Goal: Transaction & Acquisition: Purchase product/service

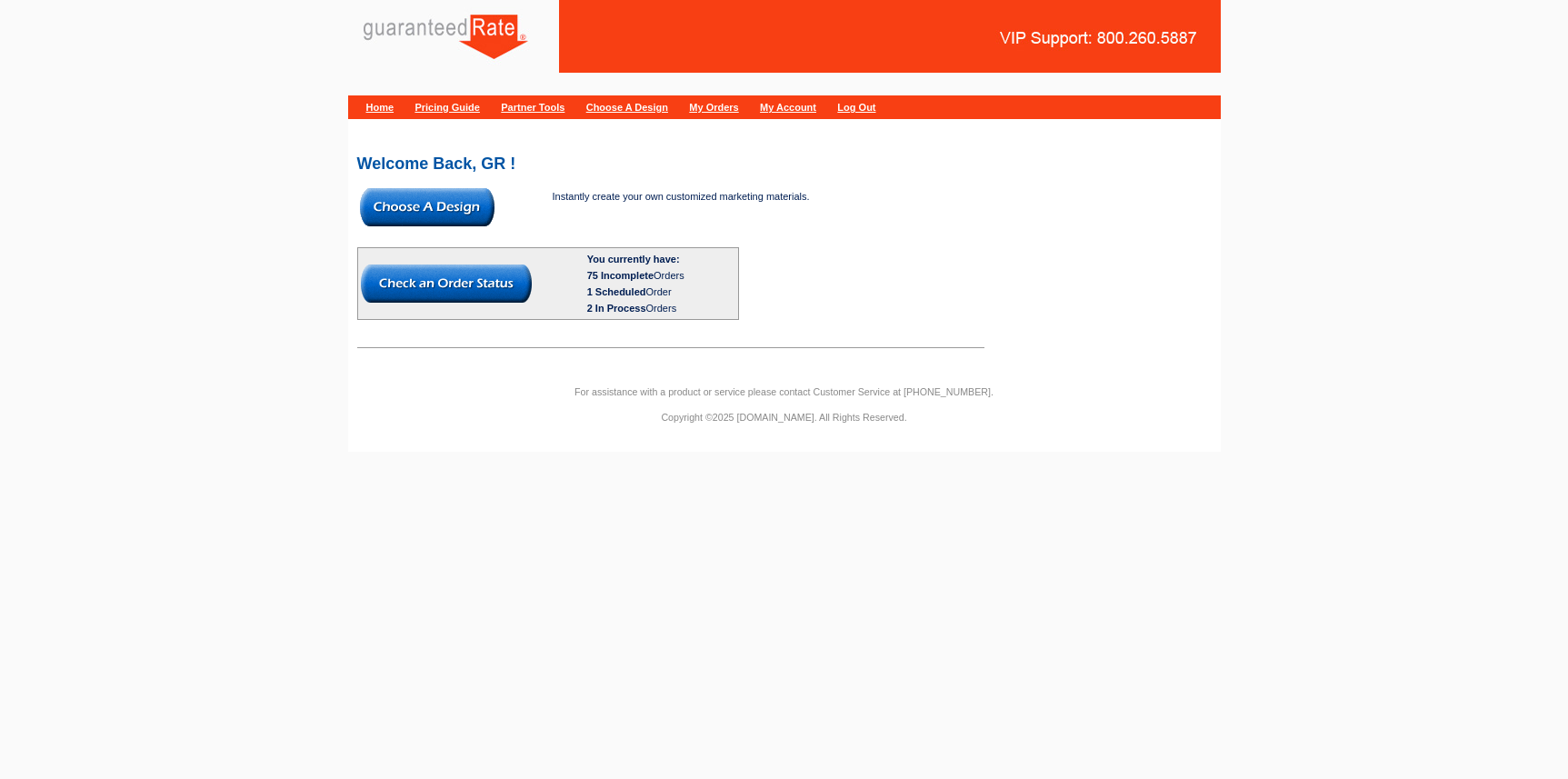
click at [452, 208] on img at bounding box center [427, 207] width 135 height 38
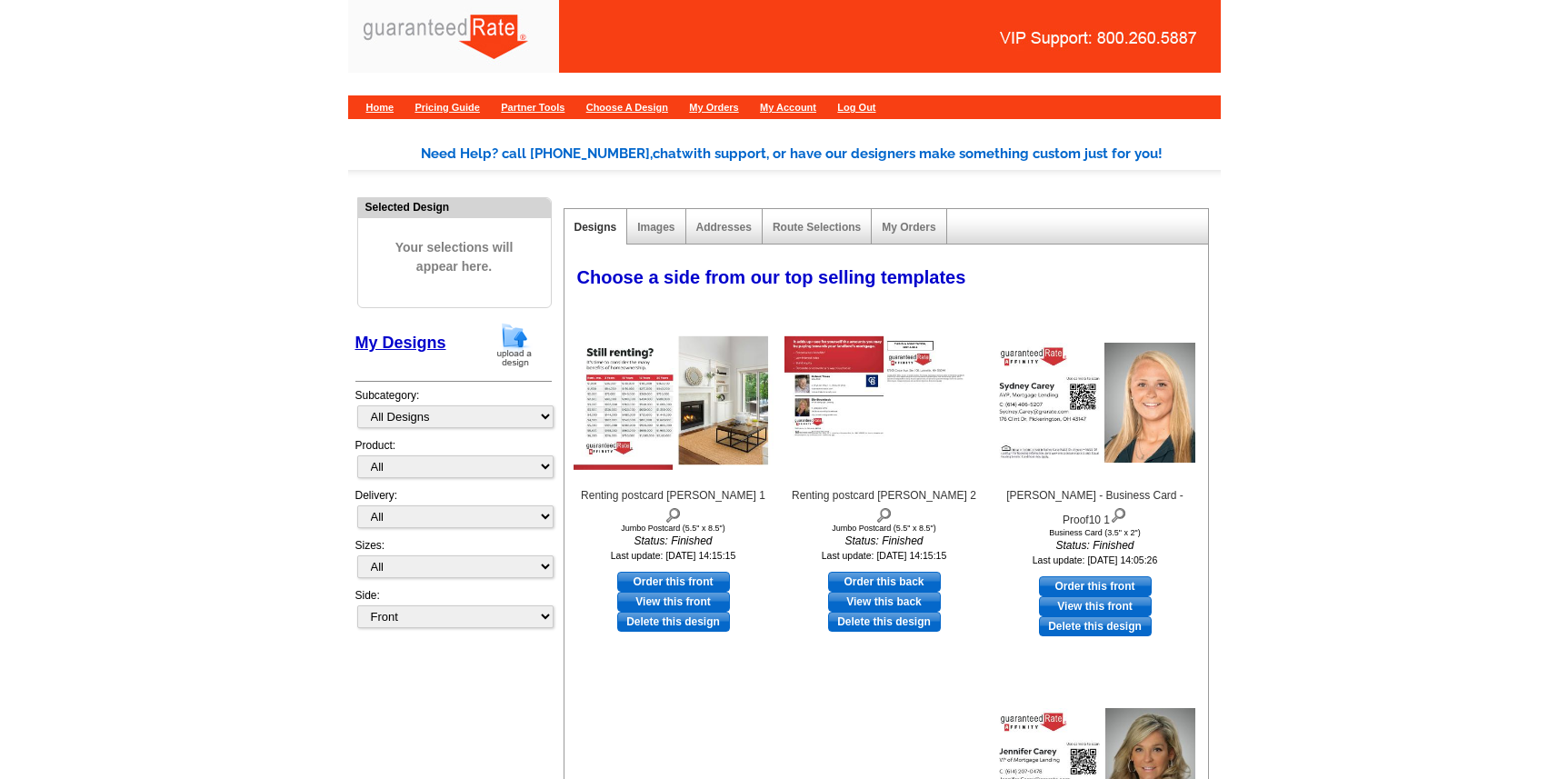
click at [508, 347] on img at bounding box center [514, 345] width 47 height 46
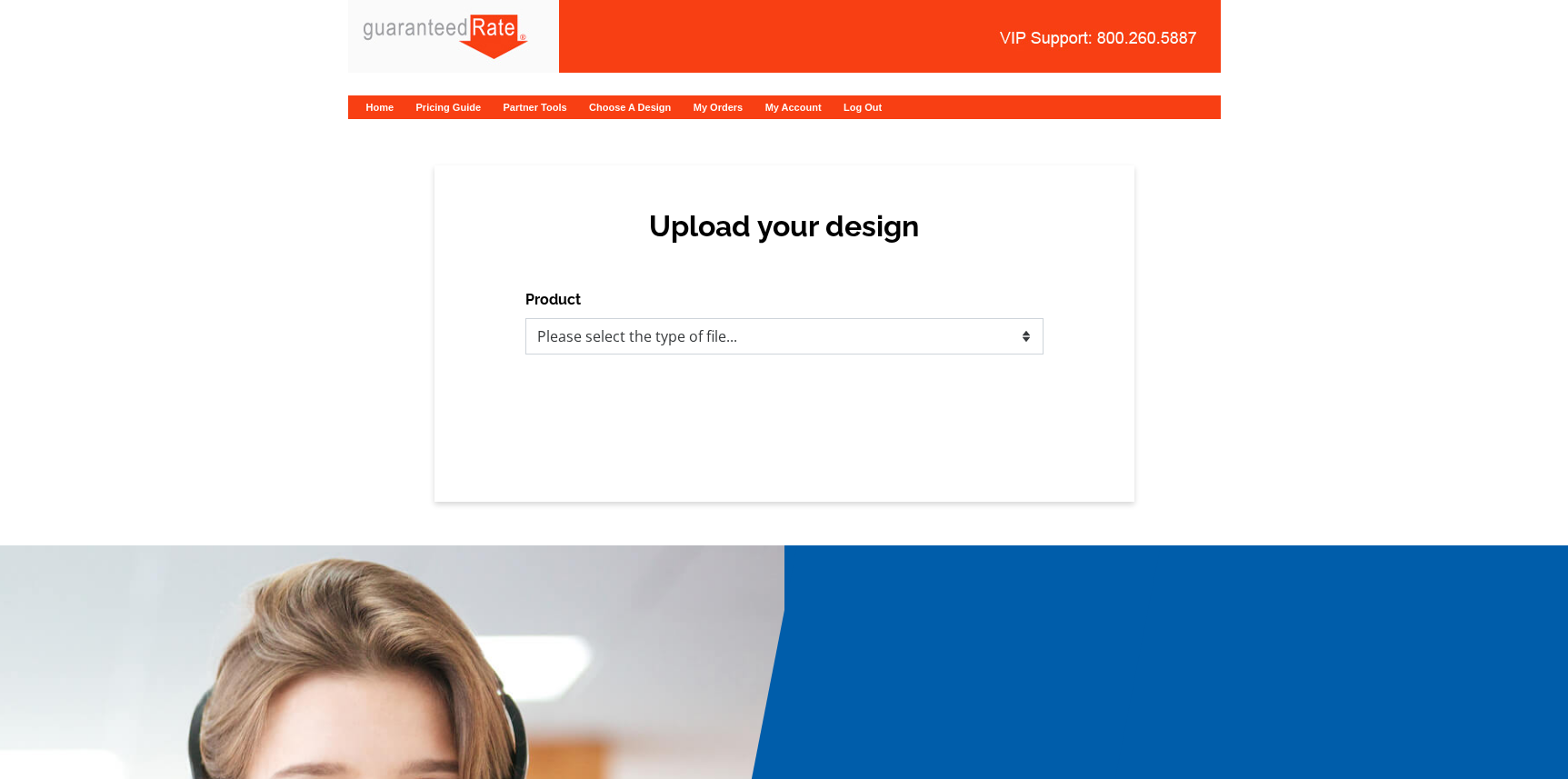
click at [654, 327] on select "Please select the type of file... Postcards Calendars Business Cards Letters an…" at bounding box center [784, 336] width 518 height 36
select select "1"
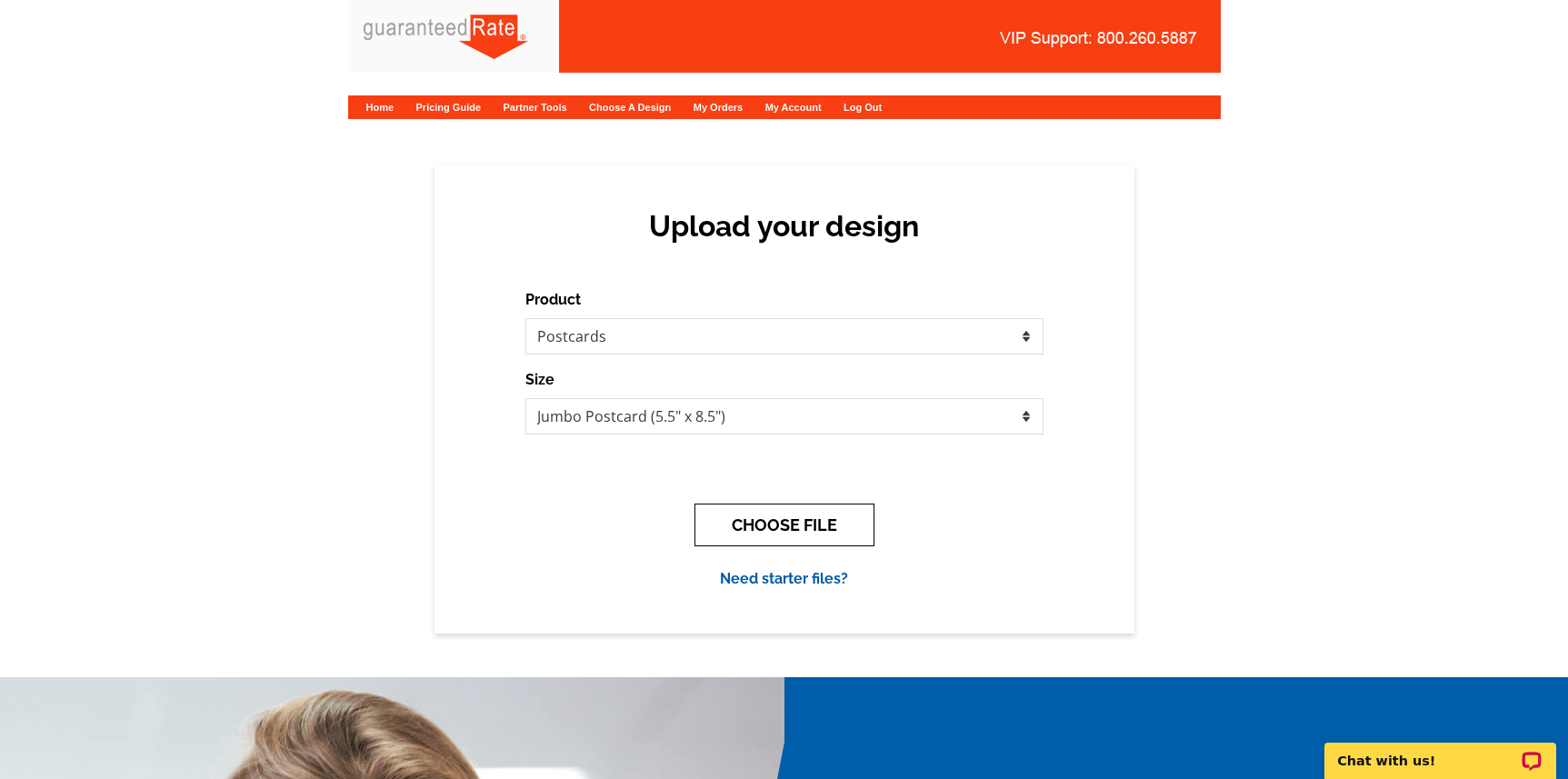
click at [764, 544] on button "CHOOSE FILE" at bounding box center [784, 525] width 180 height 43
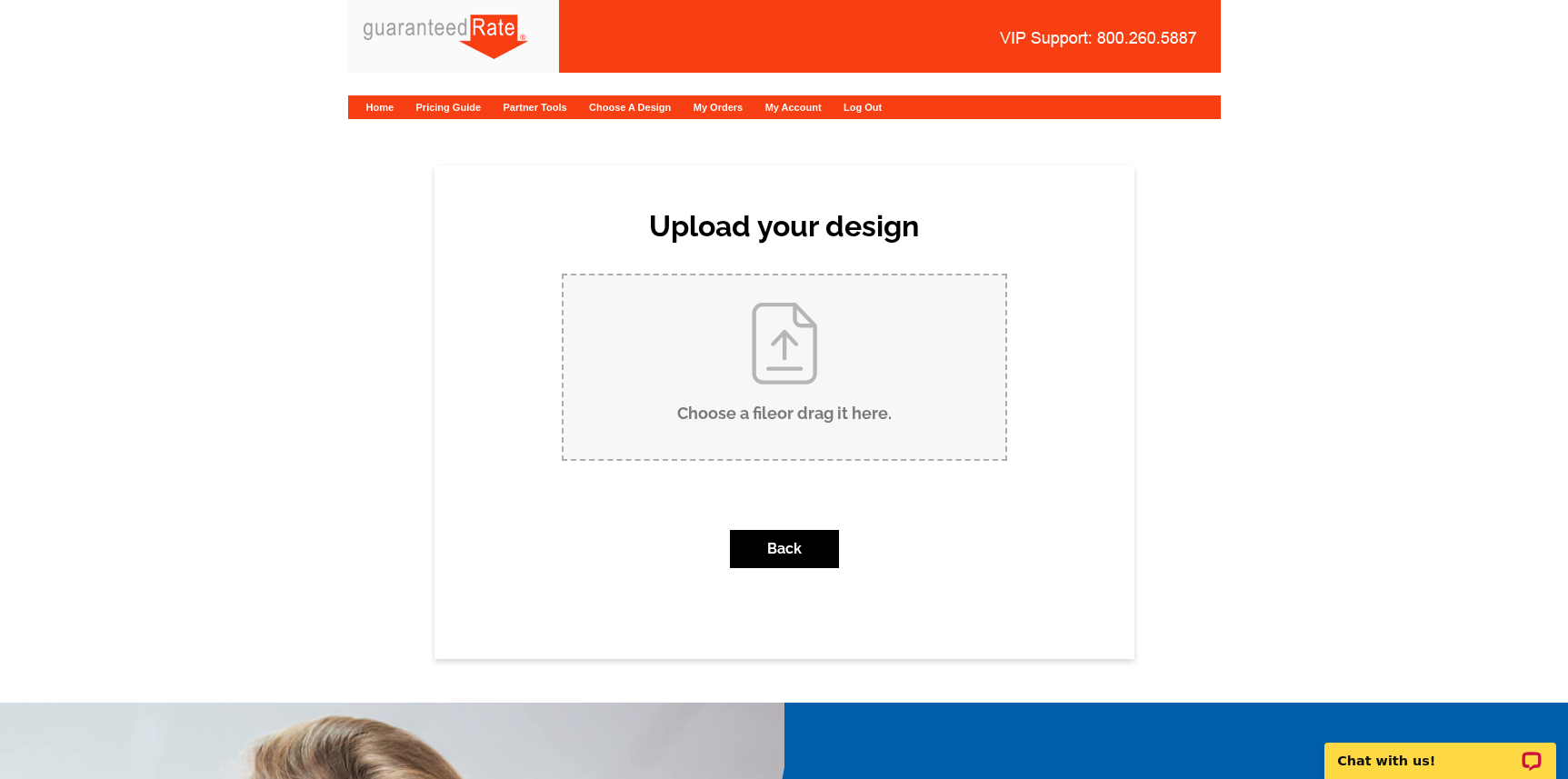
click at [732, 423] on input "Choose a file or drag it here ." at bounding box center [784, 368] width 442 height 184
type input "C:\fakepath\BobBachman-400N1st-RED.pdf"
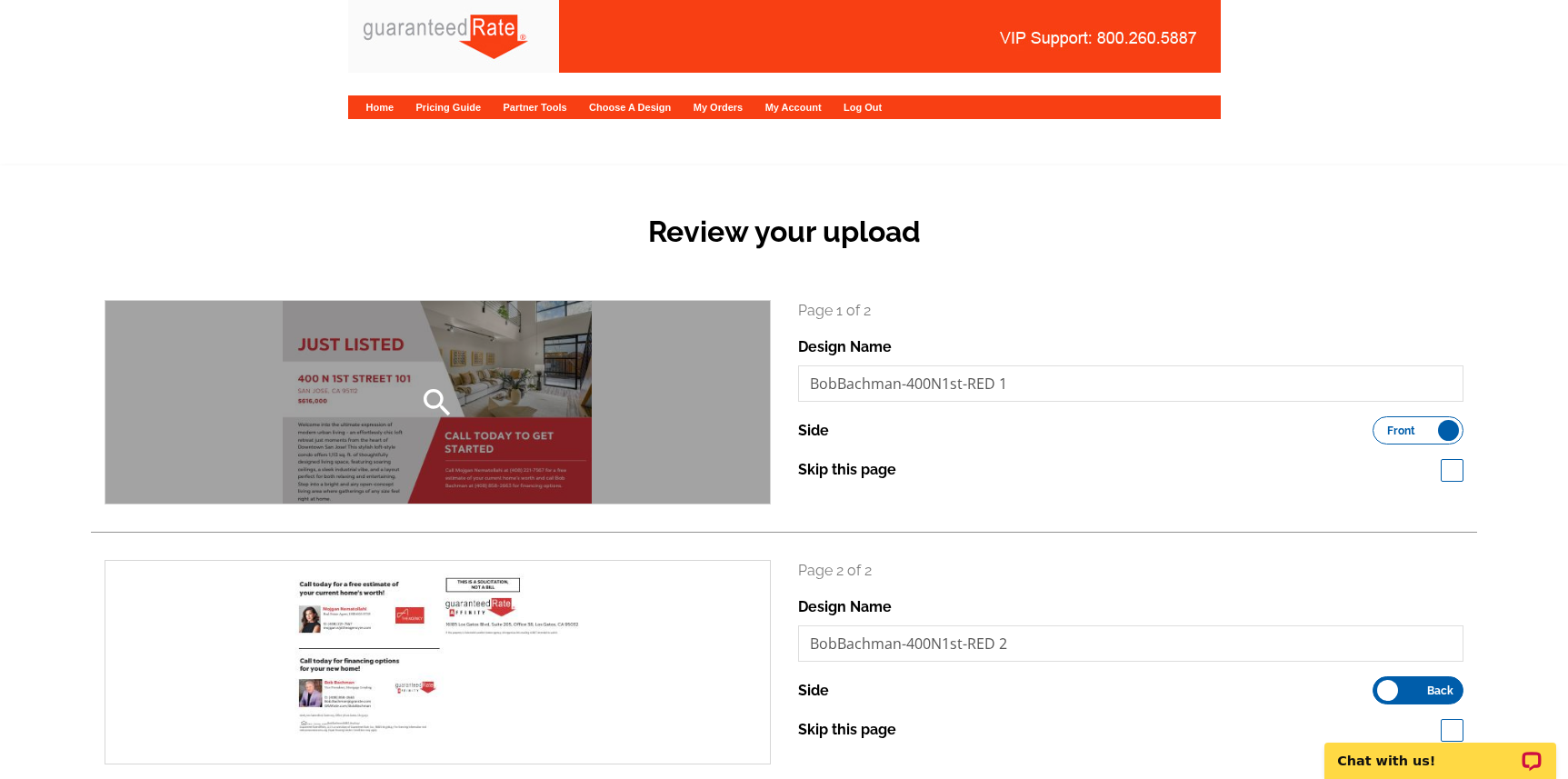
click at [517, 383] on div "search" at bounding box center [438, 402] width 665 height 202
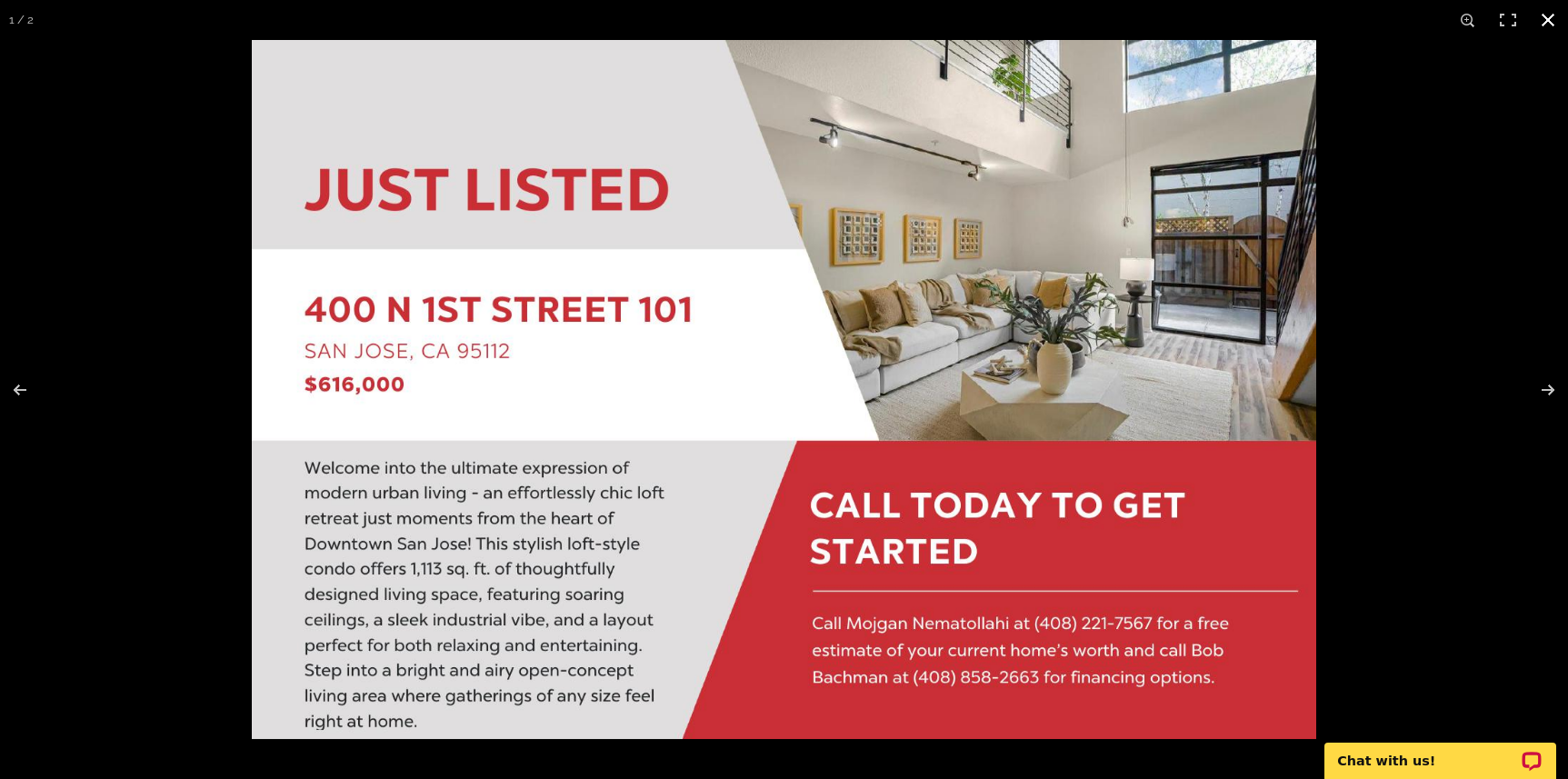
click at [171, 210] on div at bounding box center [784, 389] width 1568 height 779
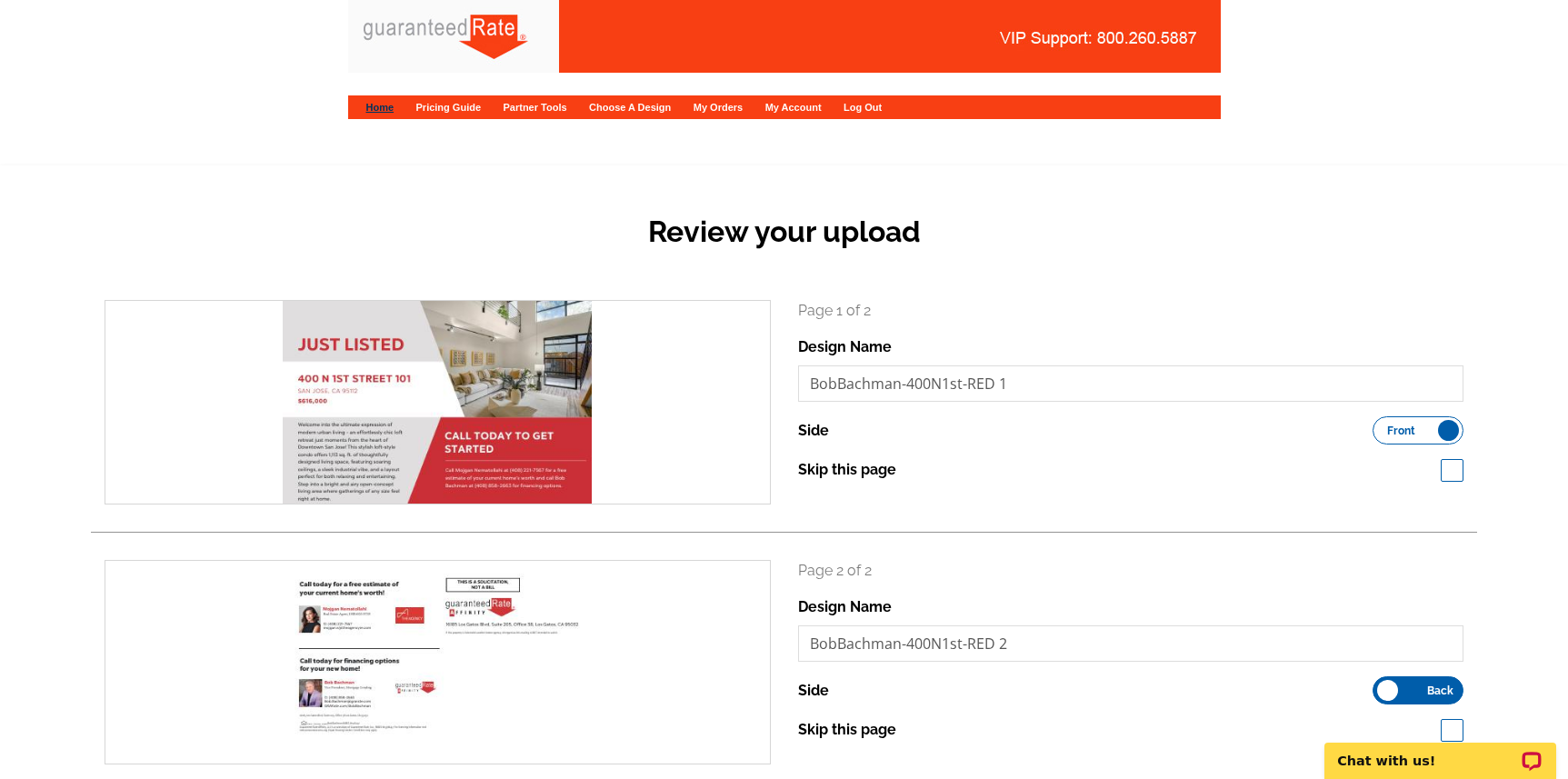
click at [385, 109] on link "Home" at bounding box center [381, 108] width 28 height 11
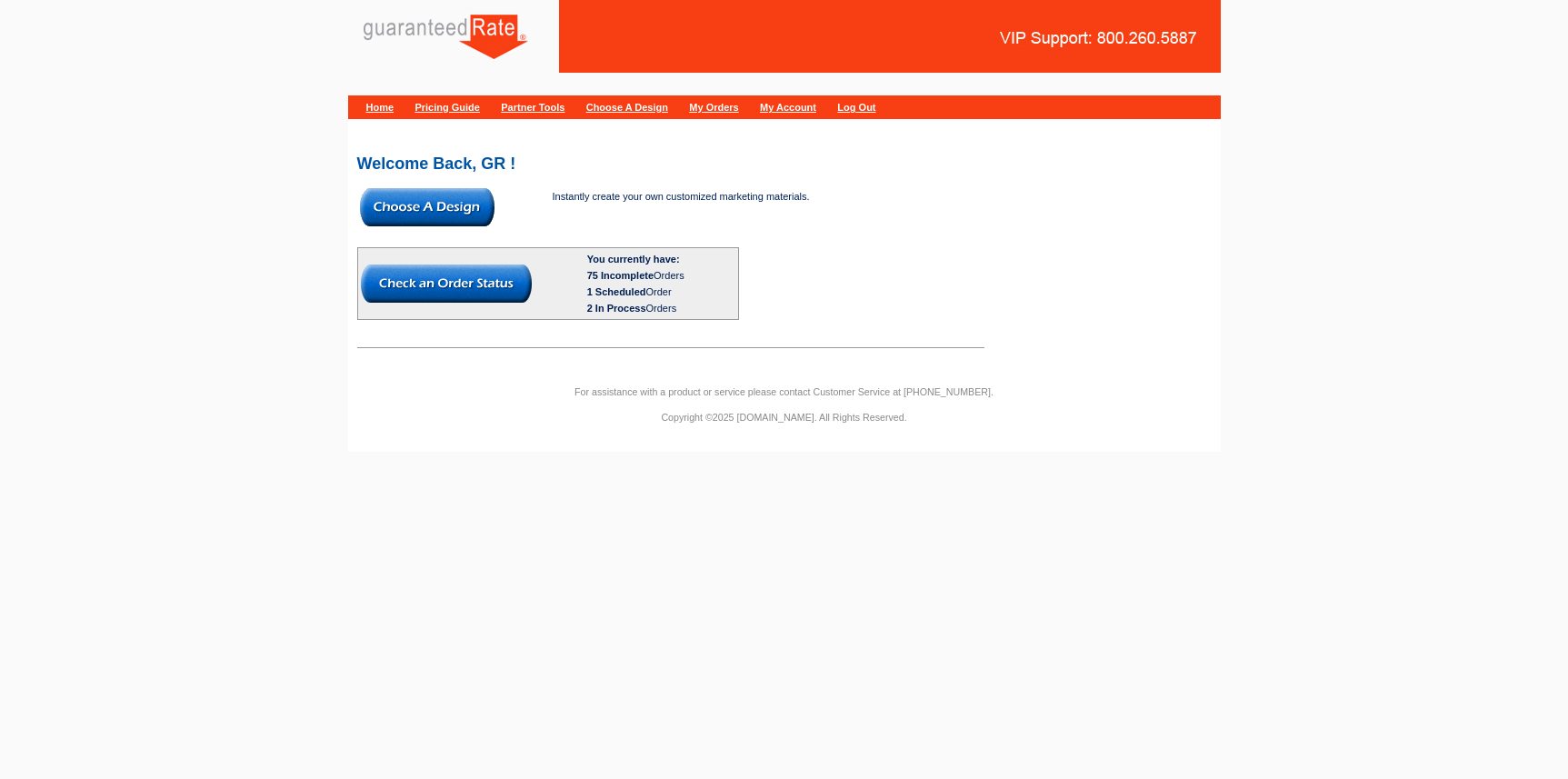
click at [451, 222] on img at bounding box center [427, 207] width 135 height 38
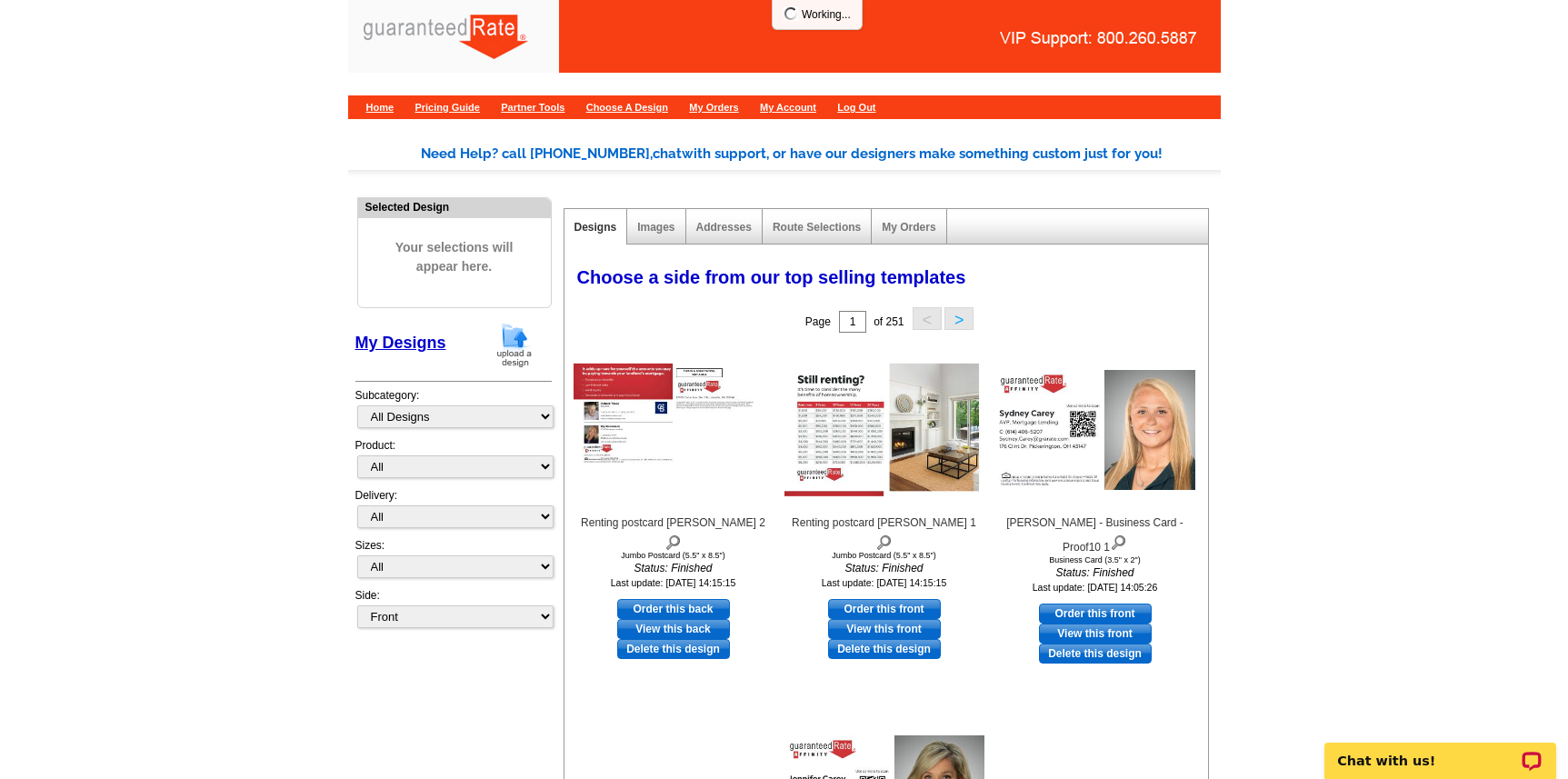
click at [407, 339] on link "My Designs" at bounding box center [401, 343] width 91 height 19
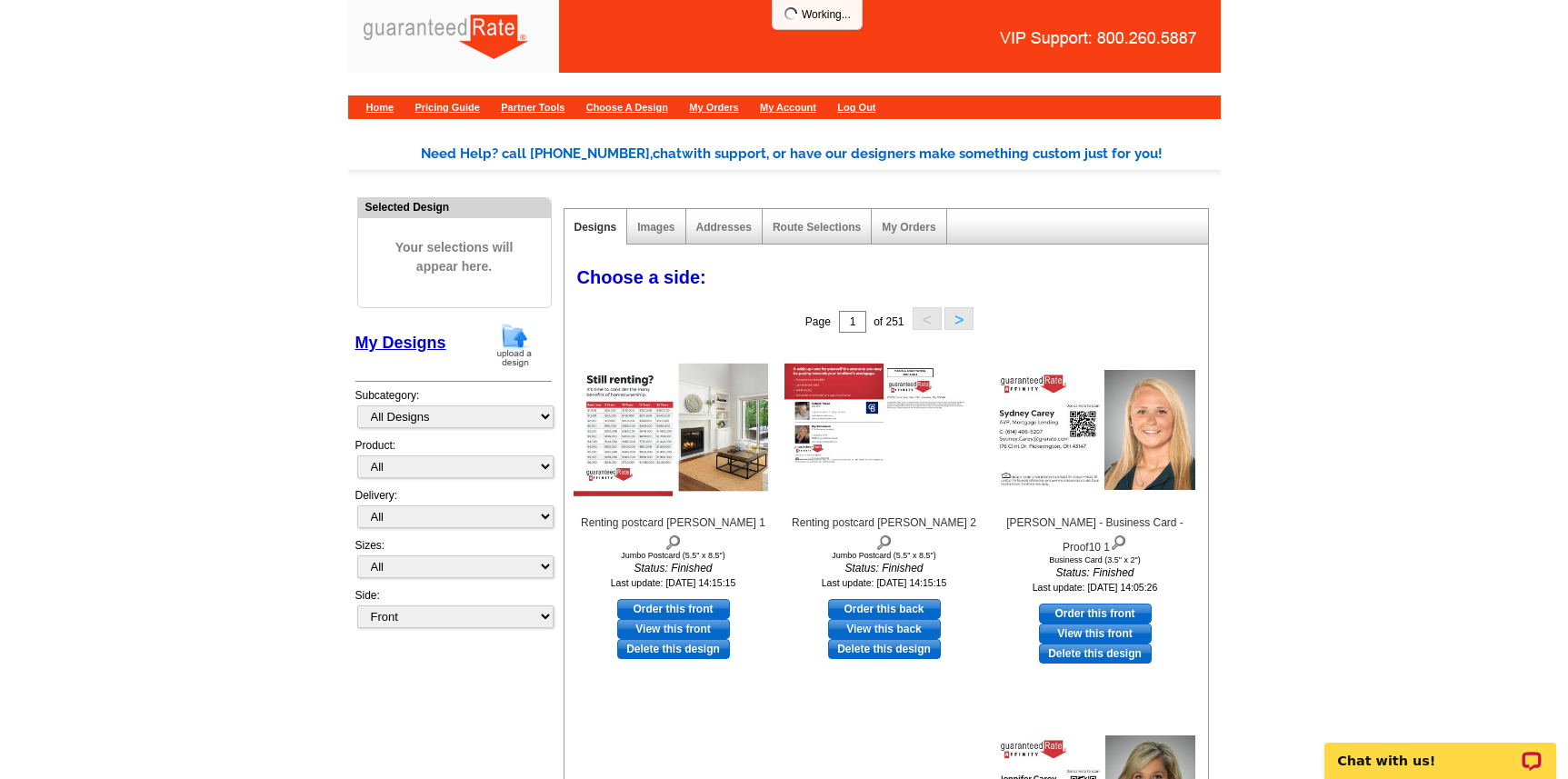
click at [504, 347] on img at bounding box center [514, 345] width 47 height 46
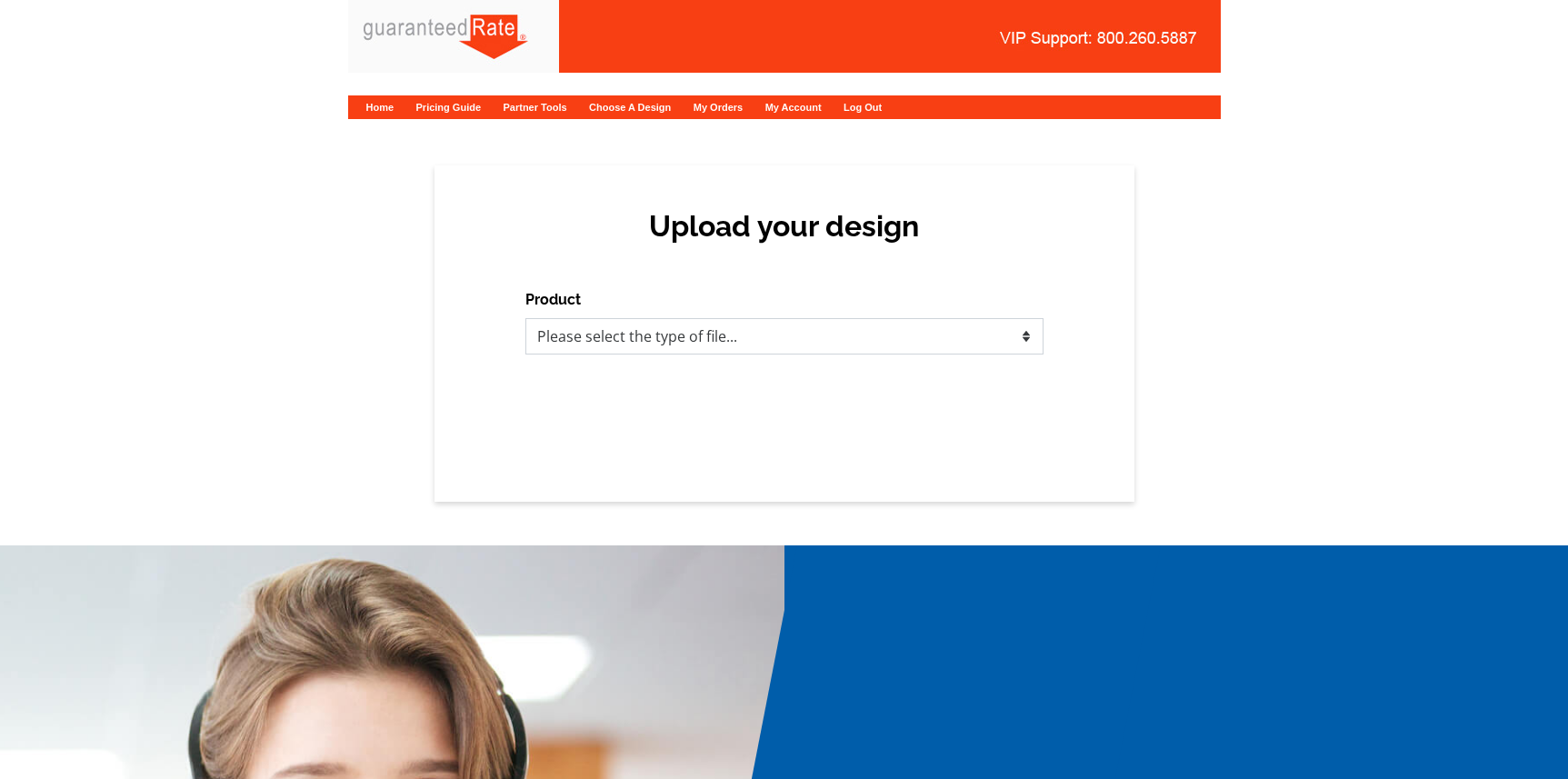
click at [664, 335] on select "Please select the type of file... Postcards Calendars Business Cards Letters an…" at bounding box center [784, 336] width 518 height 36
select select "1"
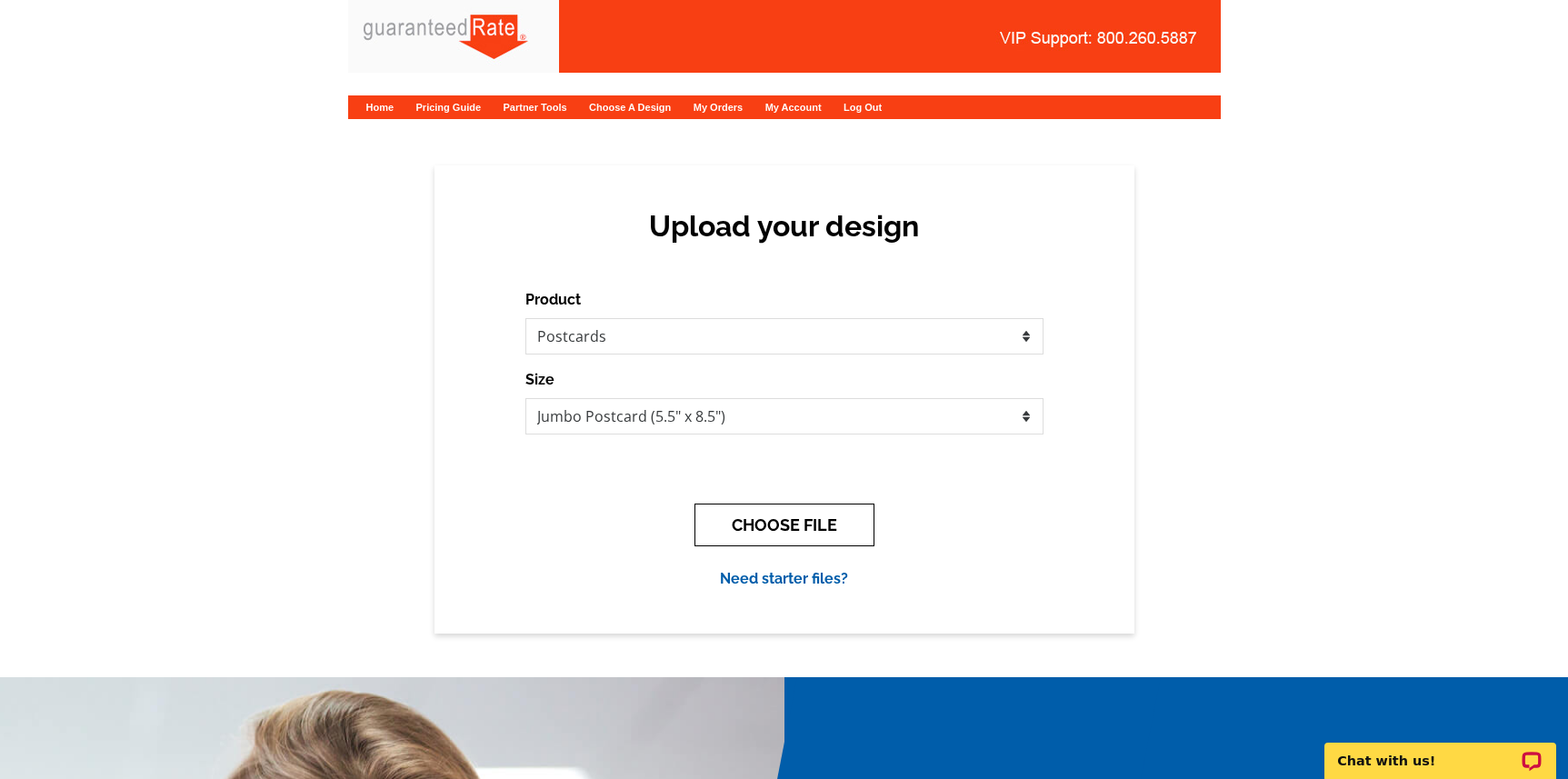
click at [745, 517] on button "CHOOSE FILE" at bounding box center [784, 525] width 180 height 43
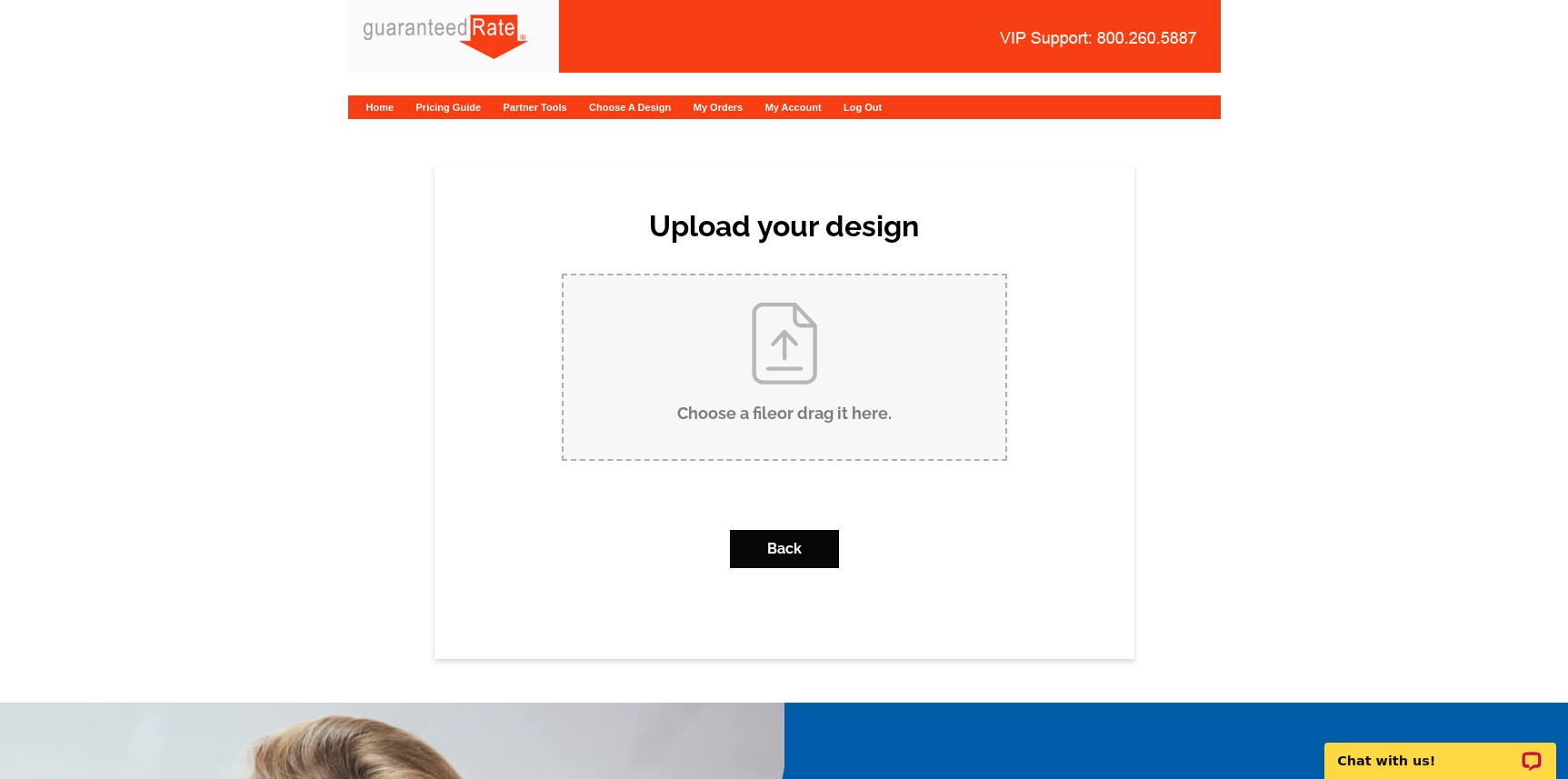
click at [735, 392] on input "Choose a file or drag it here ." at bounding box center [784, 368] width 442 height 184
type input "C:\fakepath\BobBachman-400N1st-RED.pdf"
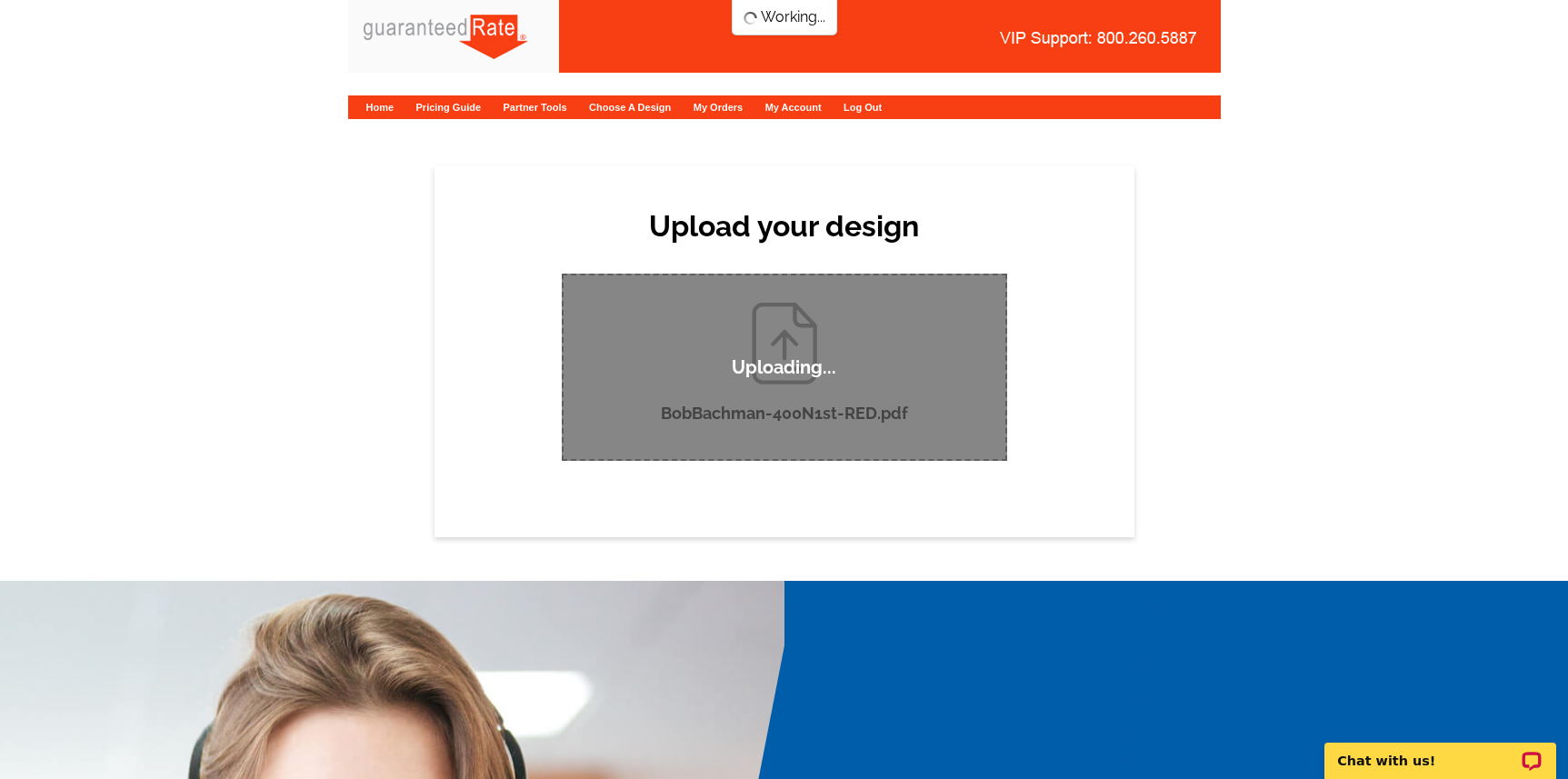
click at [1186, 288] on div "Upload your design Product Please select the type of file... Postcards Calendar…" at bounding box center [784, 351] width 1568 height 371
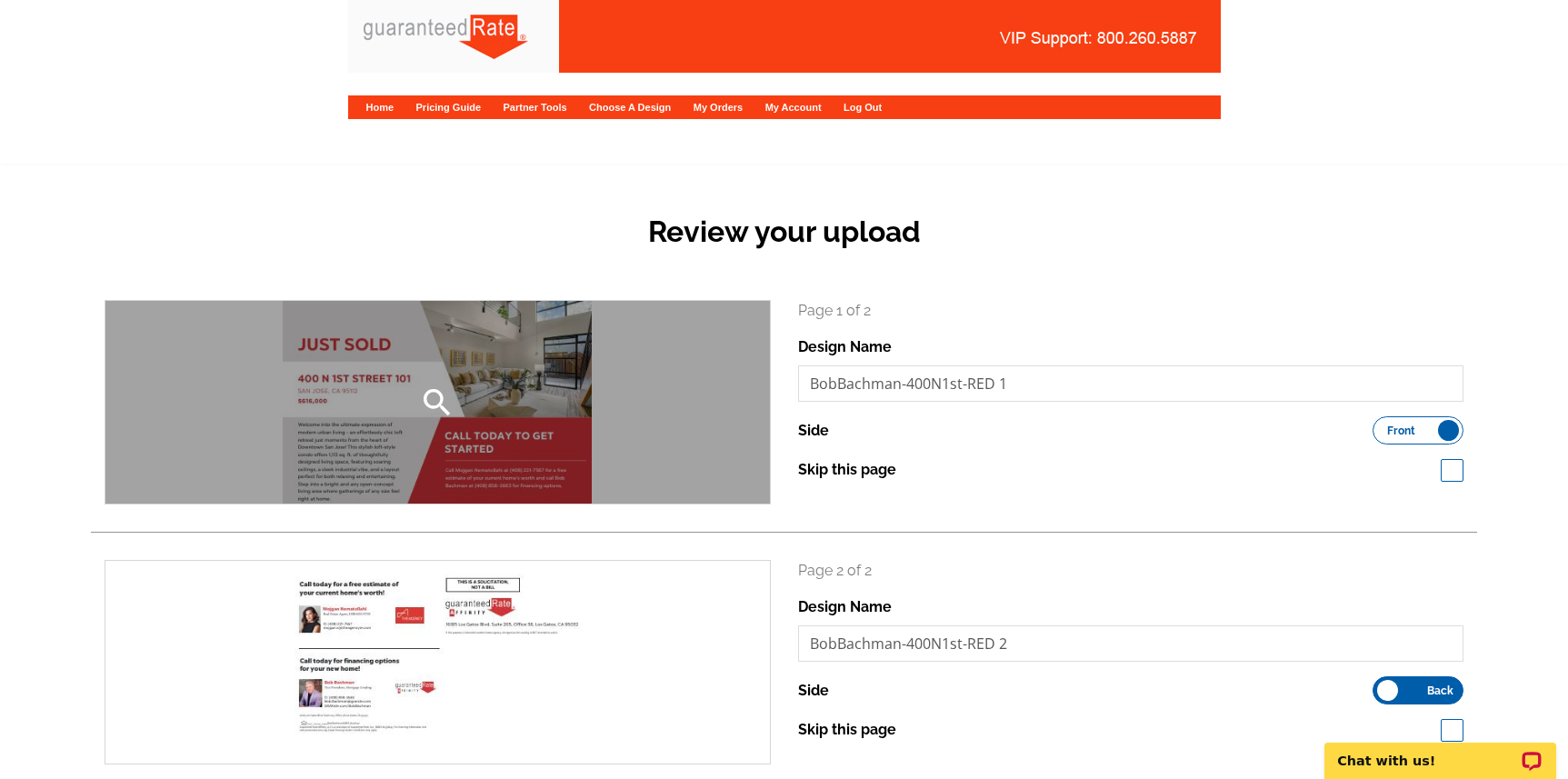
click at [489, 422] on div "search" at bounding box center [438, 402] width 665 height 202
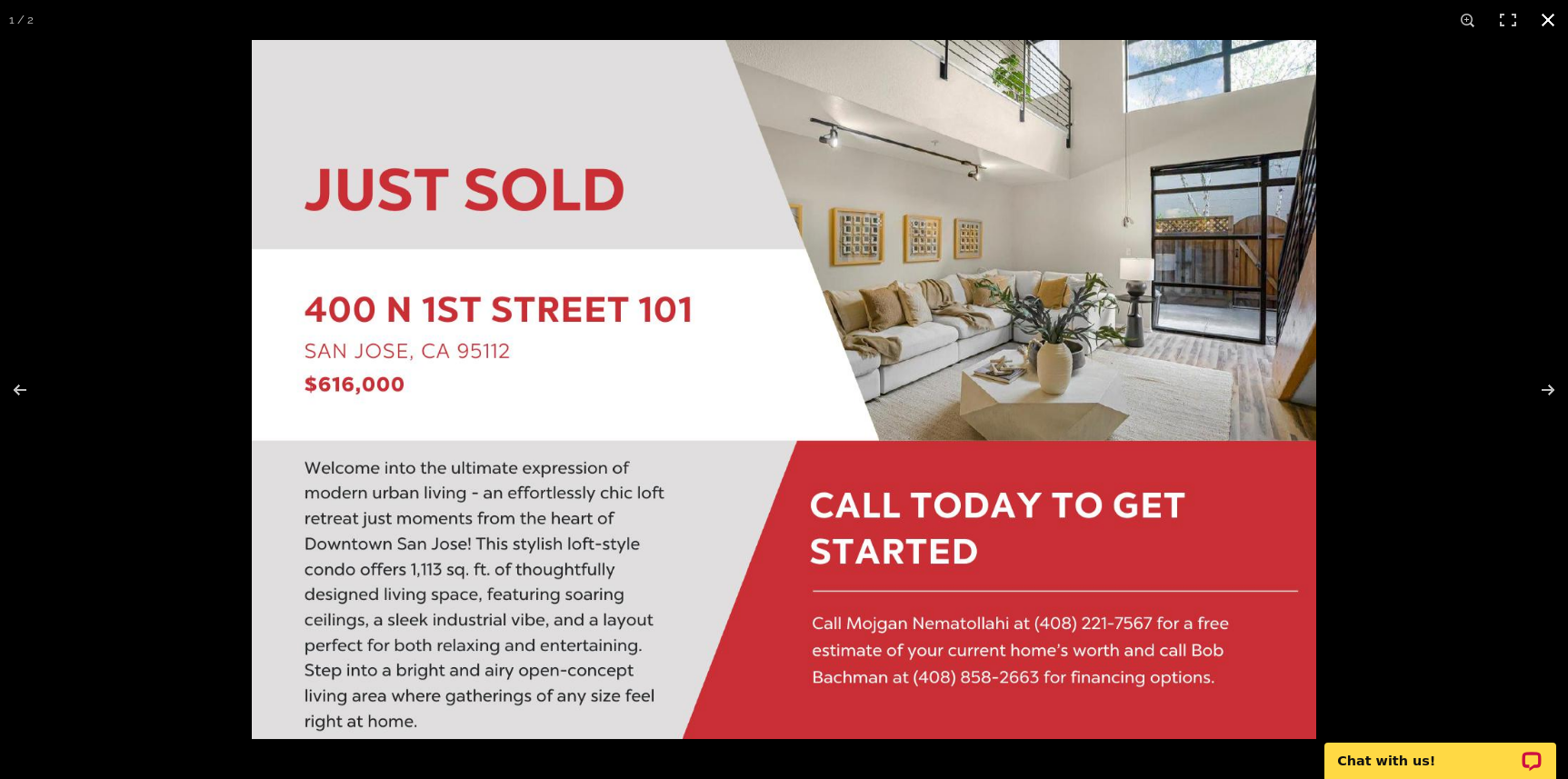
click at [142, 279] on div at bounding box center [784, 389] width 1568 height 779
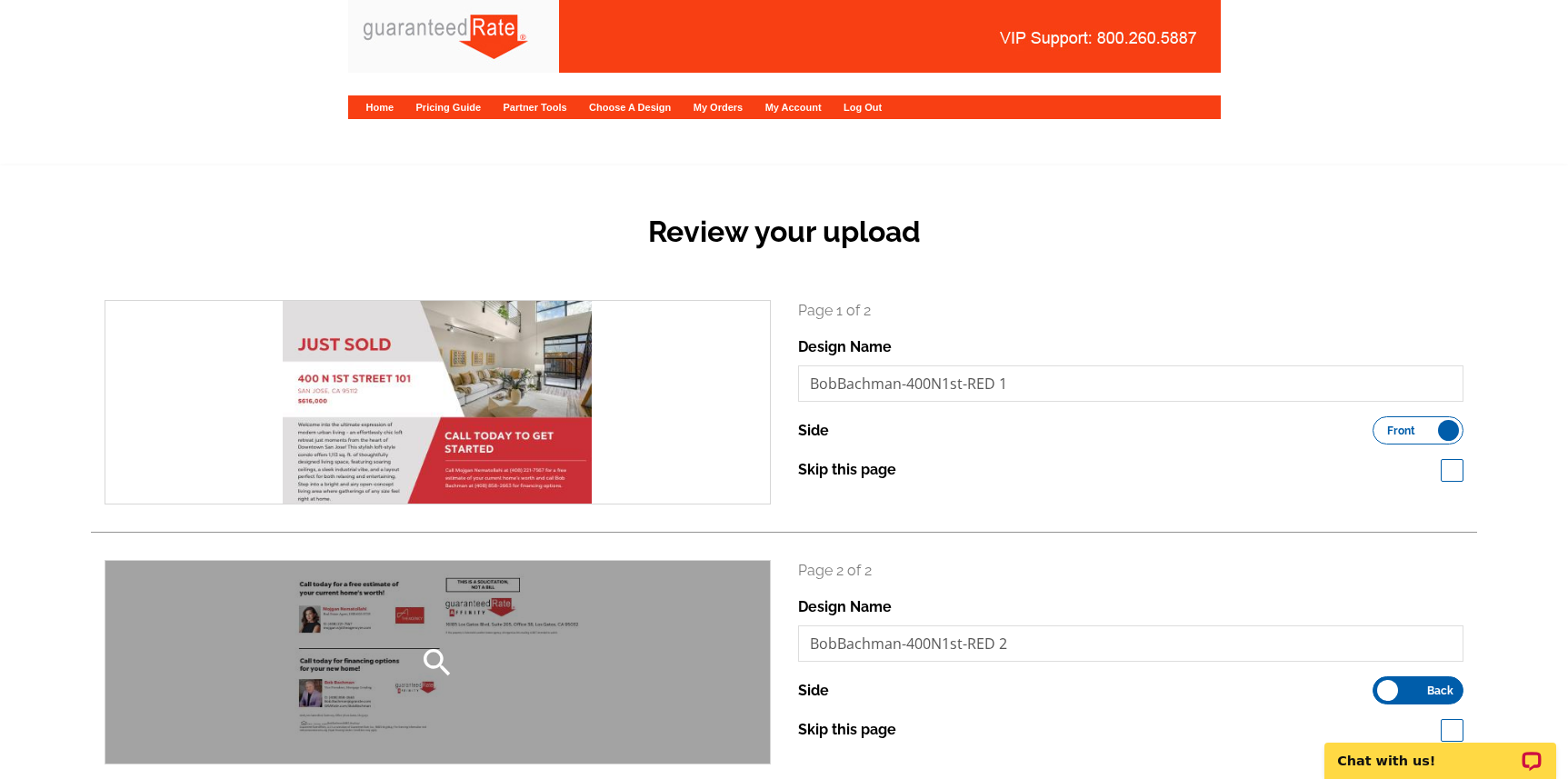
click at [378, 634] on div "search" at bounding box center [438, 662] width 665 height 202
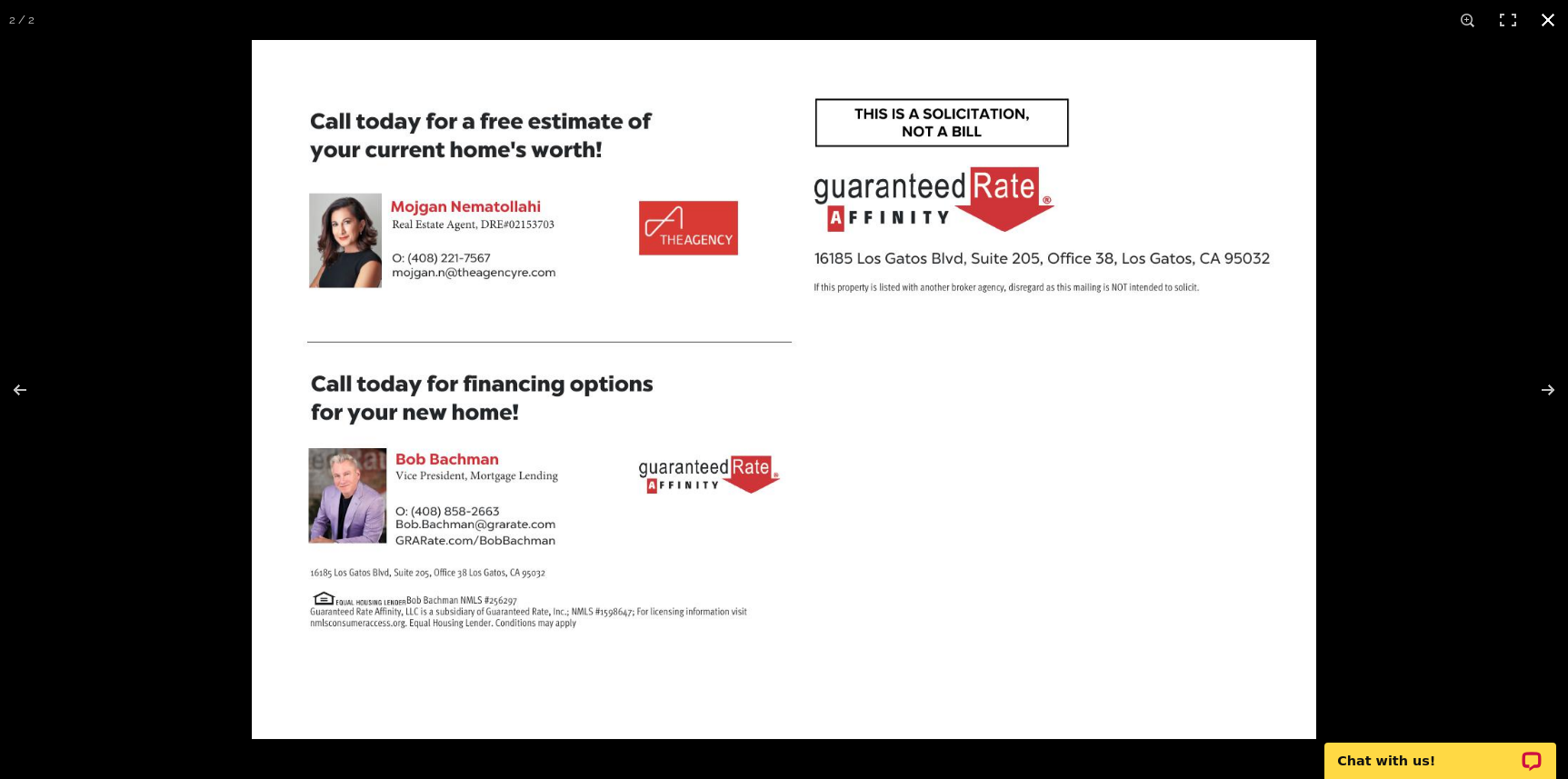
click at [251, 245] on div at bounding box center [784, 389] width 1568 height 779
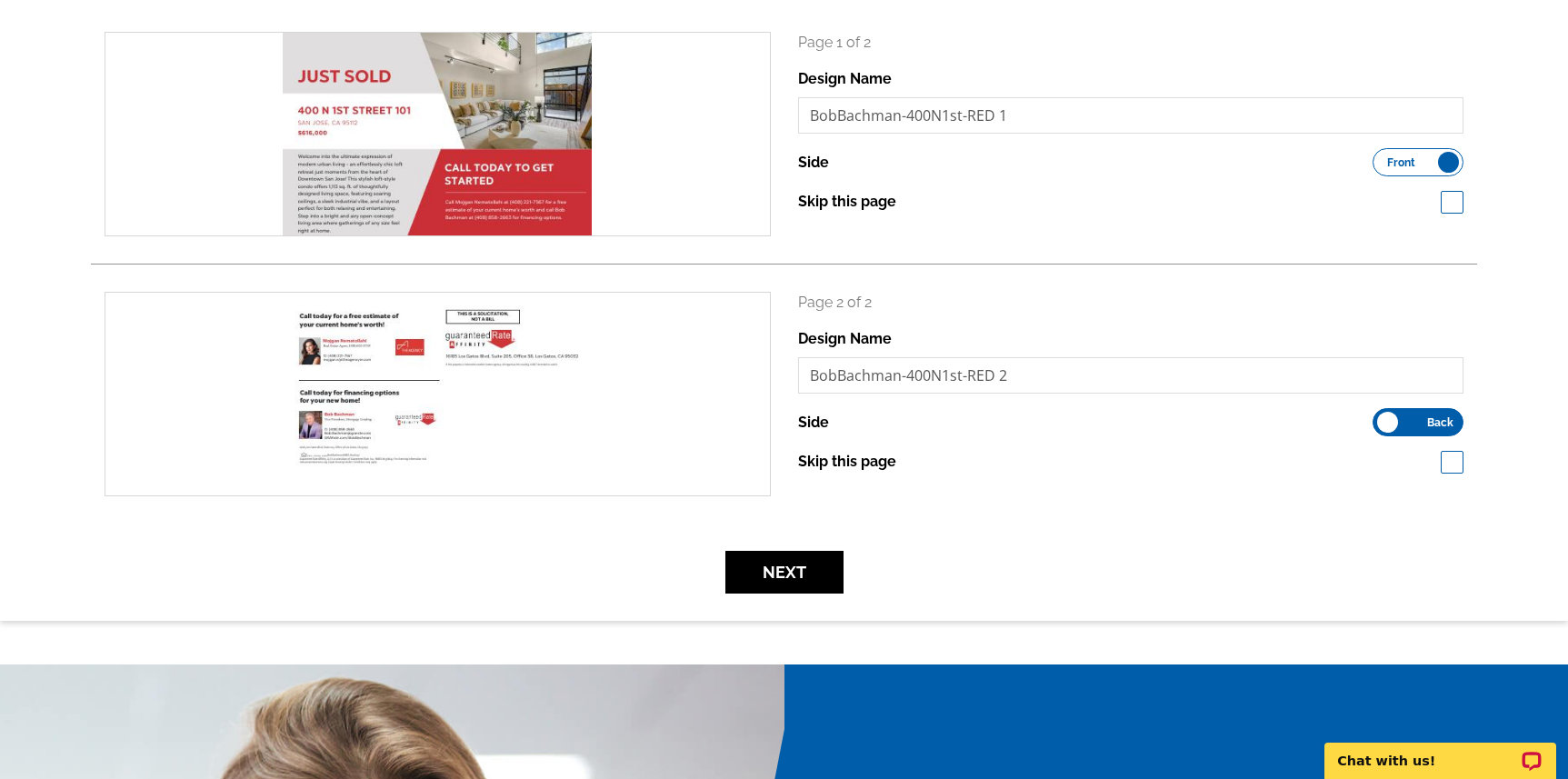
scroll to position [303, 0]
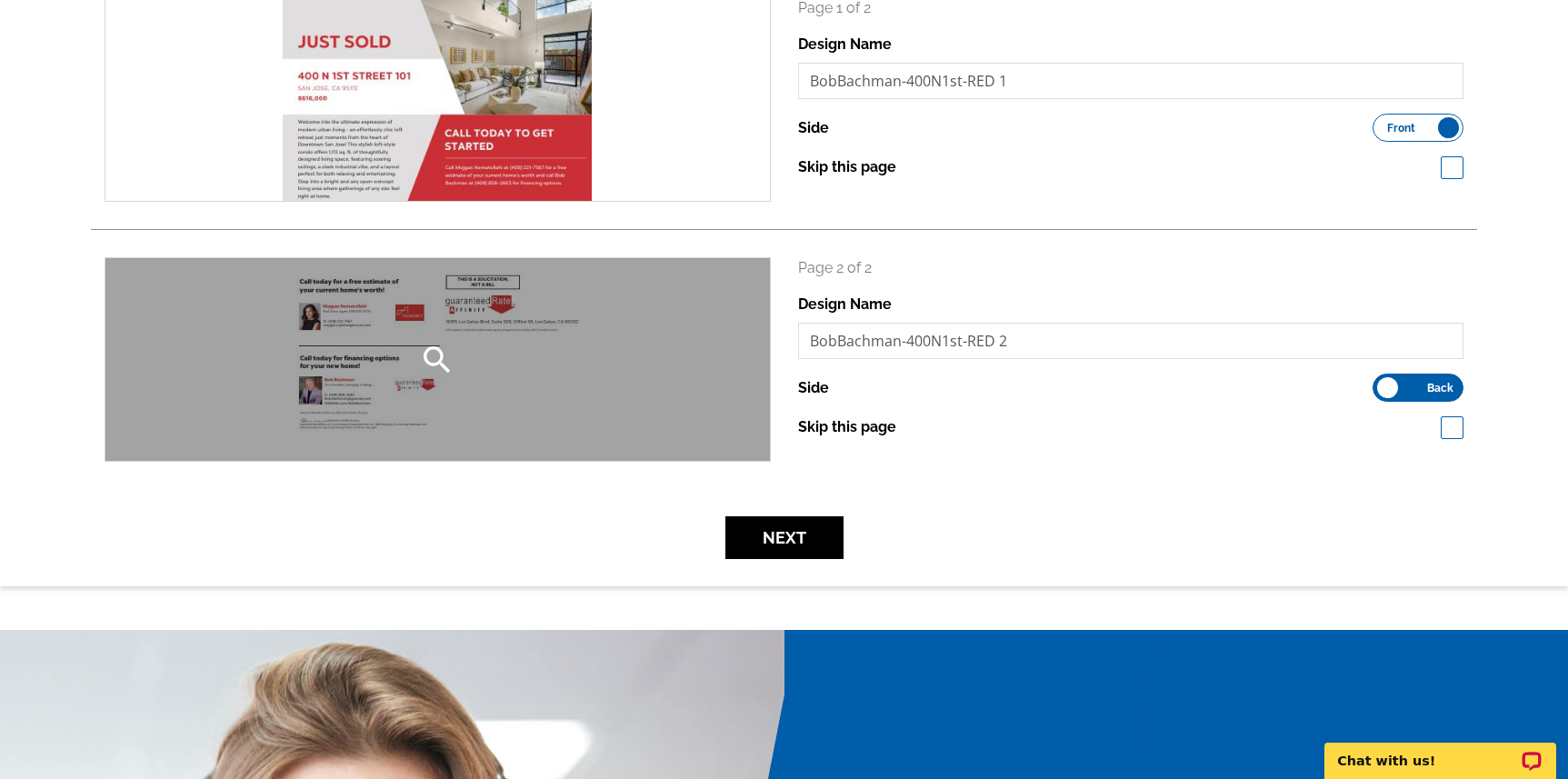
click at [434, 343] on icon "search" at bounding box center [436, 359] width 36 height 36
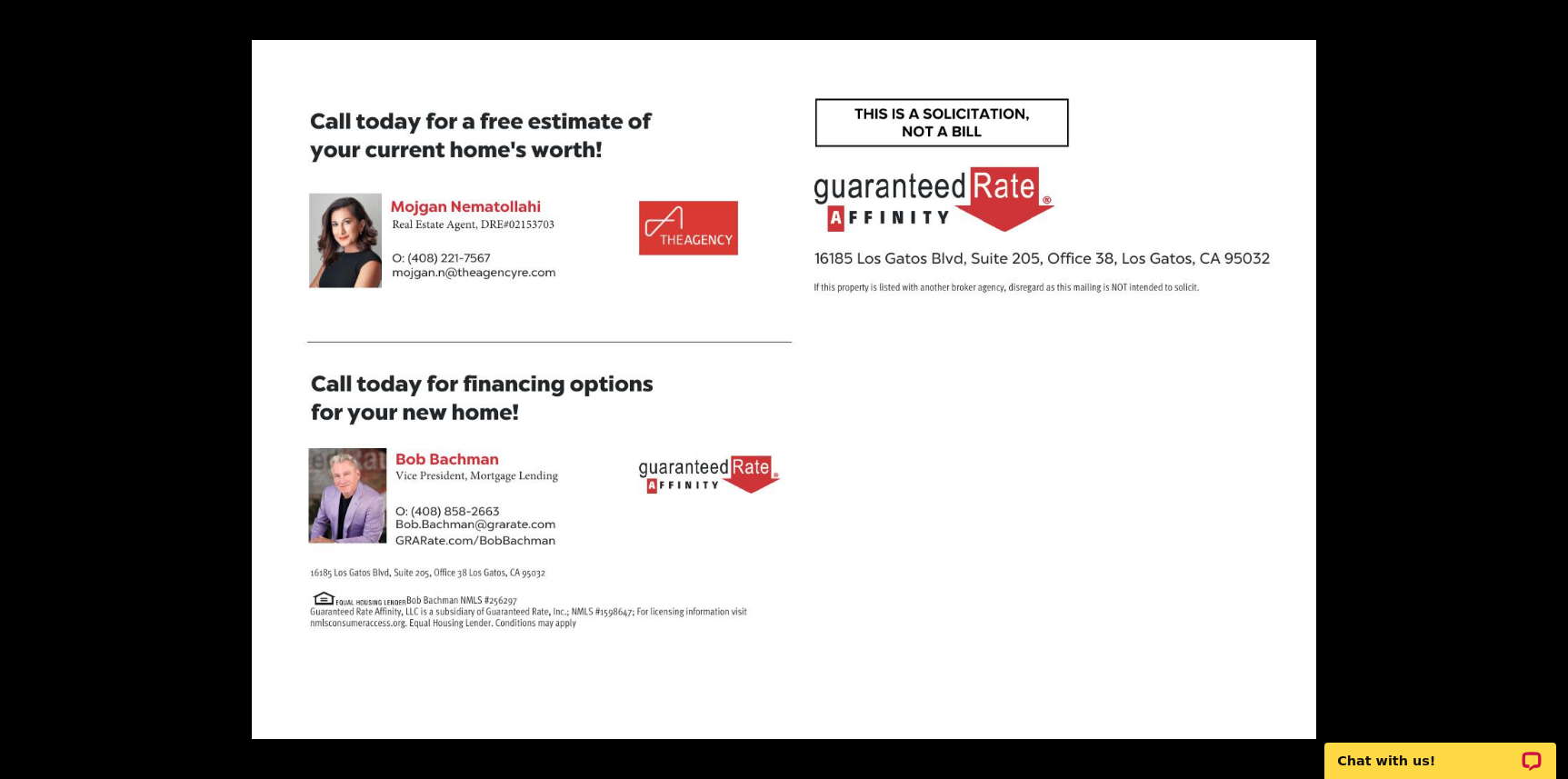
click at [157, 338] on div at bounding box center [784, 389] width 1568 height 779
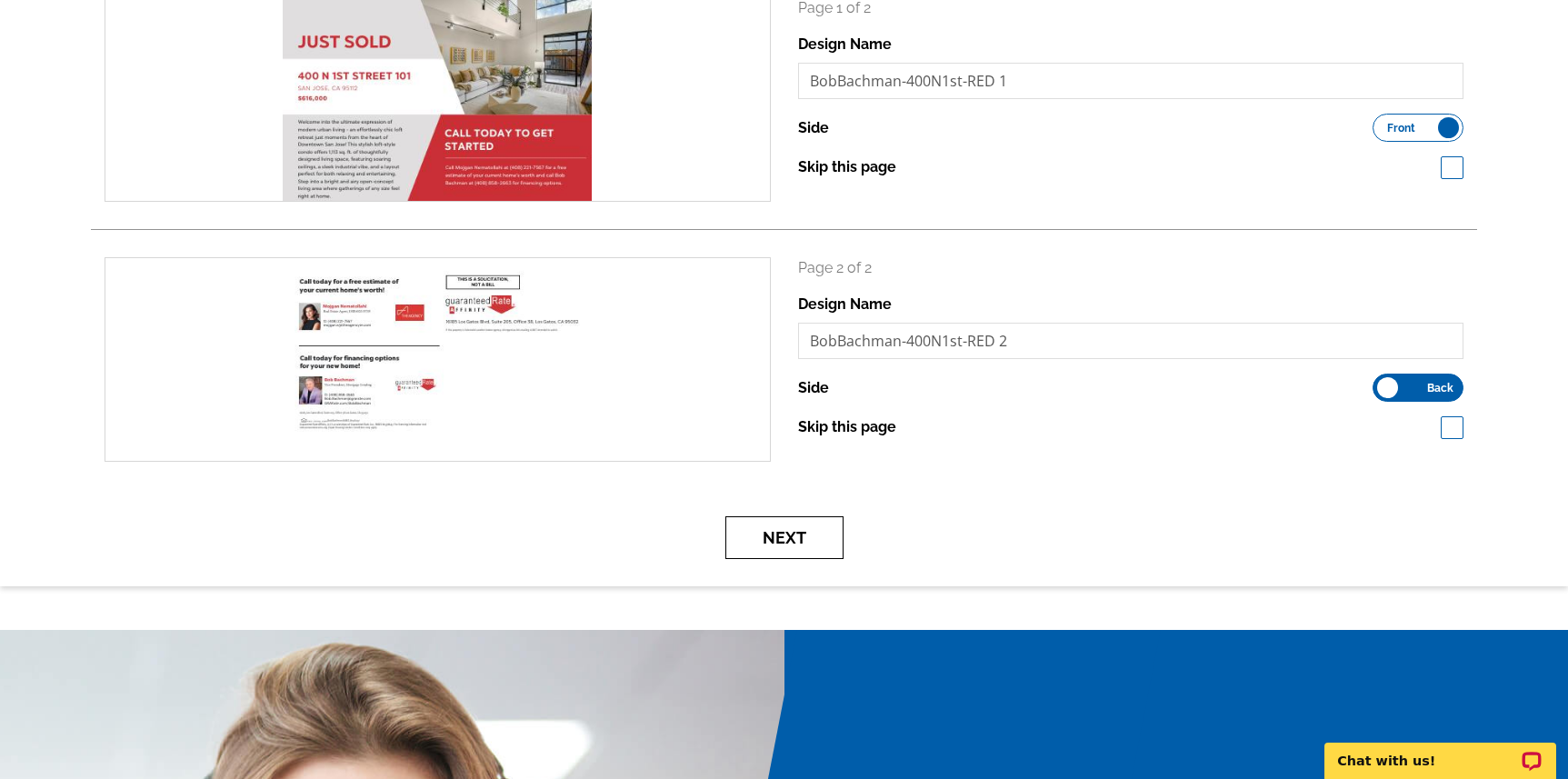
click at [772, 550] on button "Next" at bounding box center [784, 538] width 118 height 43
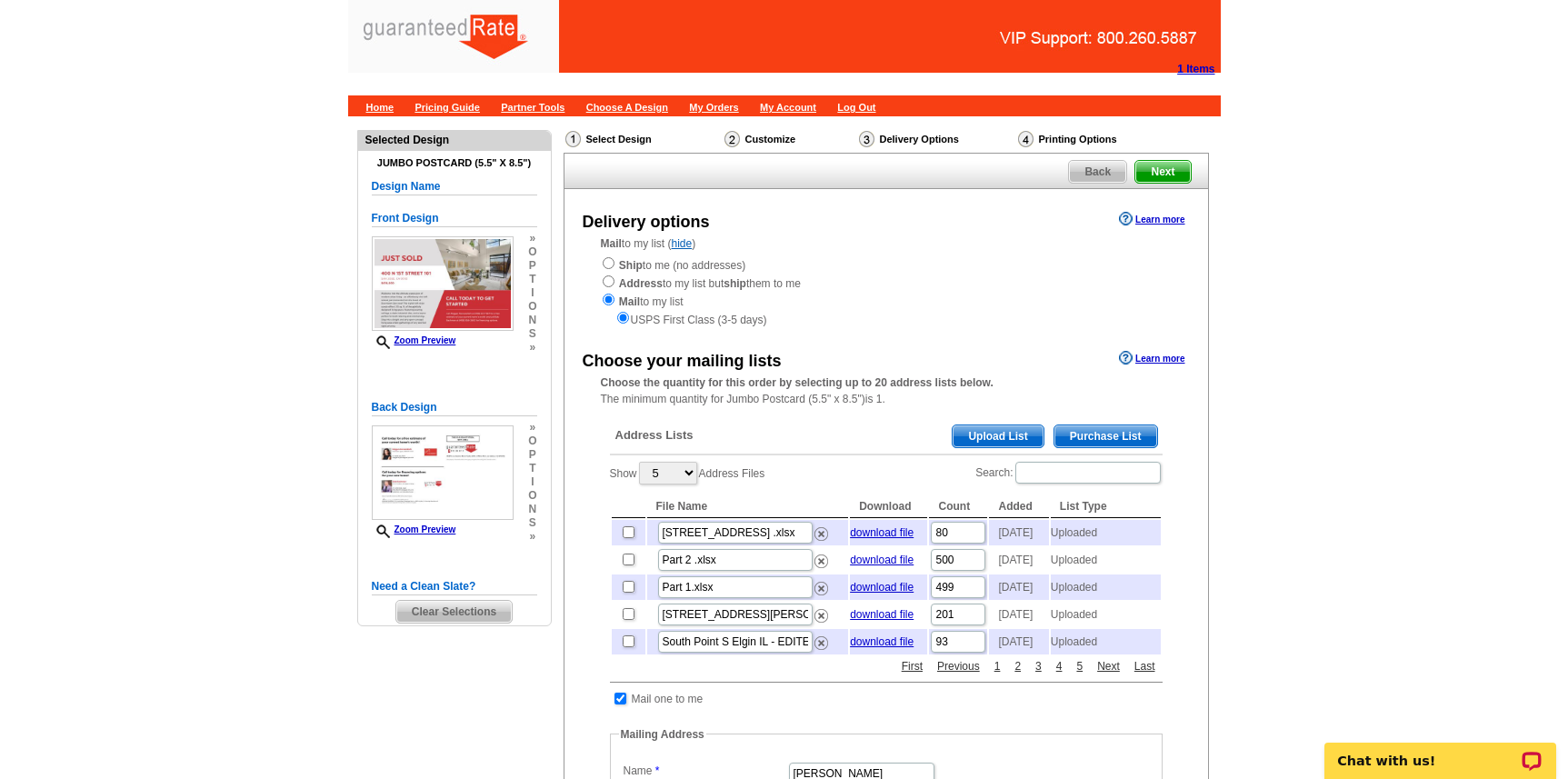
click at [1006, 434] on span "Upload List" at bounding box center [997, 435] width 90 height 21
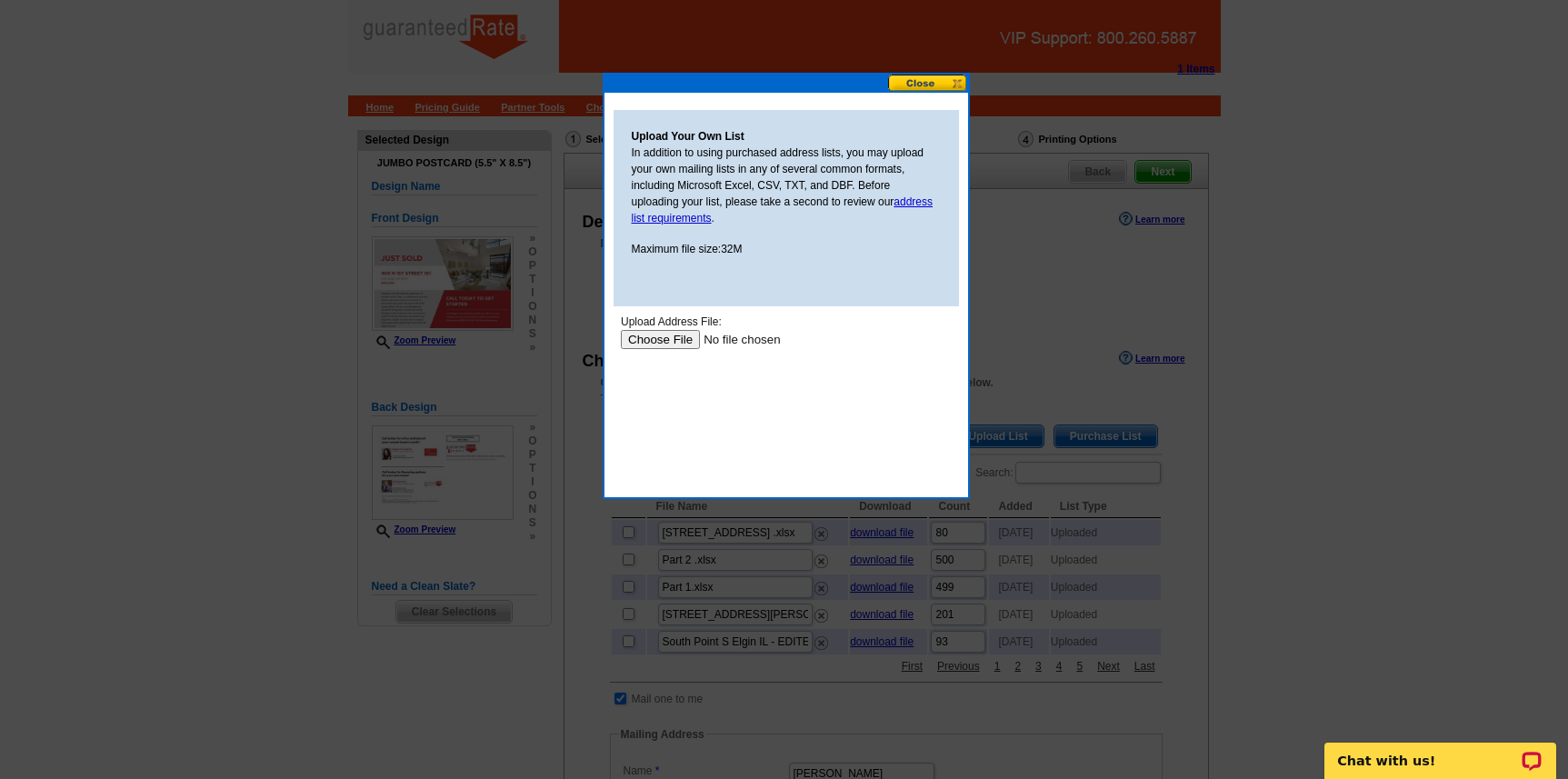
click at [662, 333] on input "file" at bounding box center [735, 339] width 230 height 19
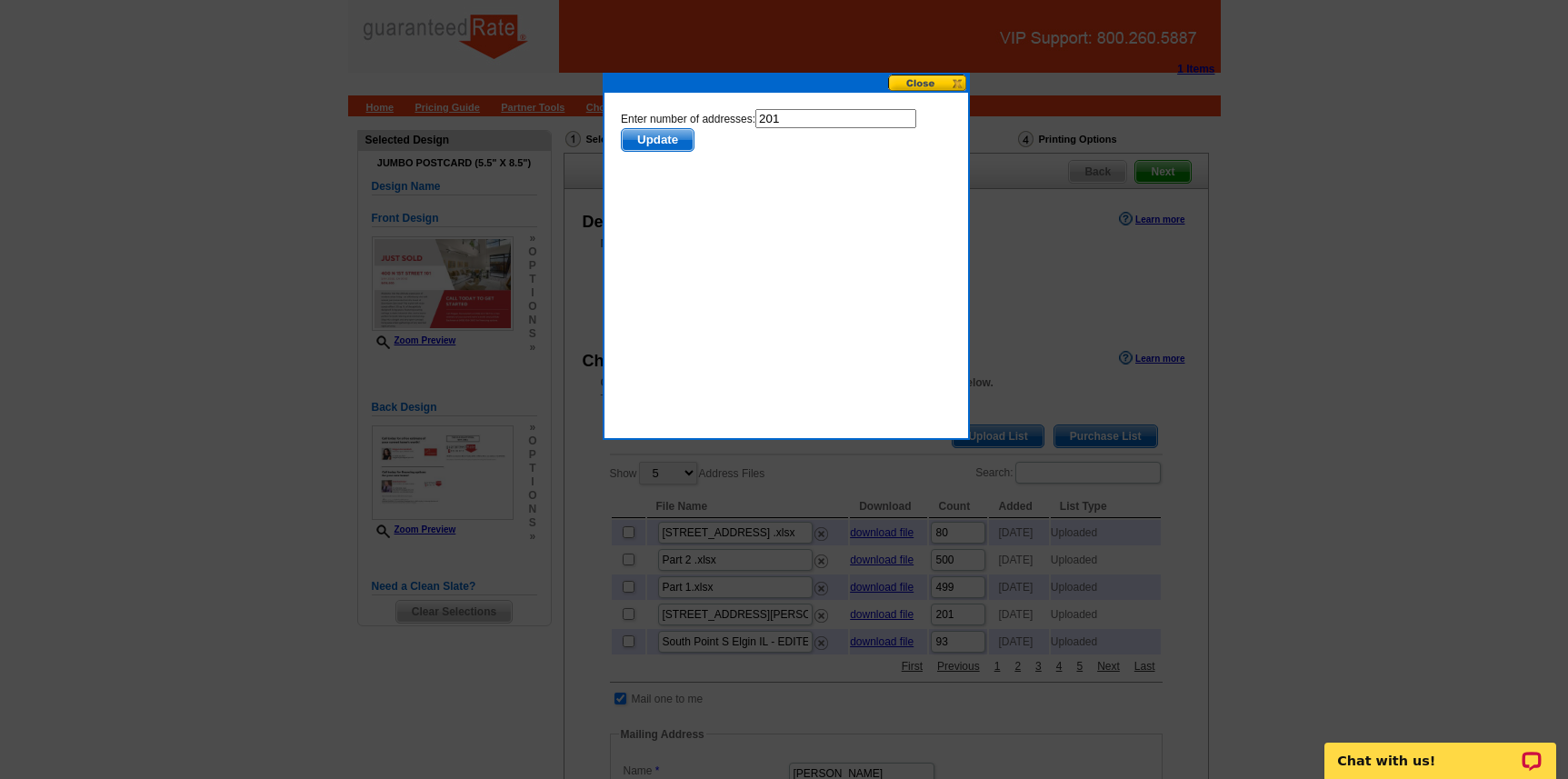
click at [673, 136] on span "Update" at bounding box center [656, 139] width 71 height 21
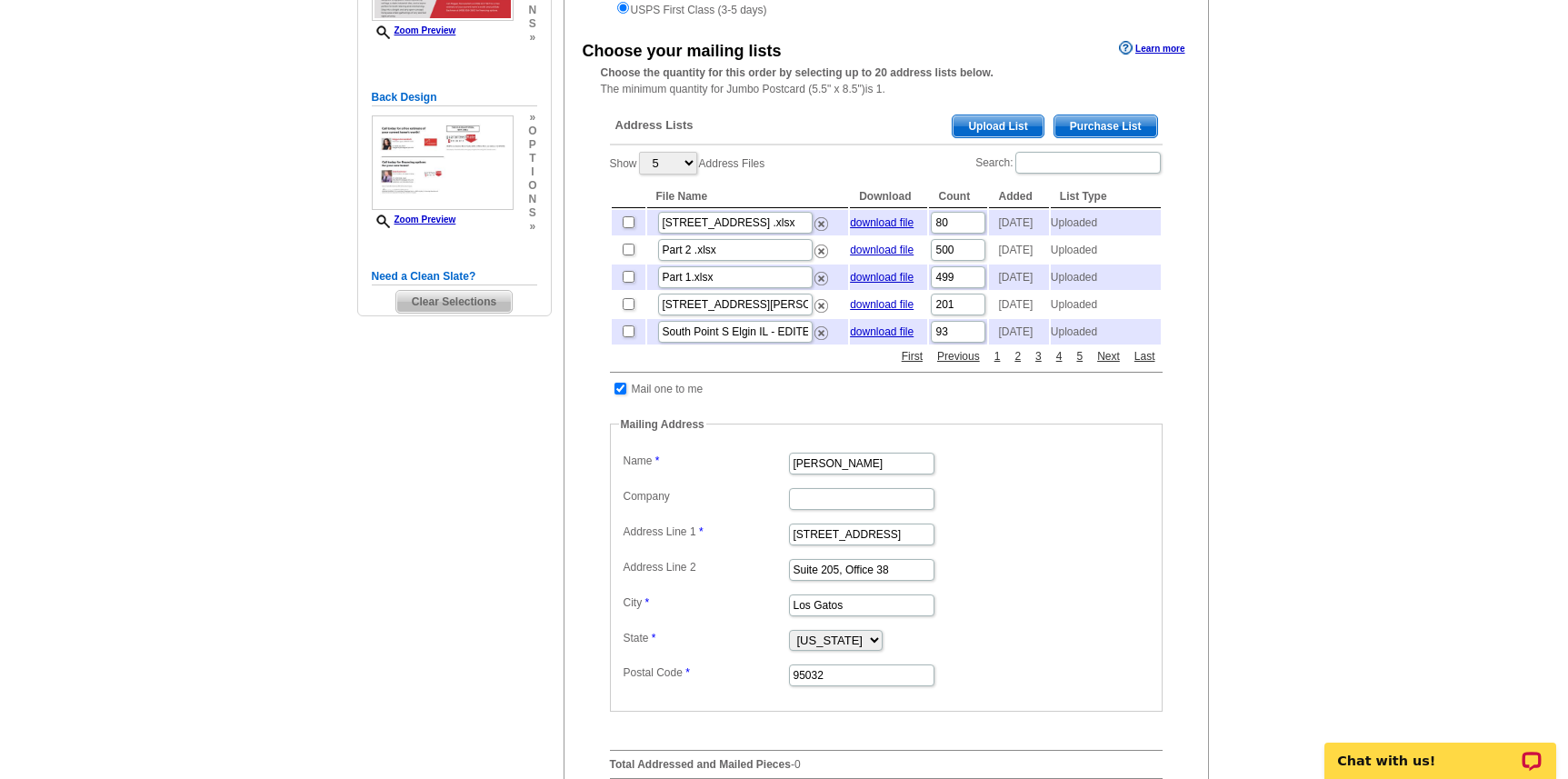
scroll to position [422, 0]
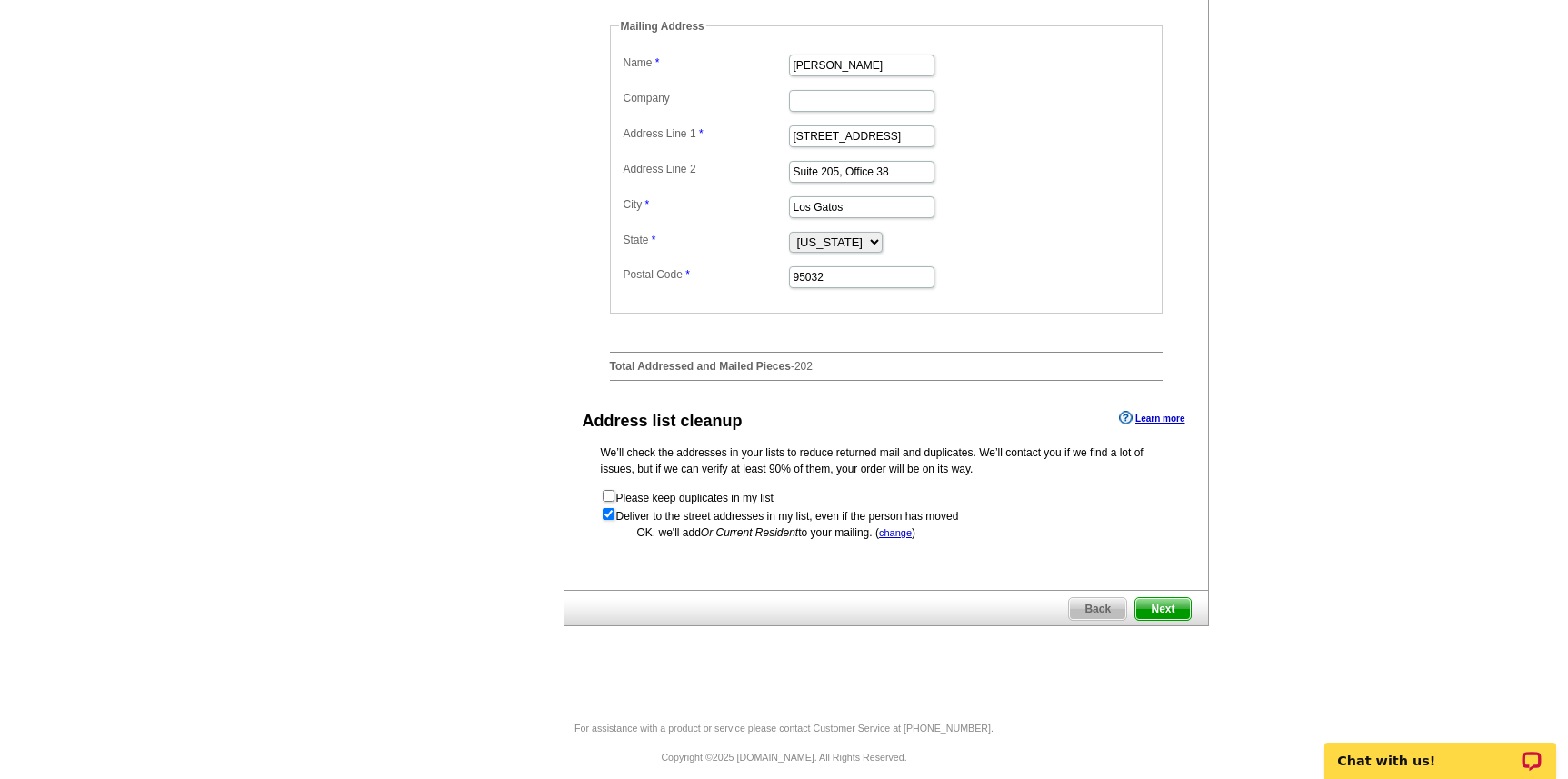
scroll to position [714, 0]
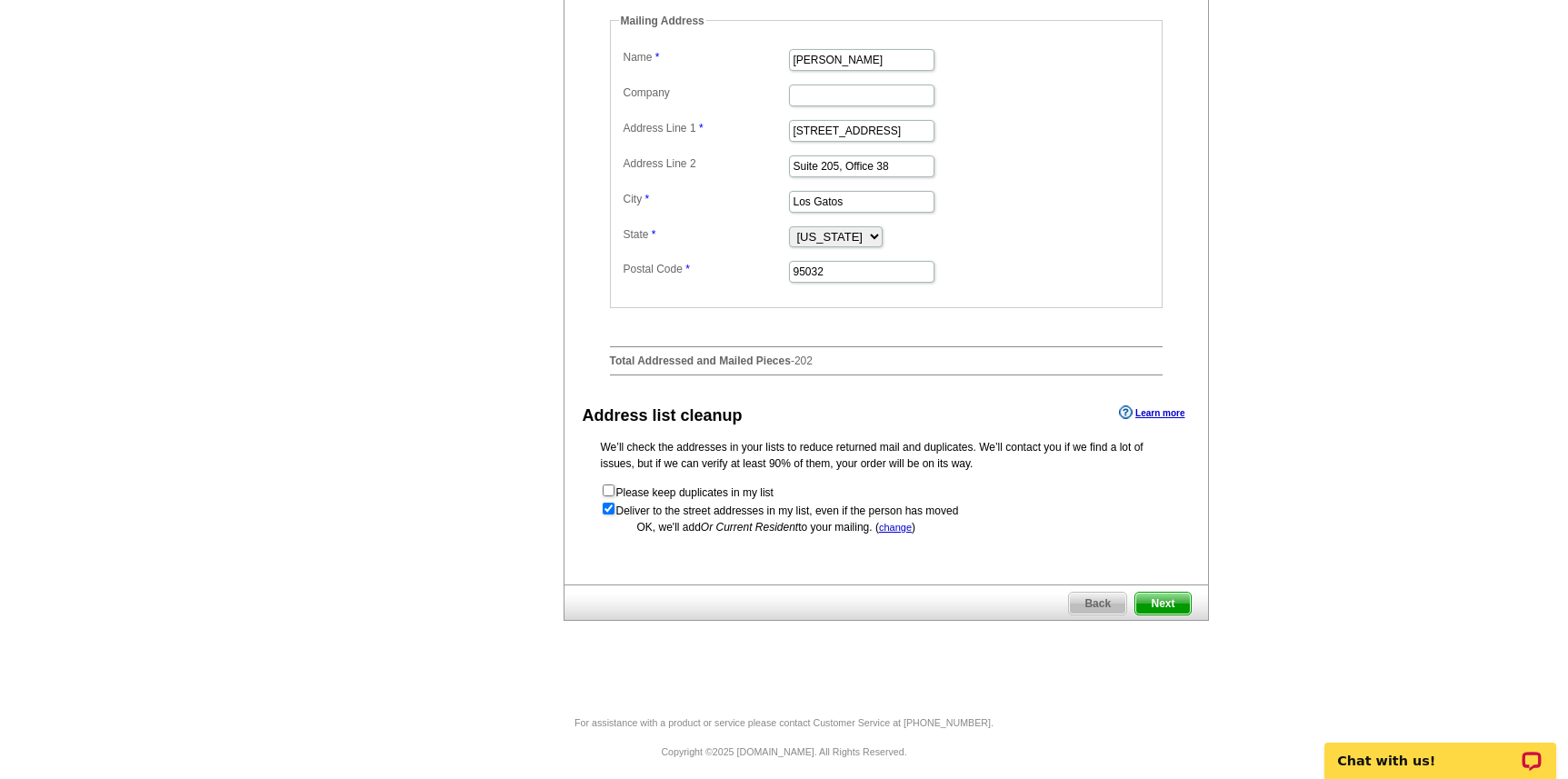
click at [1162, 615] on span "Next" at bounding box center [1162, 603] width 55 height 21
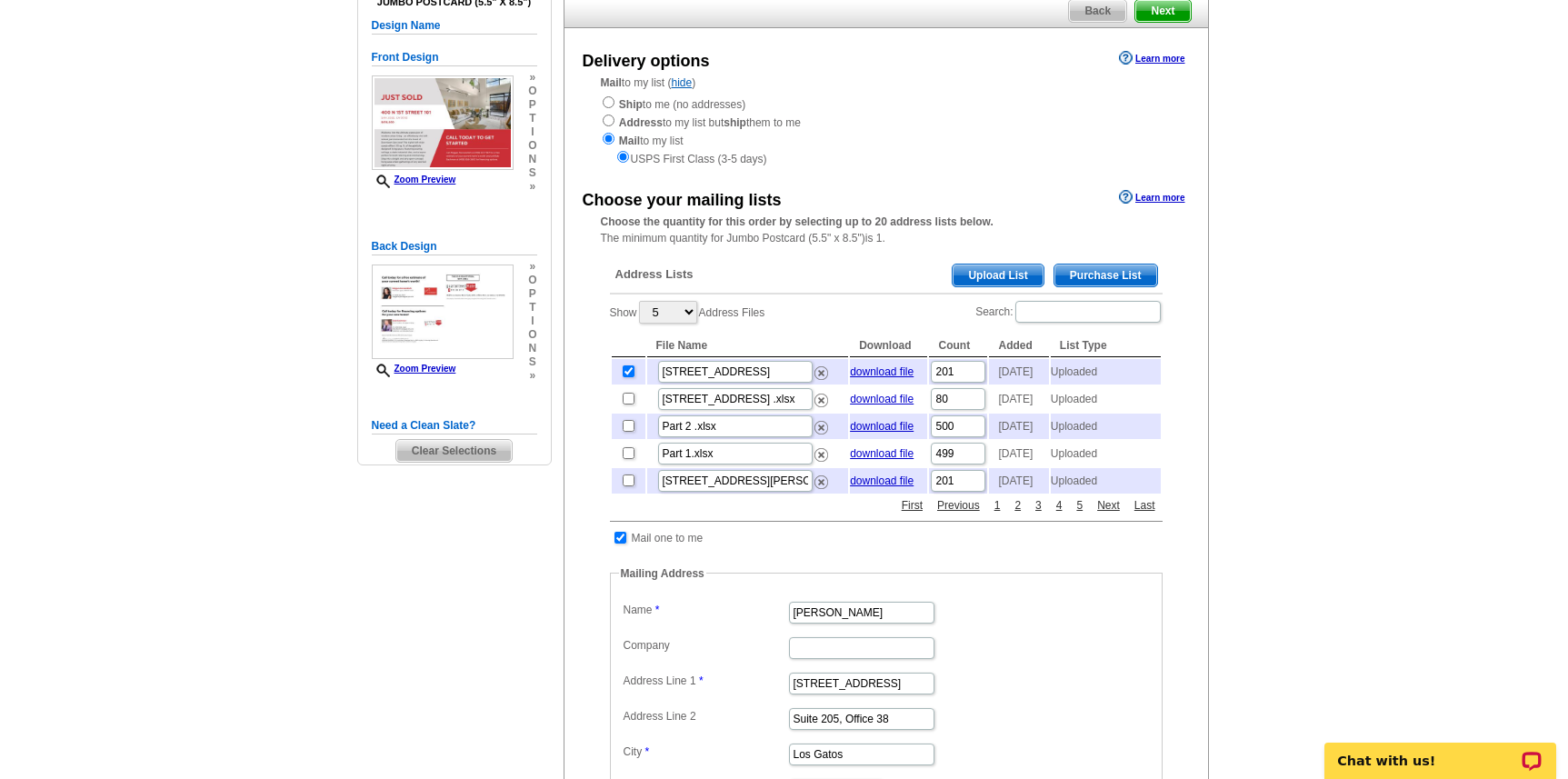
scroll to position [160, 0]
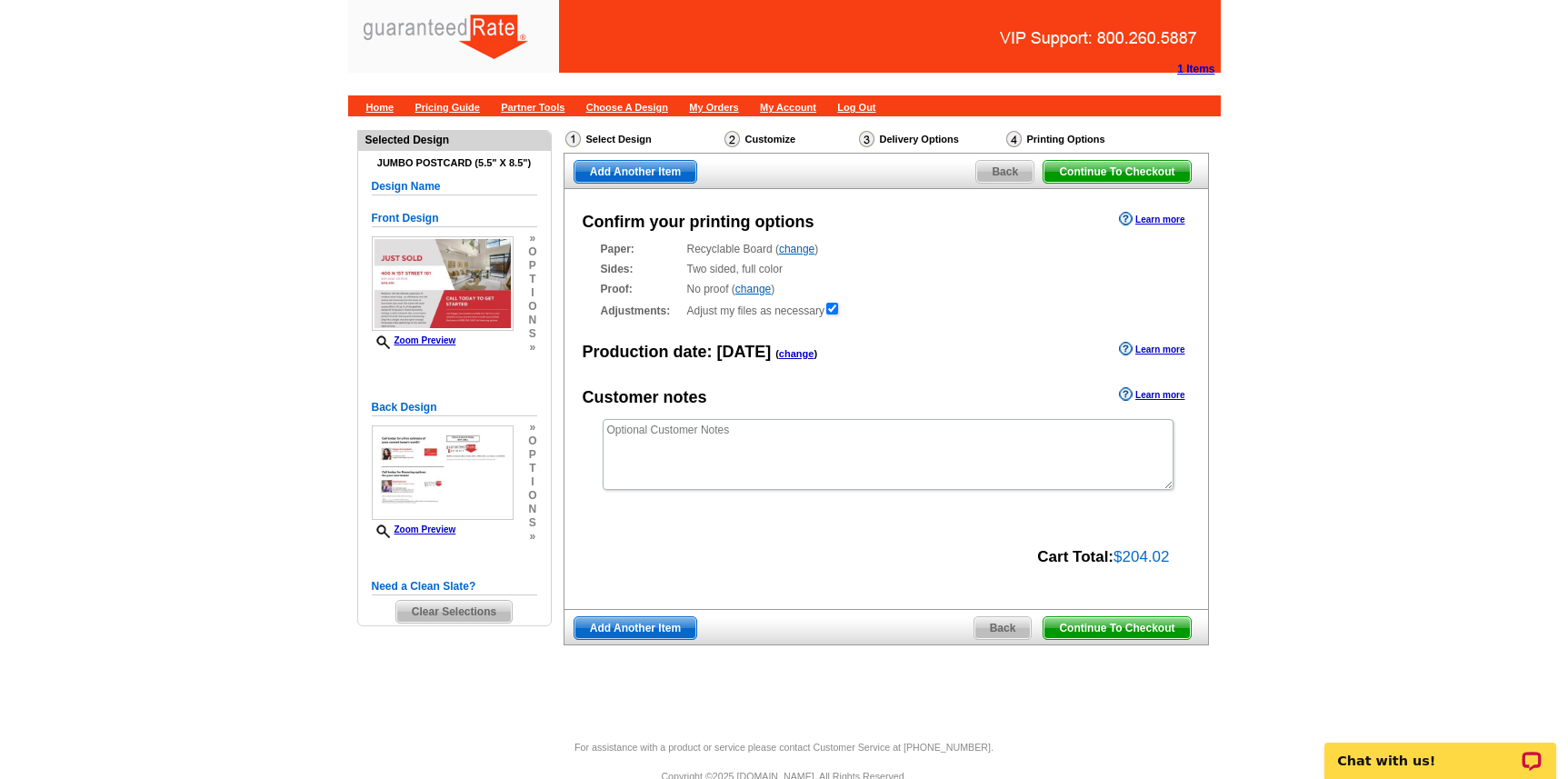
click at [1114, 617] on span "Continue To Checkout" at bounding box center [1117, 628] width 147 height 21
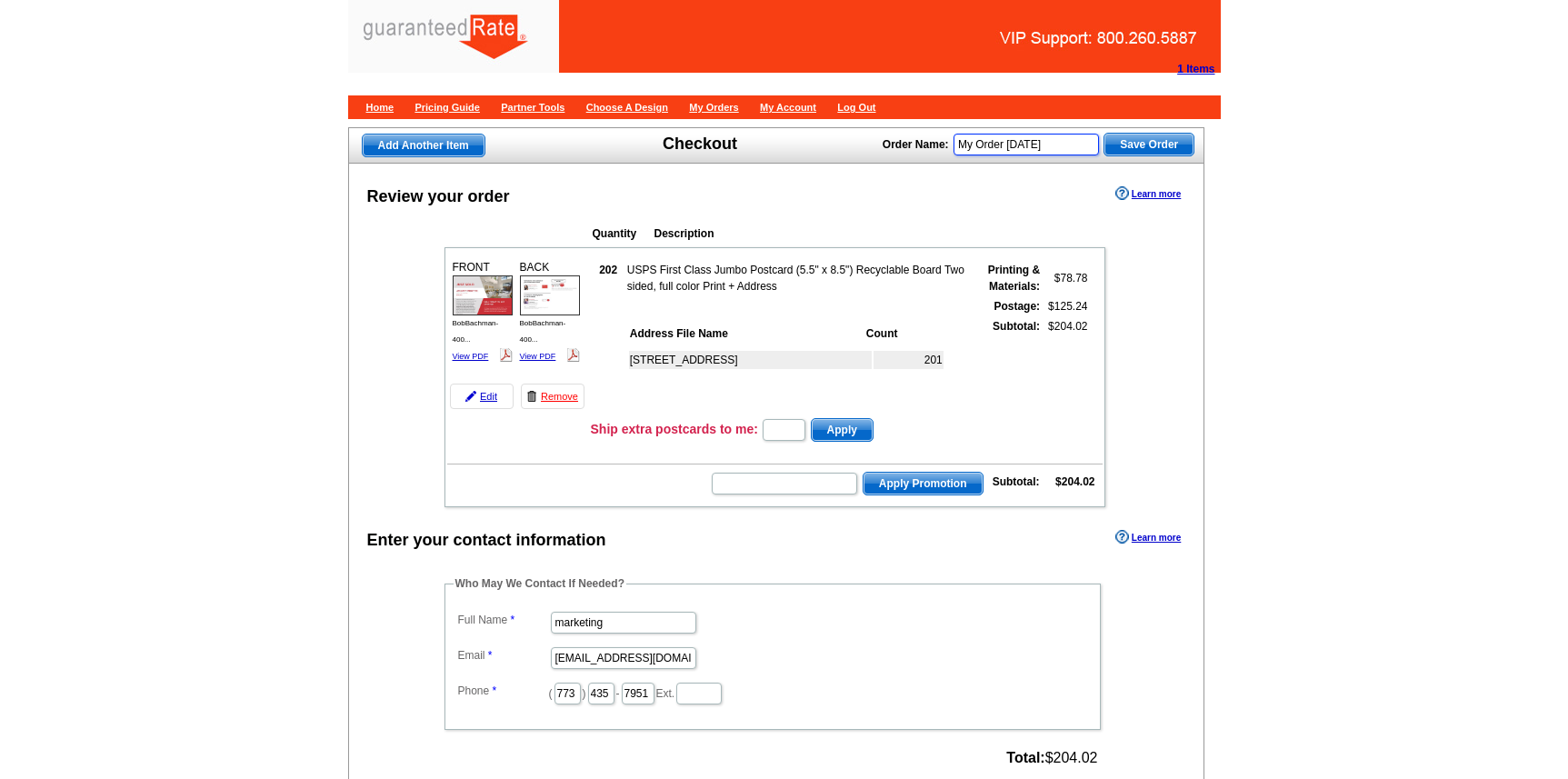
click at [1061, 145] on input "My Order [DATE]" at bounding box center [1026, 144] width 146 height 21
click at [1014, 145] on input "My Order [DATE]" at bounding box center [1026, 144] width 146 height 21
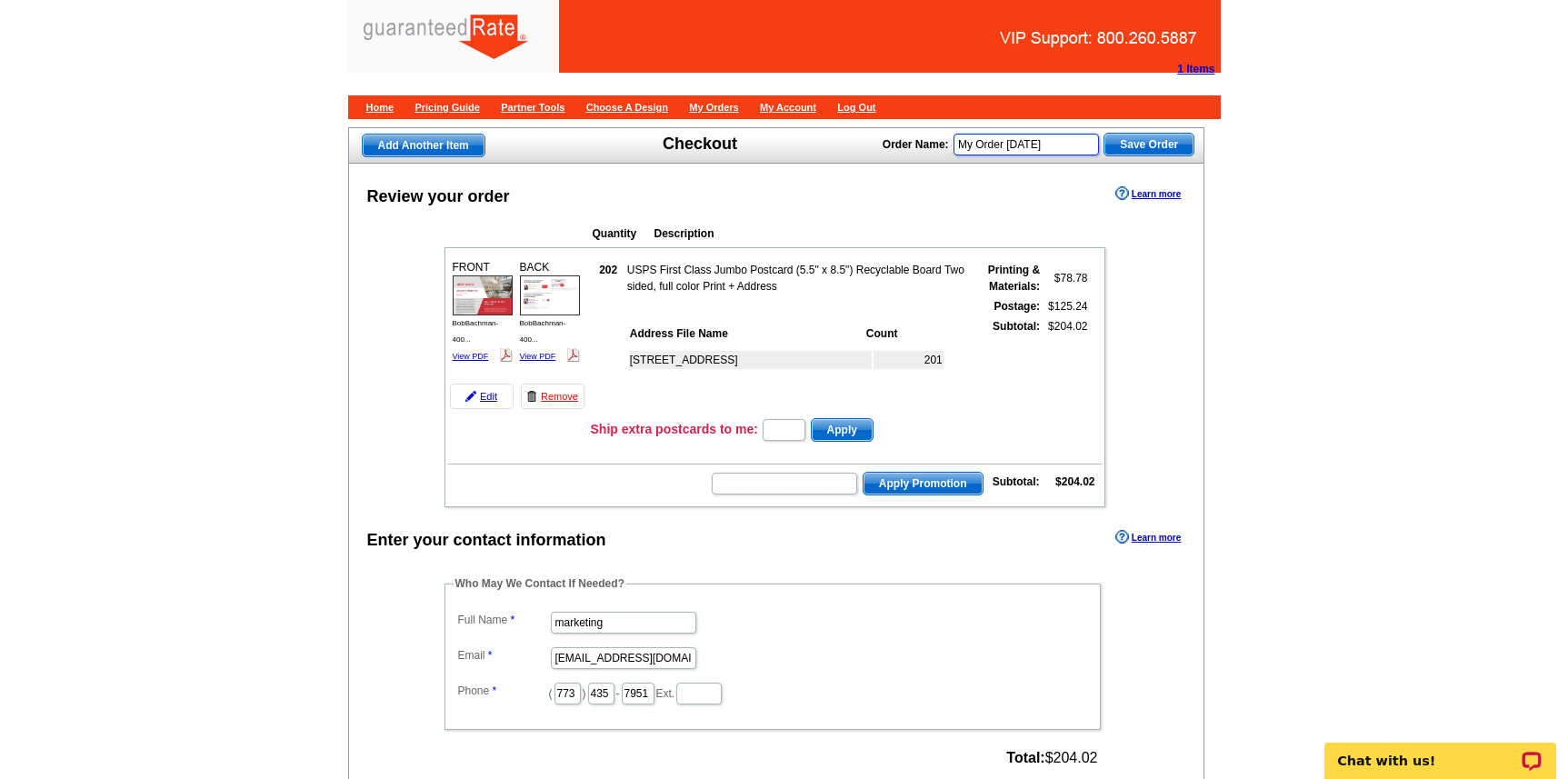
click at [1014, 145] on input "My Order [DATE]" at bounding box center [1026, 144] width 146 height 21
type input "V"
type input "BobBachman8/14/2025"
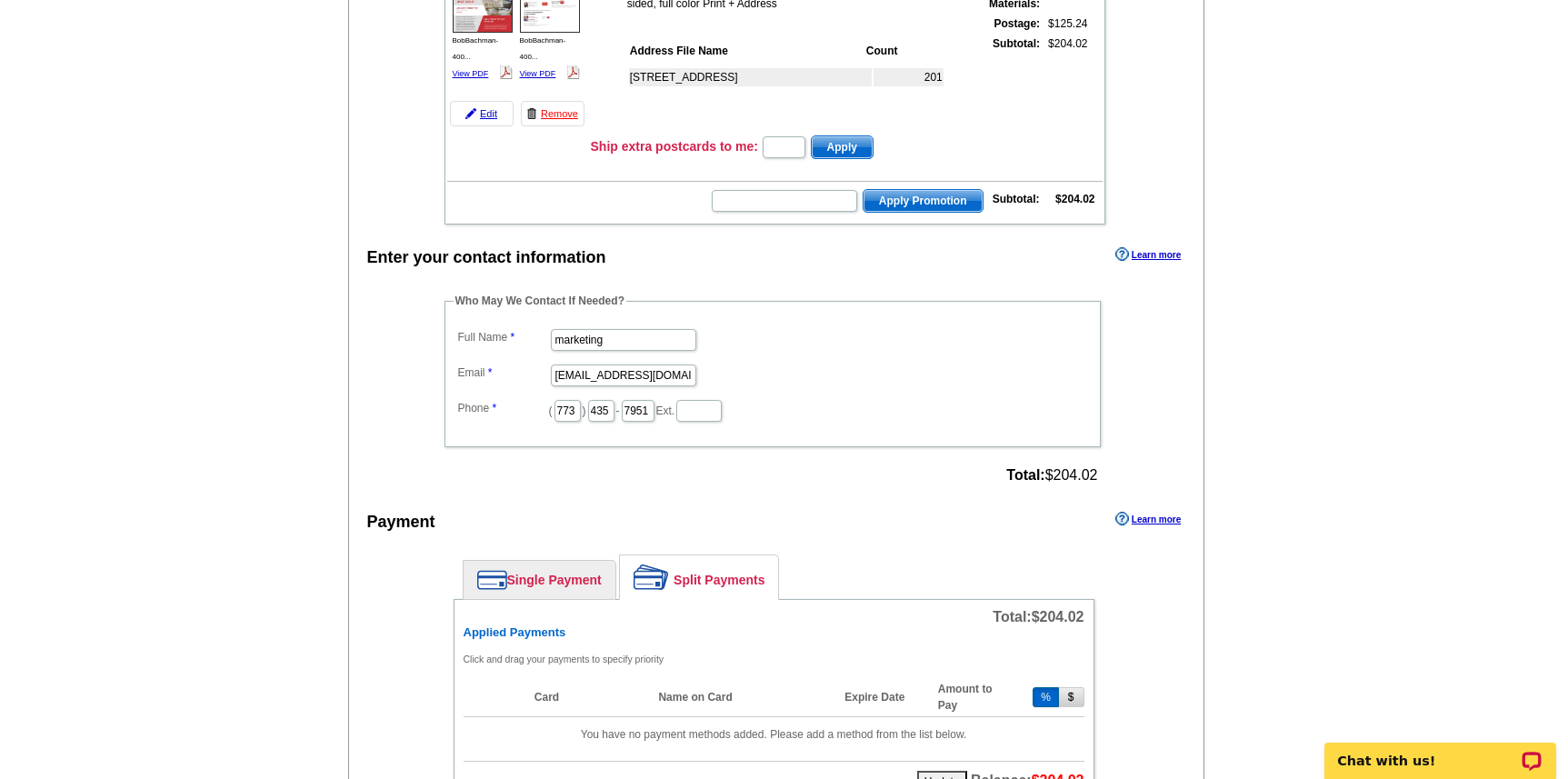
scroll to position [323, 0]
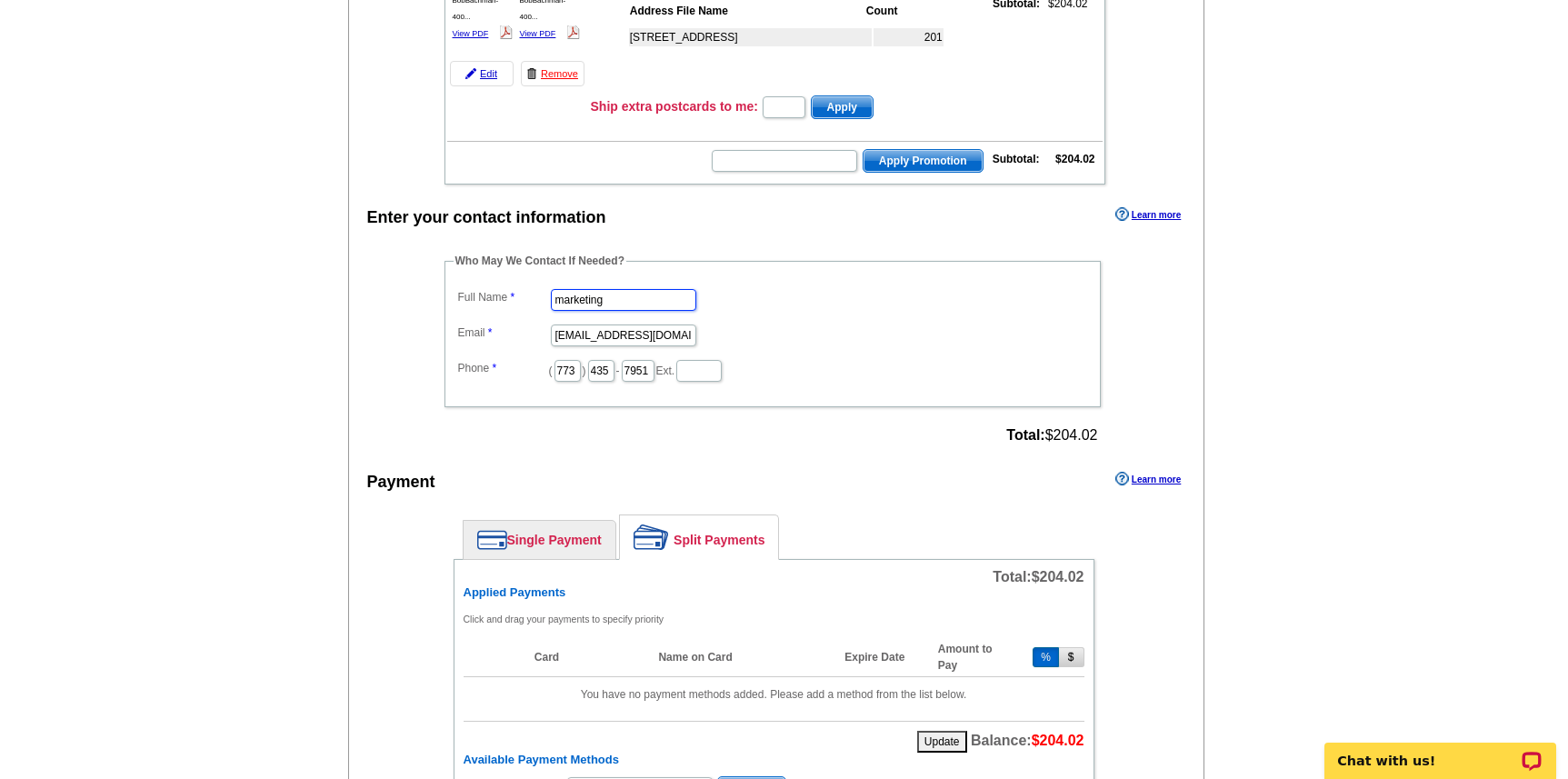
drag, startPoint x: 624, startPoint y: 308, endPoint x: 537, endPoint y: 305, distance: 87.1
click at [537, 305] on dl "Full Name marketing Email [EMAIL_ADDRESS][DOMAIN_NAME] Phone ( 773 ) 435 - 7951…" at bounding box center [772, 333] width 638 height 99
type input "[PERSON_NAME]"
drag, startPoint x: 605, startPoint y: 338, endPoint x: 502, endPoint y: 334, distance: 103.1
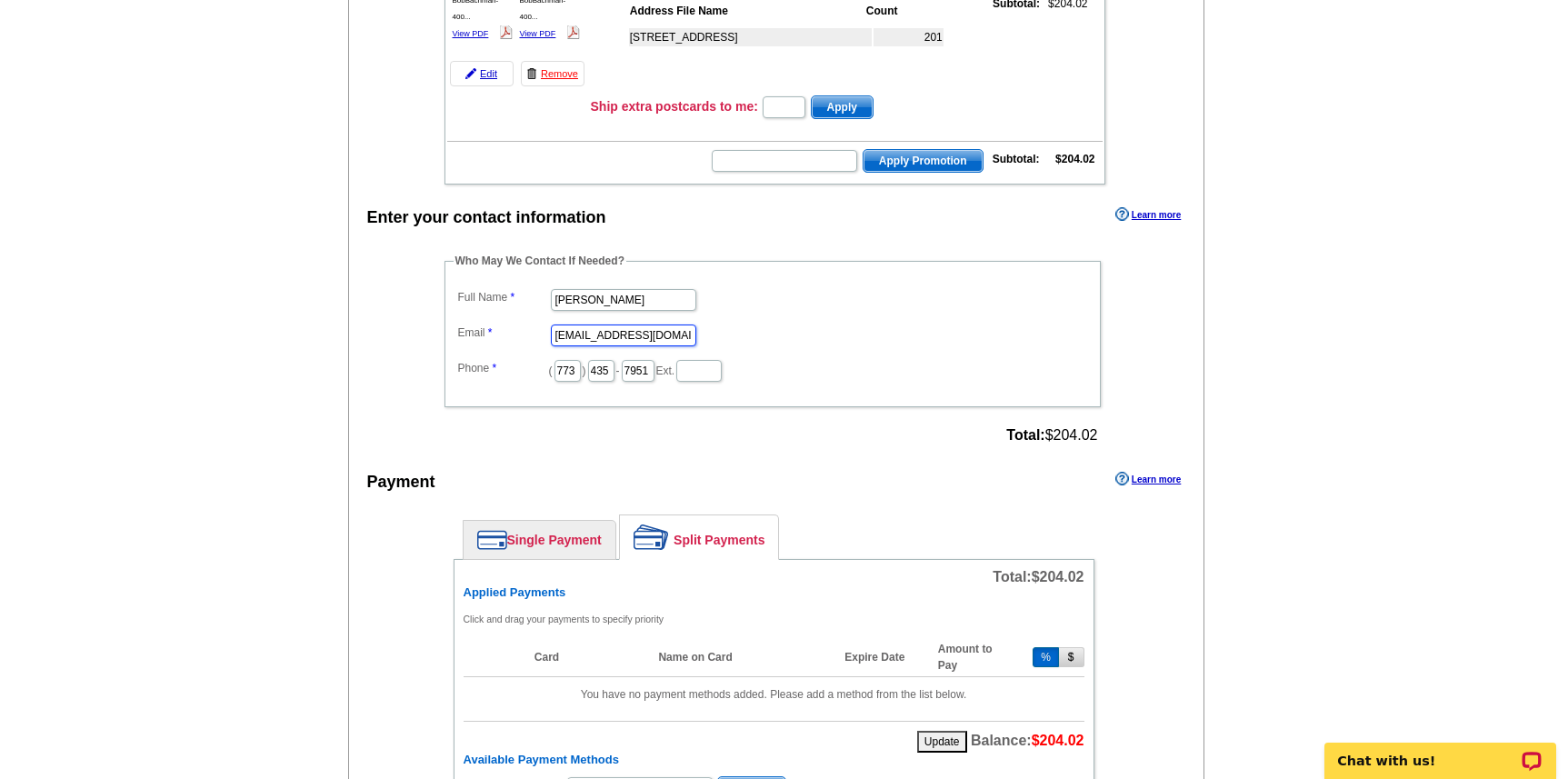
click at [502, 335] on dl "Full Name [PERSON_NAME] Email [EMAIL_ADDRESS][DOMAIN_NAME] Phone ( 773 ) 435 - …" at bounding box center [772, 333] width 638 height 99
type input "[PERSON_NAME][EMAIL_ADDRESS][PERSON_NAME][DOMAIN_NAME]"
click at [571, 368] on input "773" at bounding box center [567, 370] width 26 height 21
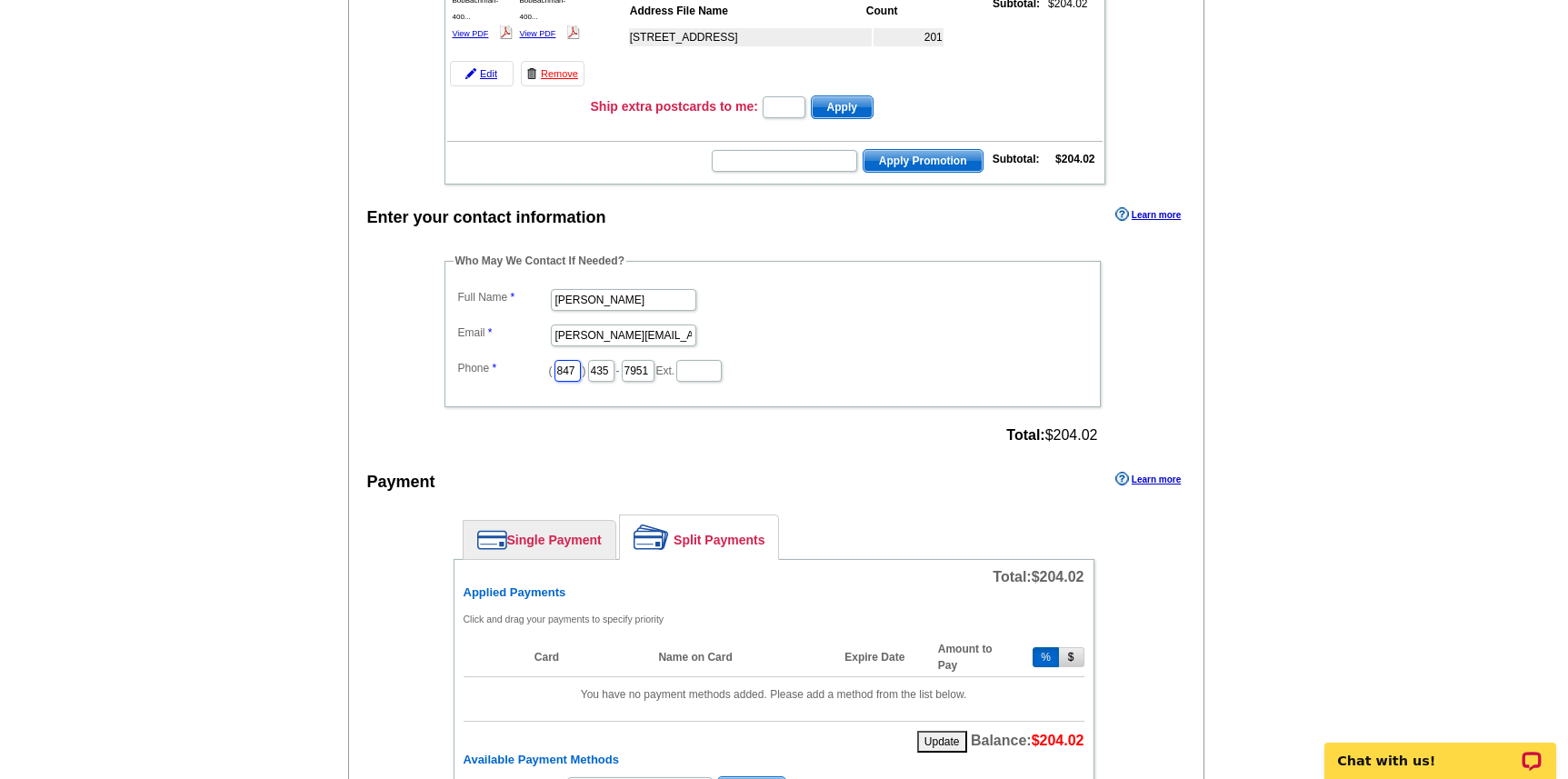
scroll to position [0, 3]
type input "847"
click at [599, 370] on input "435" at bounding box center [602, 370] width 26 height 21
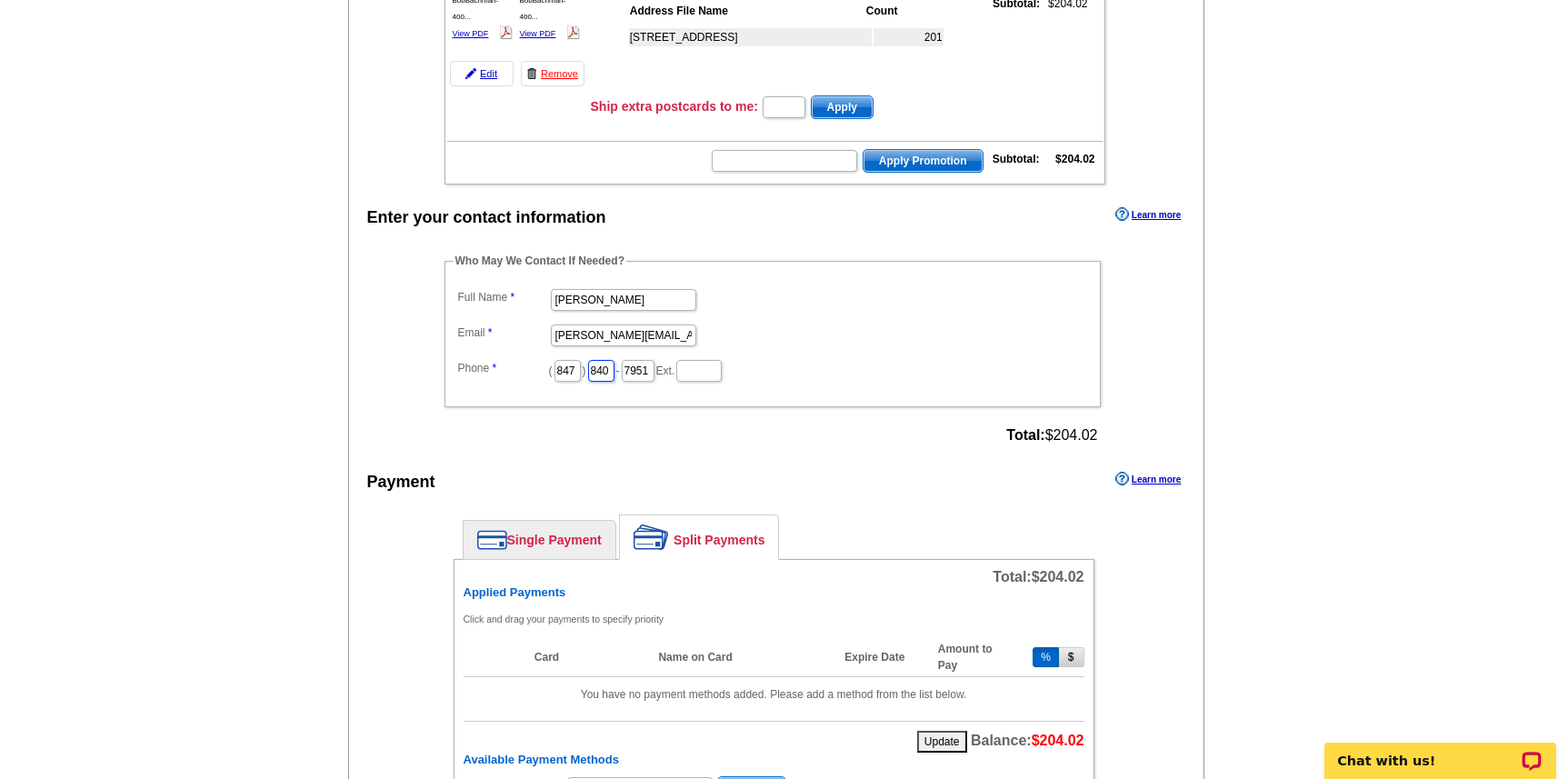
scroll to position [0, 3]
type input "840"
click at [641, 370] on input "7951" at bounding box center [638, 370] width 32 height 21
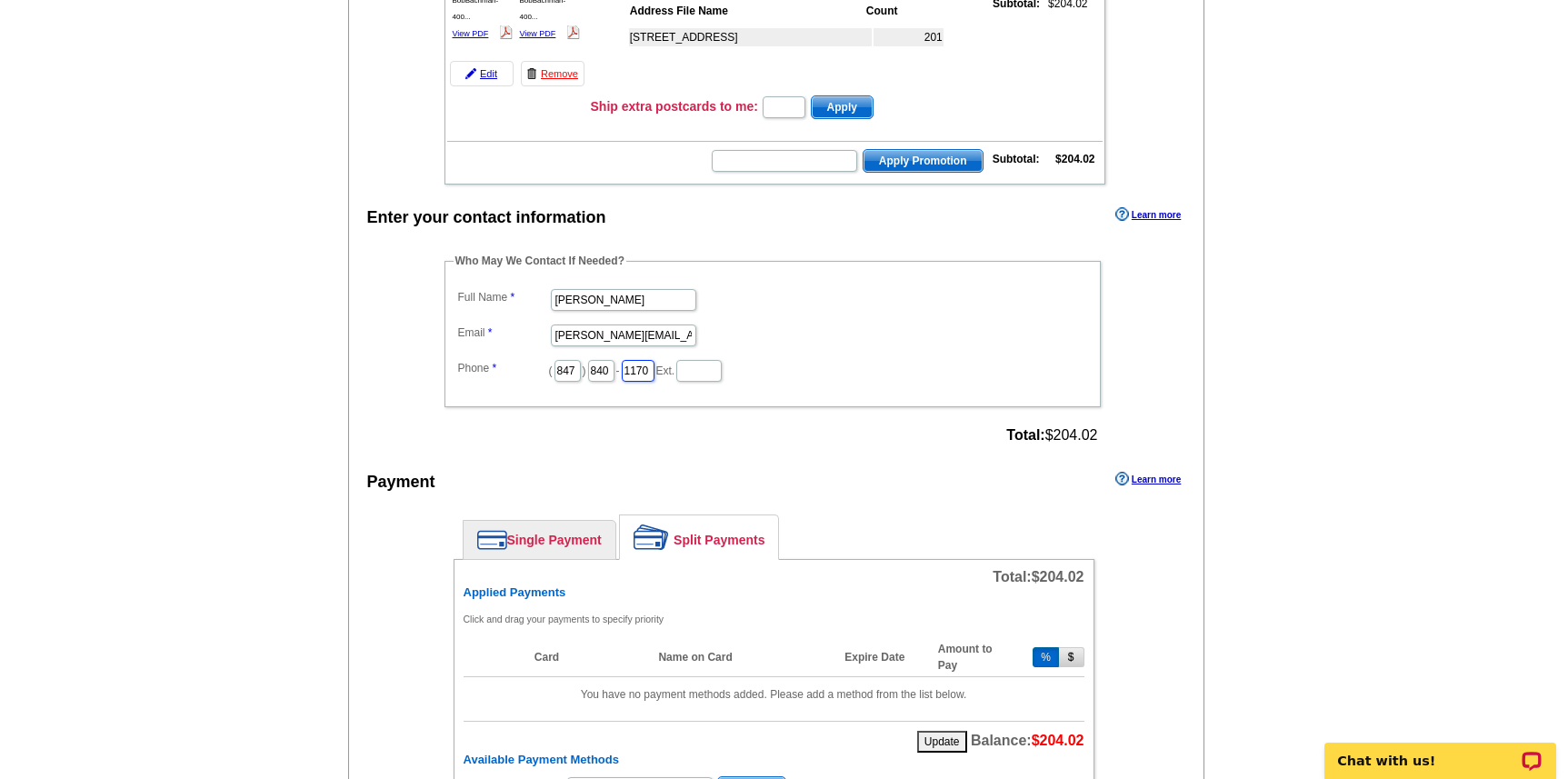
scroll to position [0, 2]
type input "1170"
click at [667, 409] on div "Who May We Contact If Needed? Full Name Lizzie Peterson Email lizzie.peterson@g…" at bounding box center [774, 350] width 732 height 196
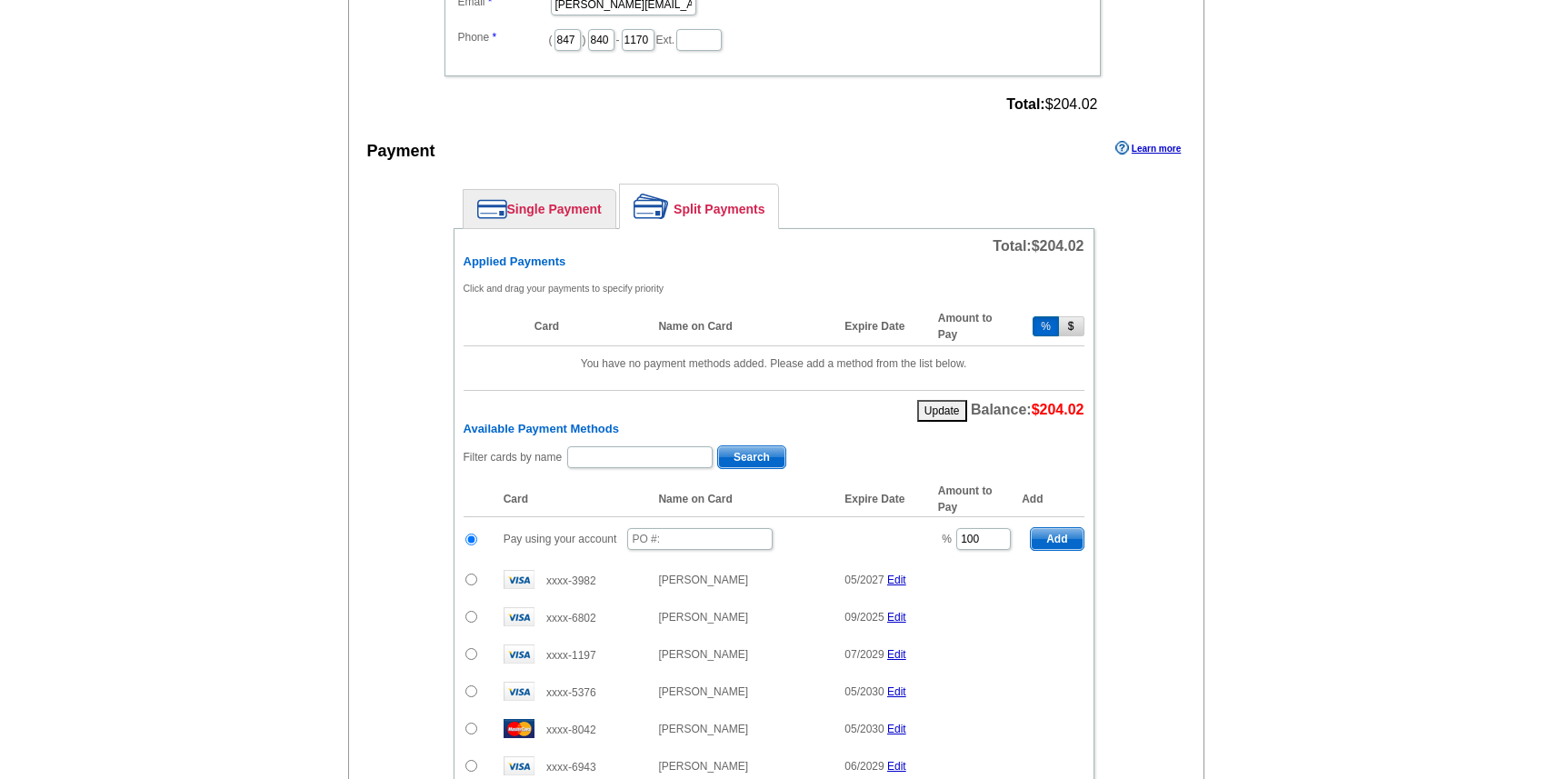
scroll to position [702, 0]
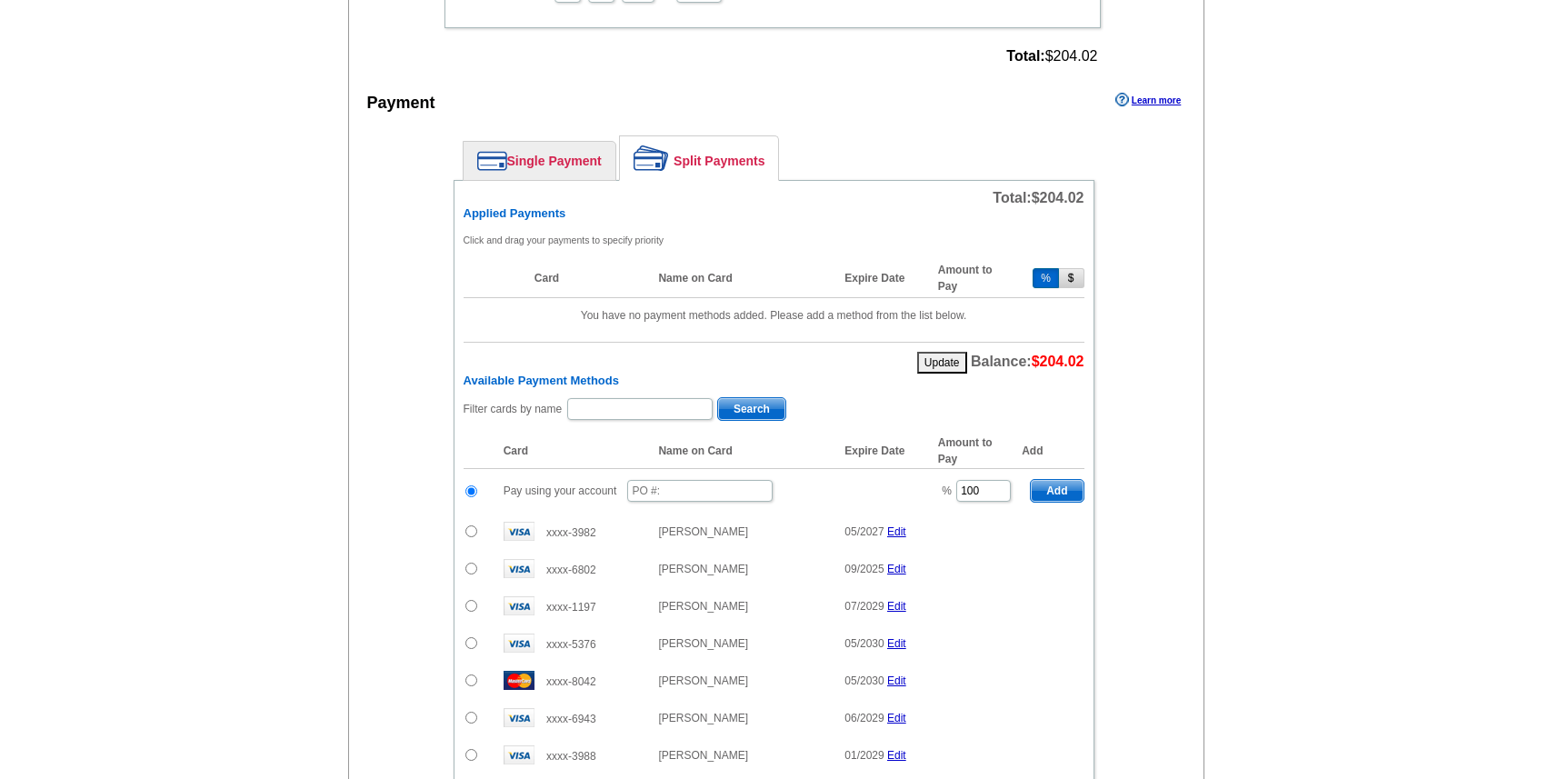
click at [467, 533] on input "radio" at bounding box center [471, 531] width 12 height 12
radio input "true"
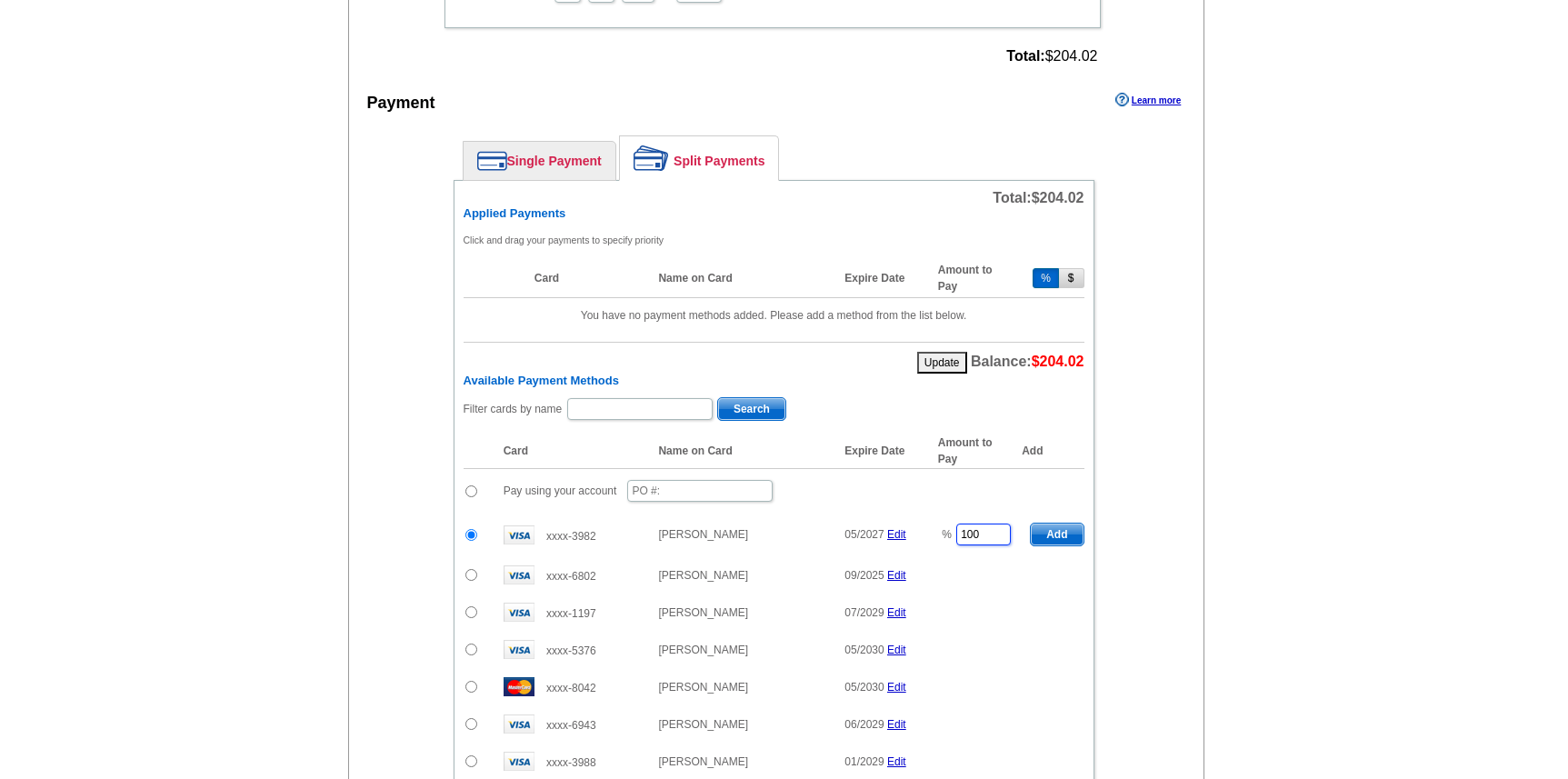
click at [1000, 541] on input "100" at bounding box center [983, 534] width 55 height 21
type input "1"
click at [1053, 532] on span "Add" at bounding box center [1056, 534] width 52 height 21
type input "100"
type input "50"
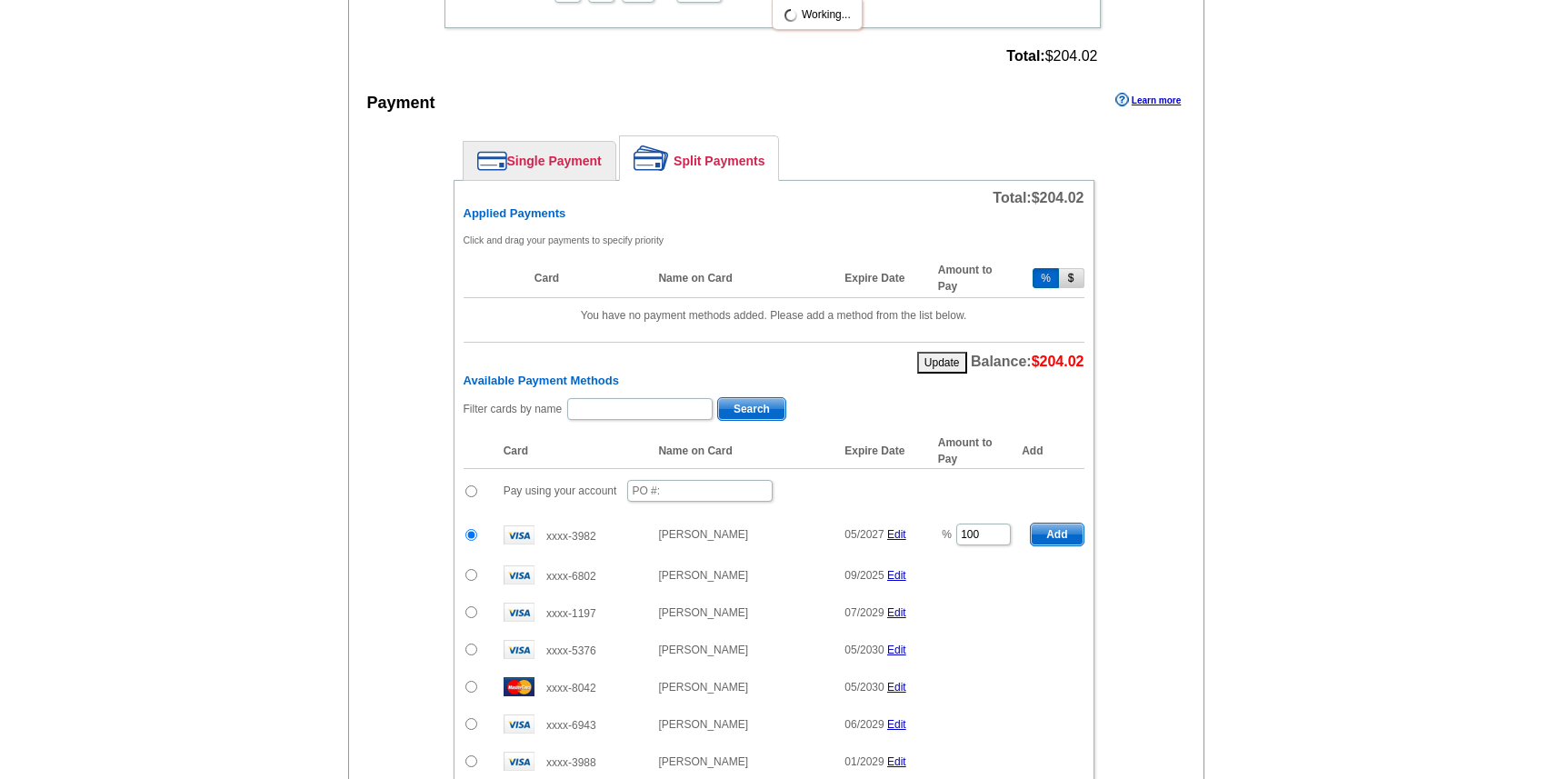
radio input "false"
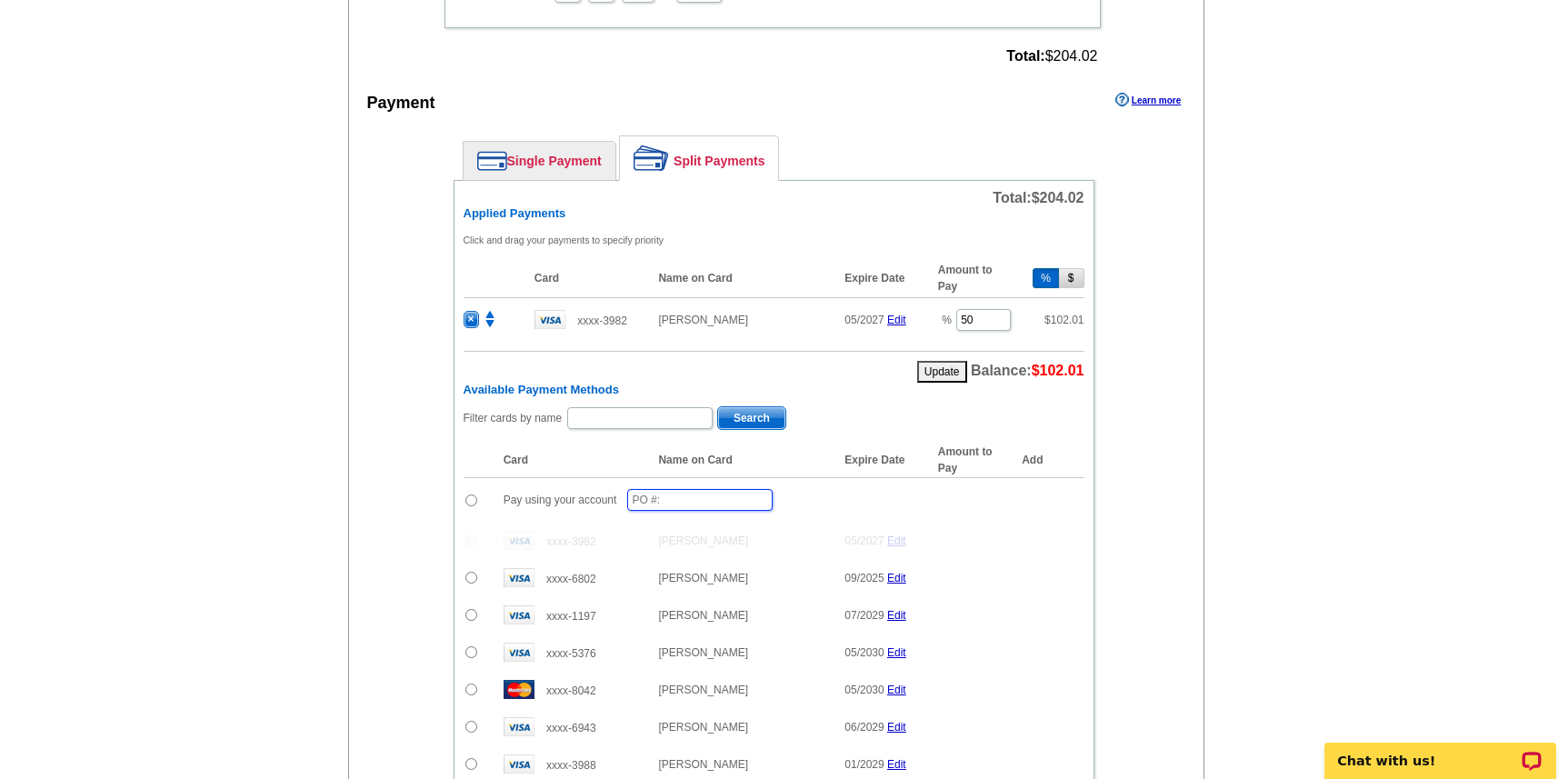
click at [660, 494] on input "text" at bounding box center [700, 500] width 146 height 21
type input "081425-LP456"
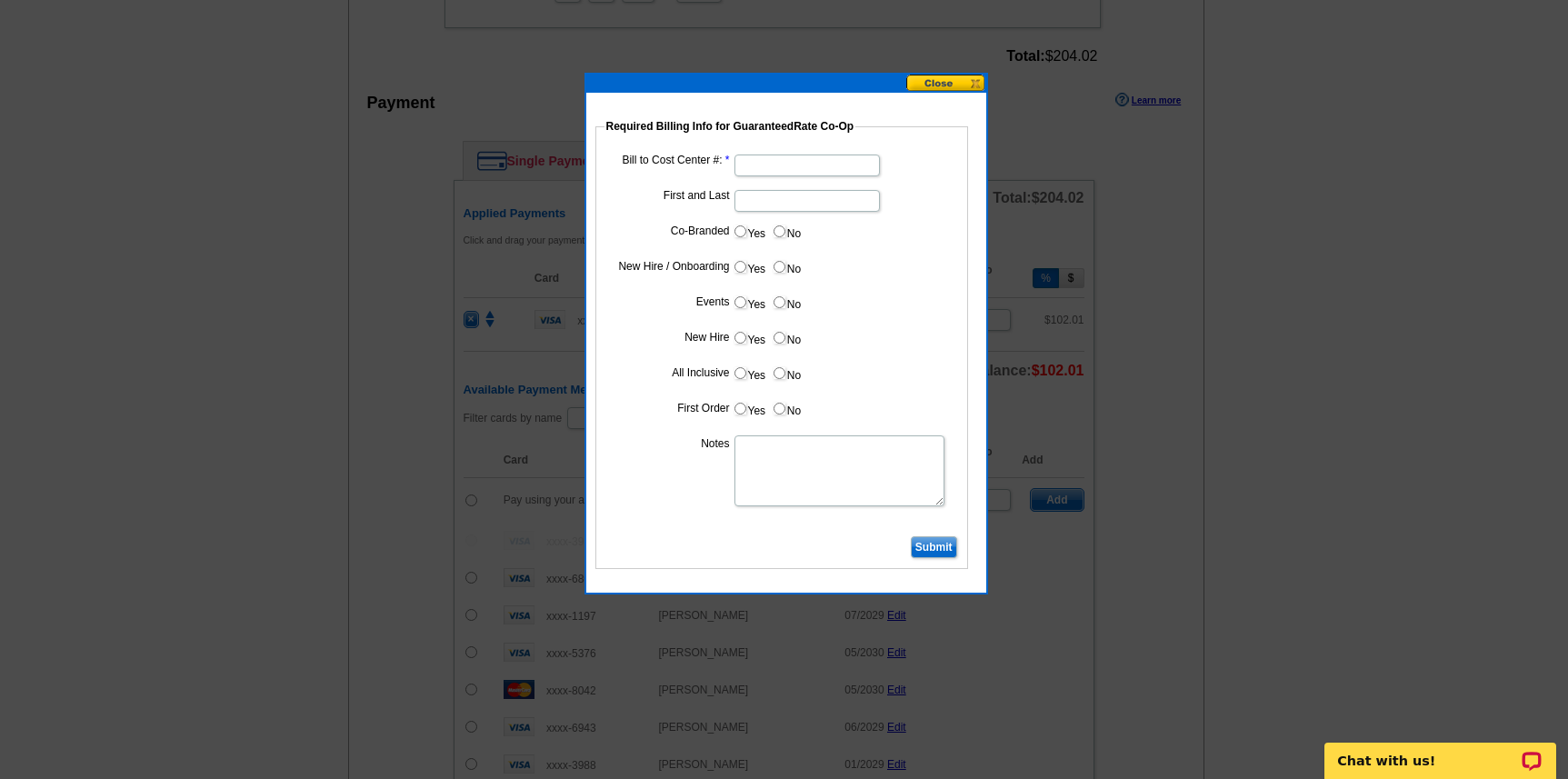
click at [761, 162] on input "Bill to Cost Center #:" at bounding box center [807, 164] width 146 height 21
type input "16386"
click at [937, 550] on input "Submit" at bounding box center [934, 547] width 46 height 21
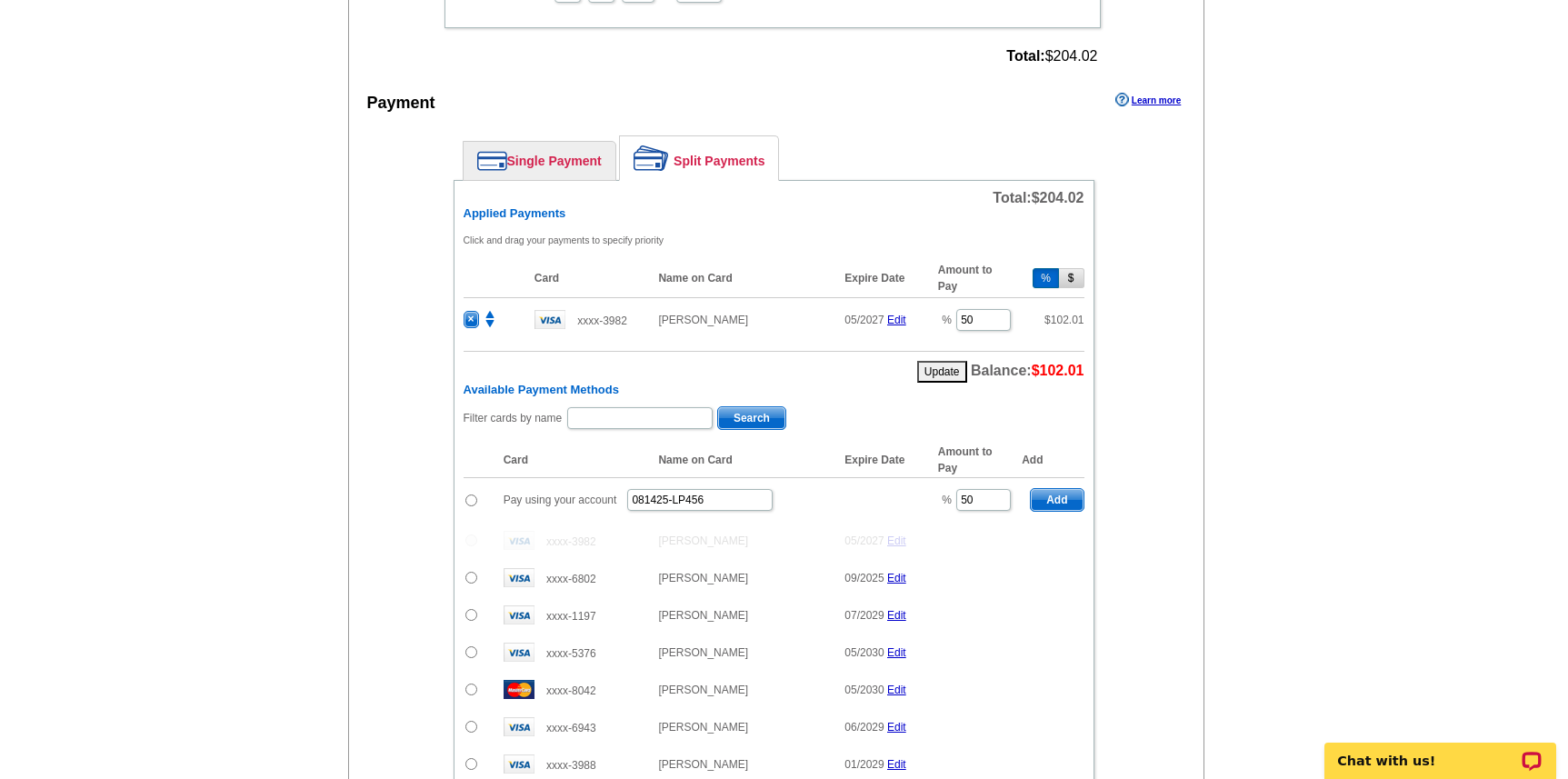
click at [474, 498] on input "radio" at bounding box center [471, 500] width 12 height 12
click at [1065, 505] on span "Add" at bounding box center [1056, 500] width 52 height 21
radio input "false"
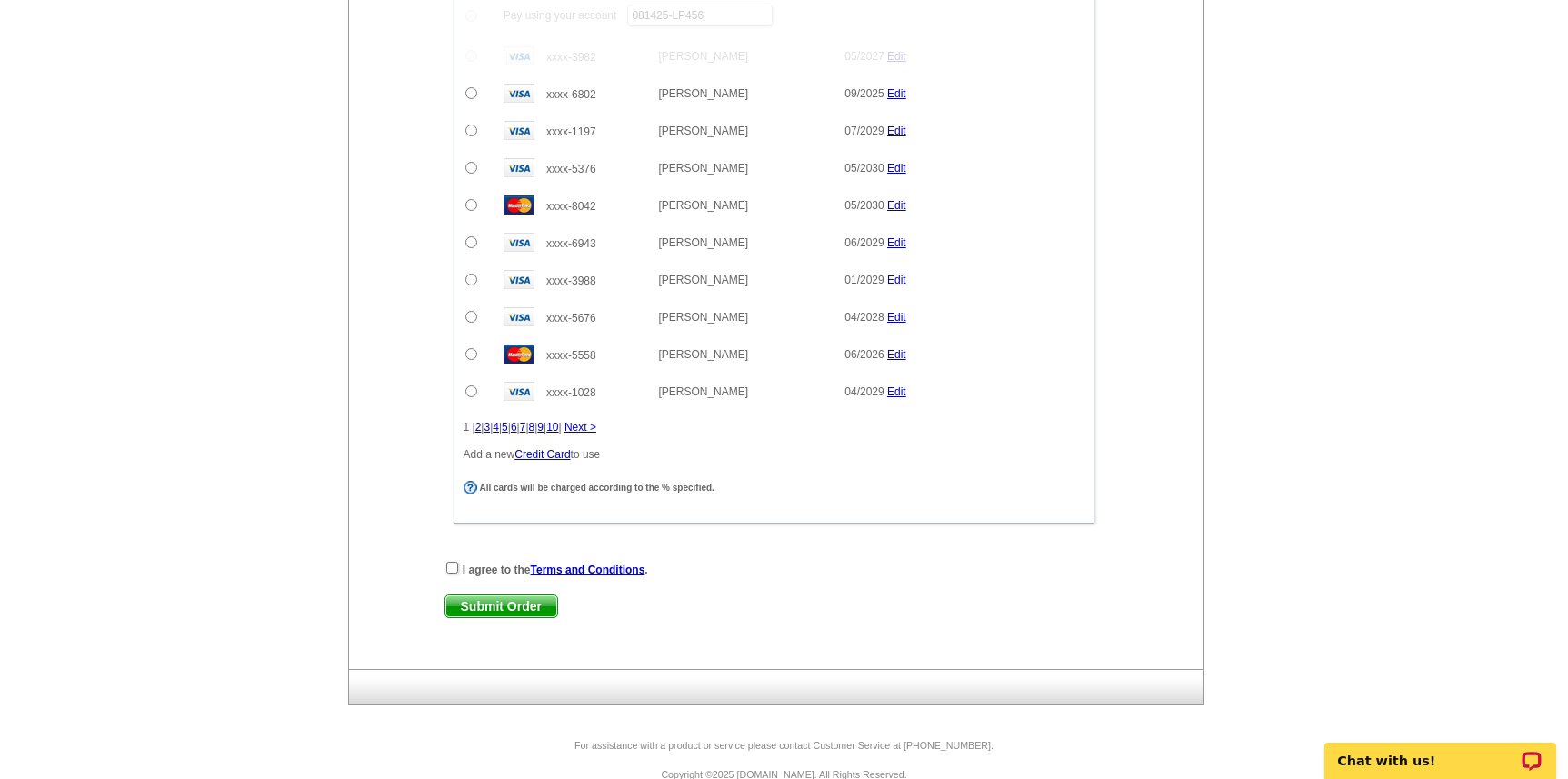
scroll to position [1262, 0]
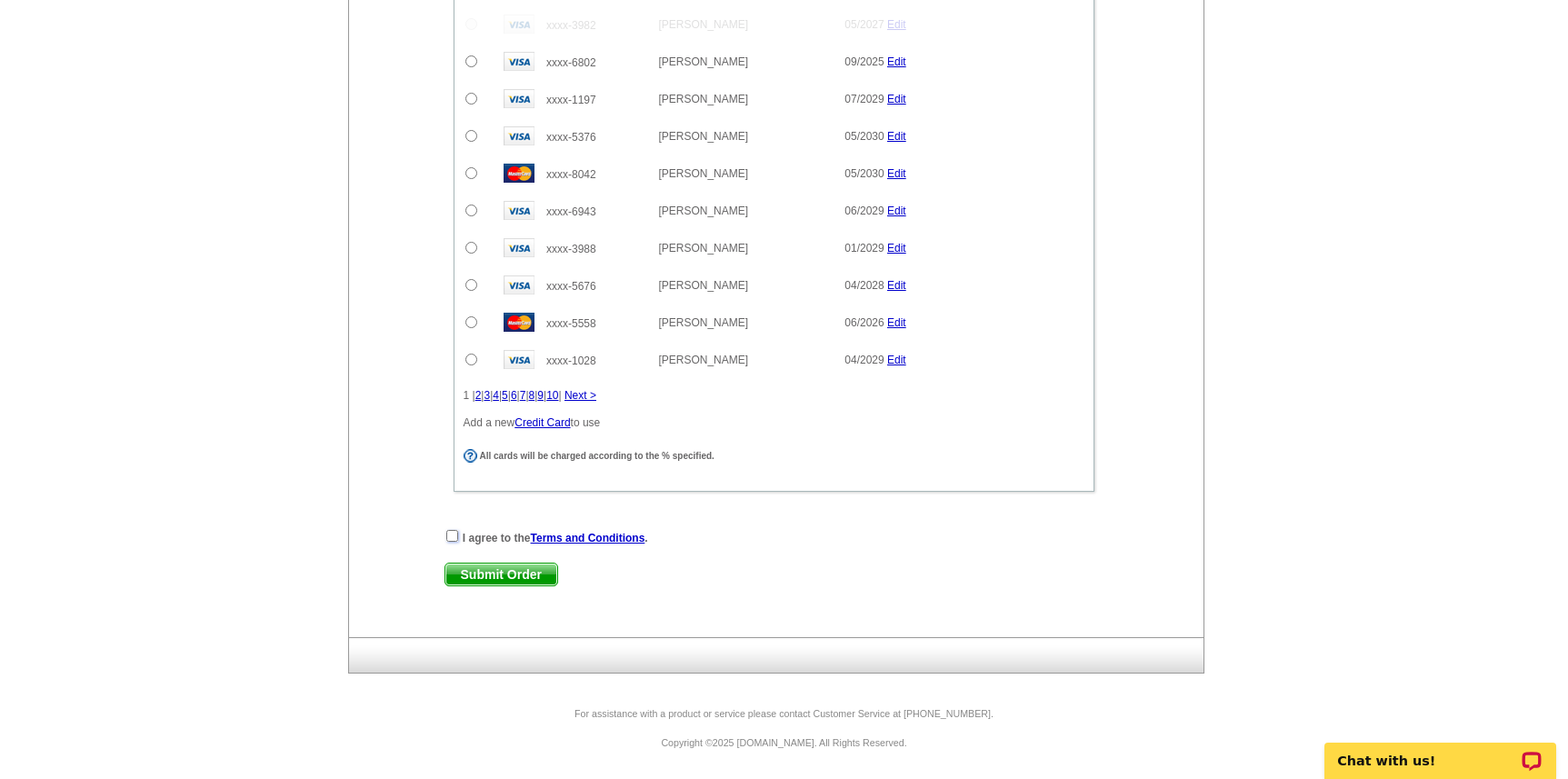
click at [448, 542] on input "checkbox" at bounding box center [452, 536] width 12 height 12
checkbox input "true"
click at [501, 576] on span "Submit Order" at bounding box center [501, 574] width 111 height 21
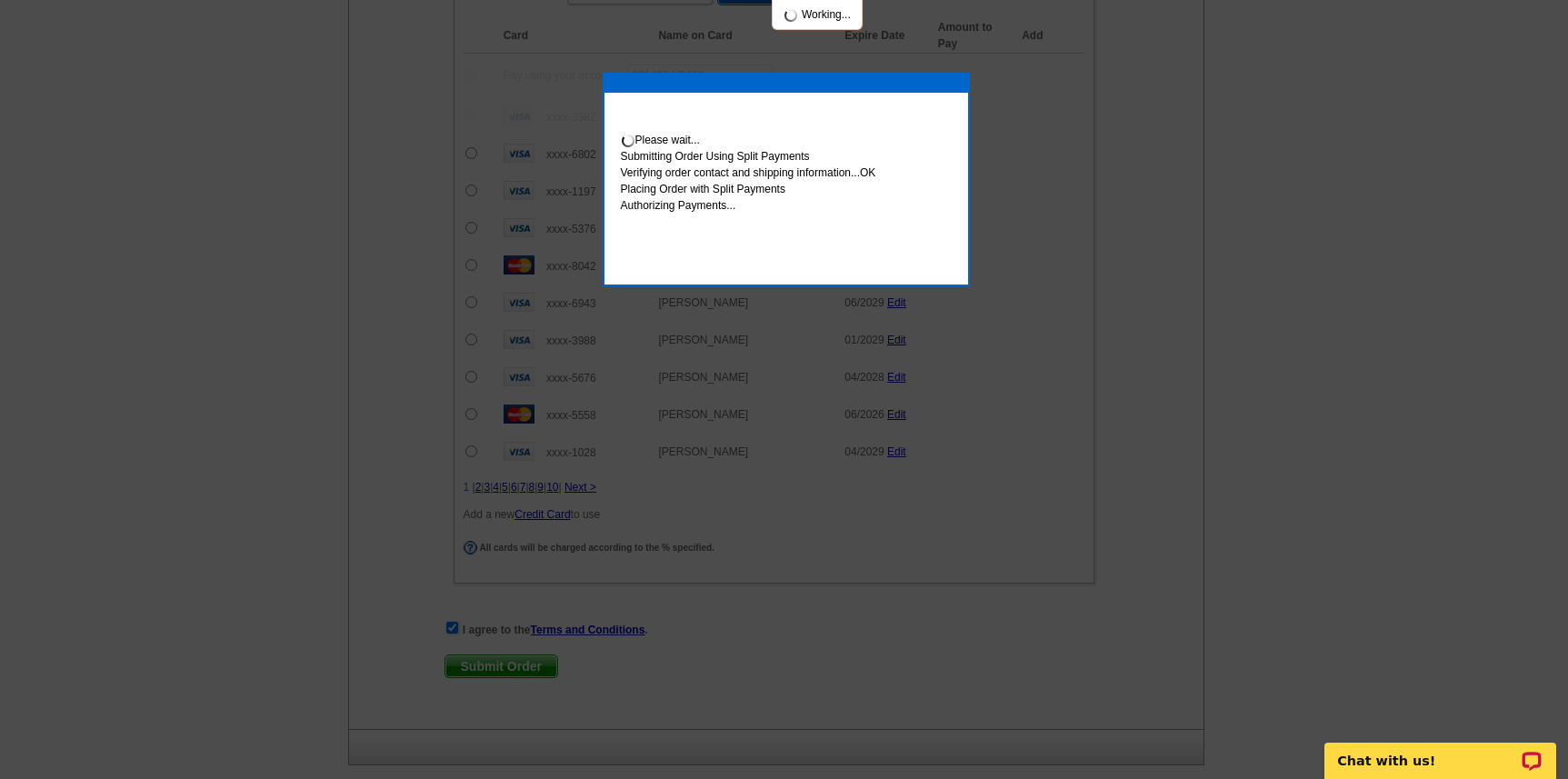
scroll to position [1354, 0]
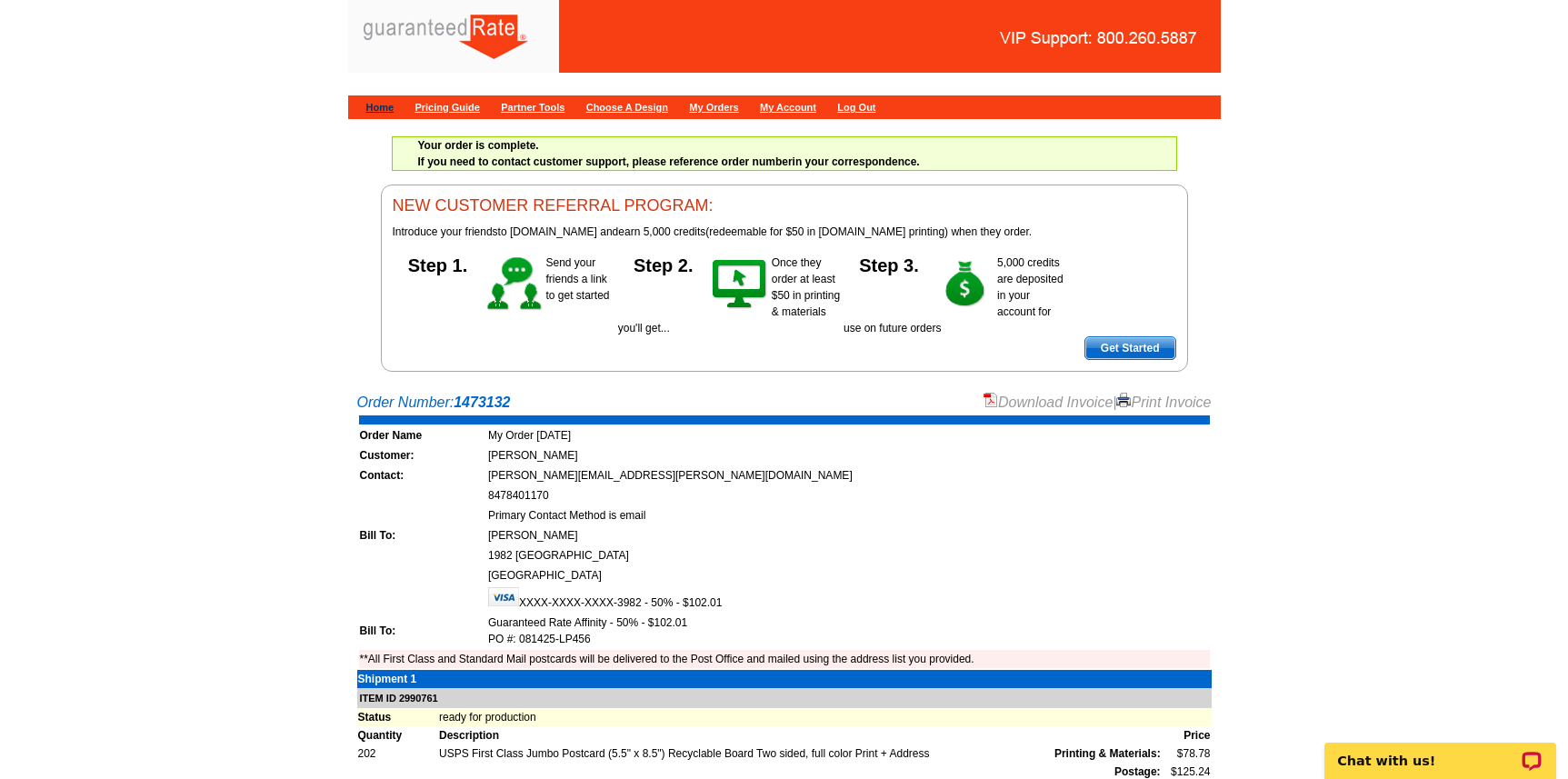
click at [372, 108] on link "Home" at bounding box center [381, 108] width 28 height 11
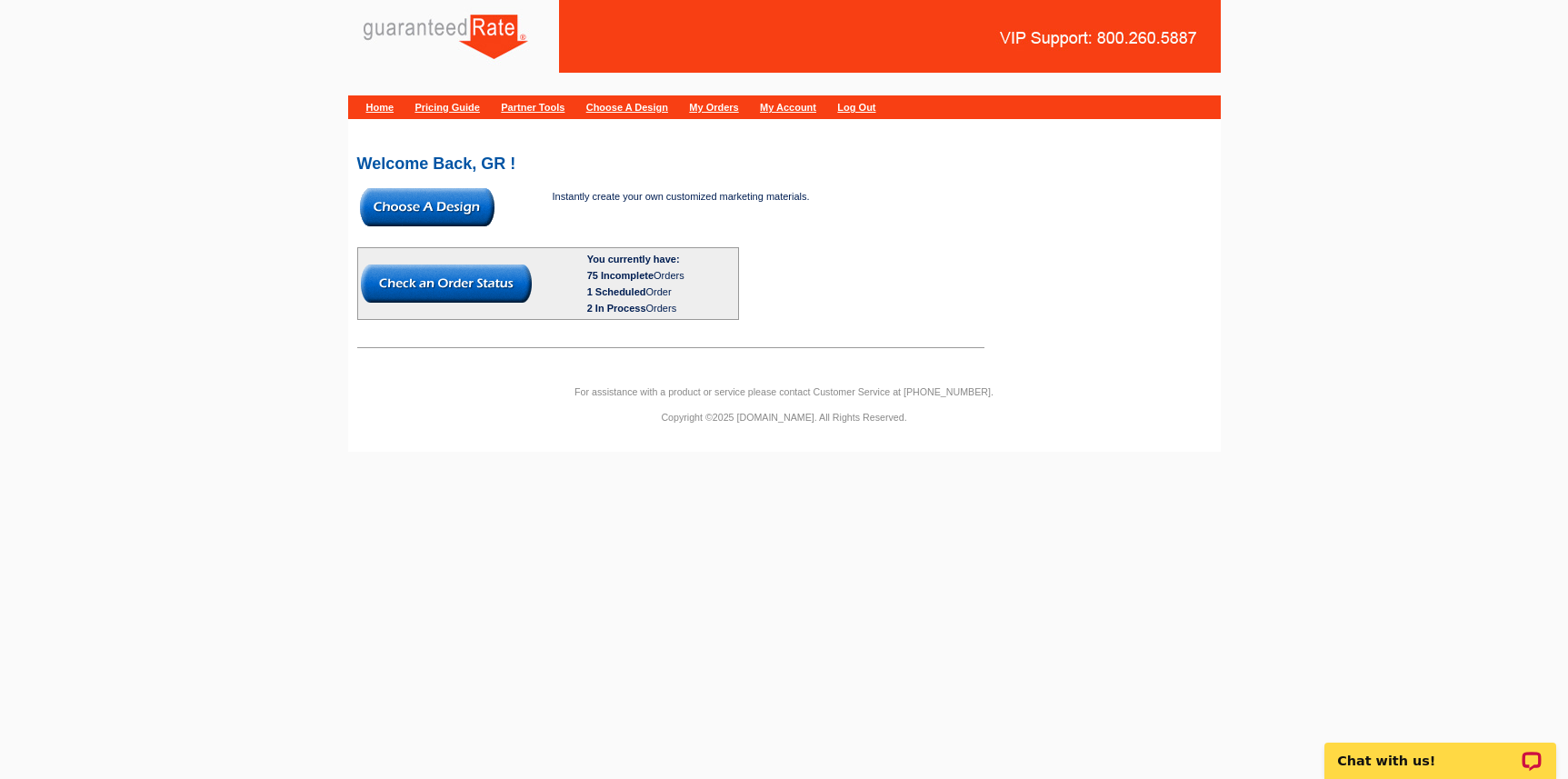
click at [460, 289] on img at bounding box center [447, 283] width 171 height 38
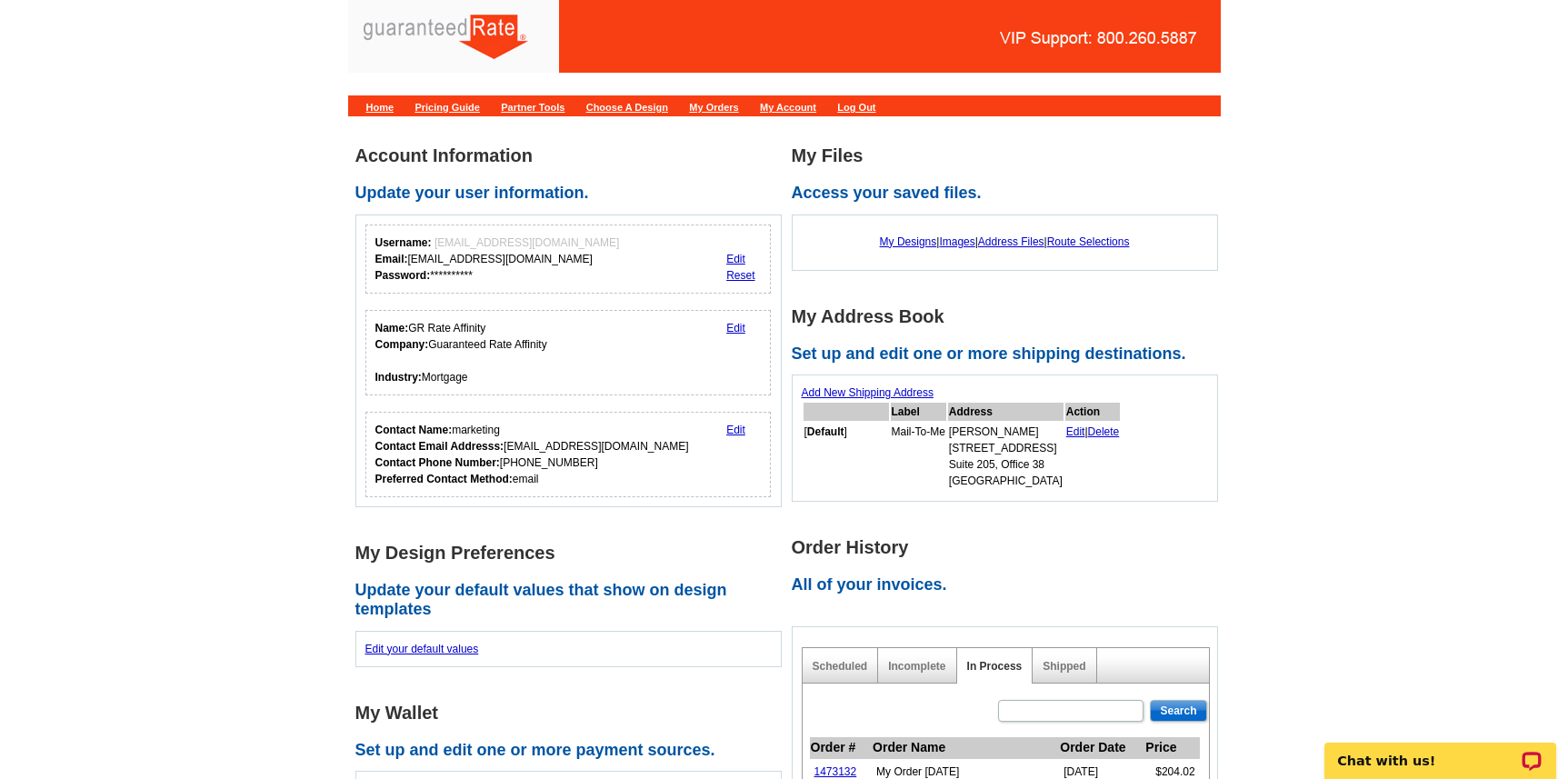
click at [379, 99] on div "Home Pricing Guide Partner Tools Choose A Design My Orders My Account Log Out" at bounding box center [784, 107] width 873 height 23
click at [379, 105] on link "Home" at bounding box center [381, 108] width 28 height 11
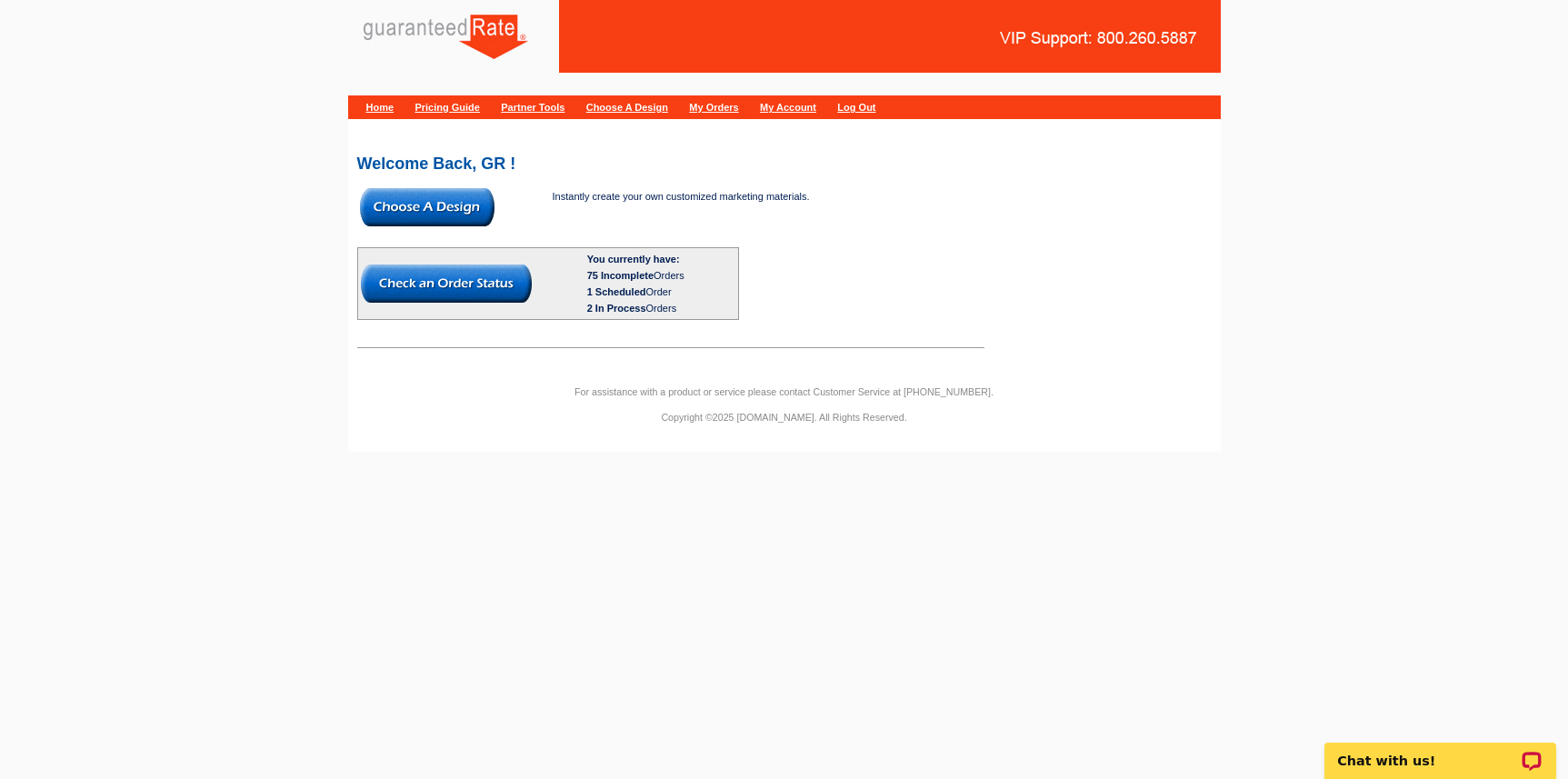
click at [409, 205] on img at bounding box center [427, 207] width 135 height 38
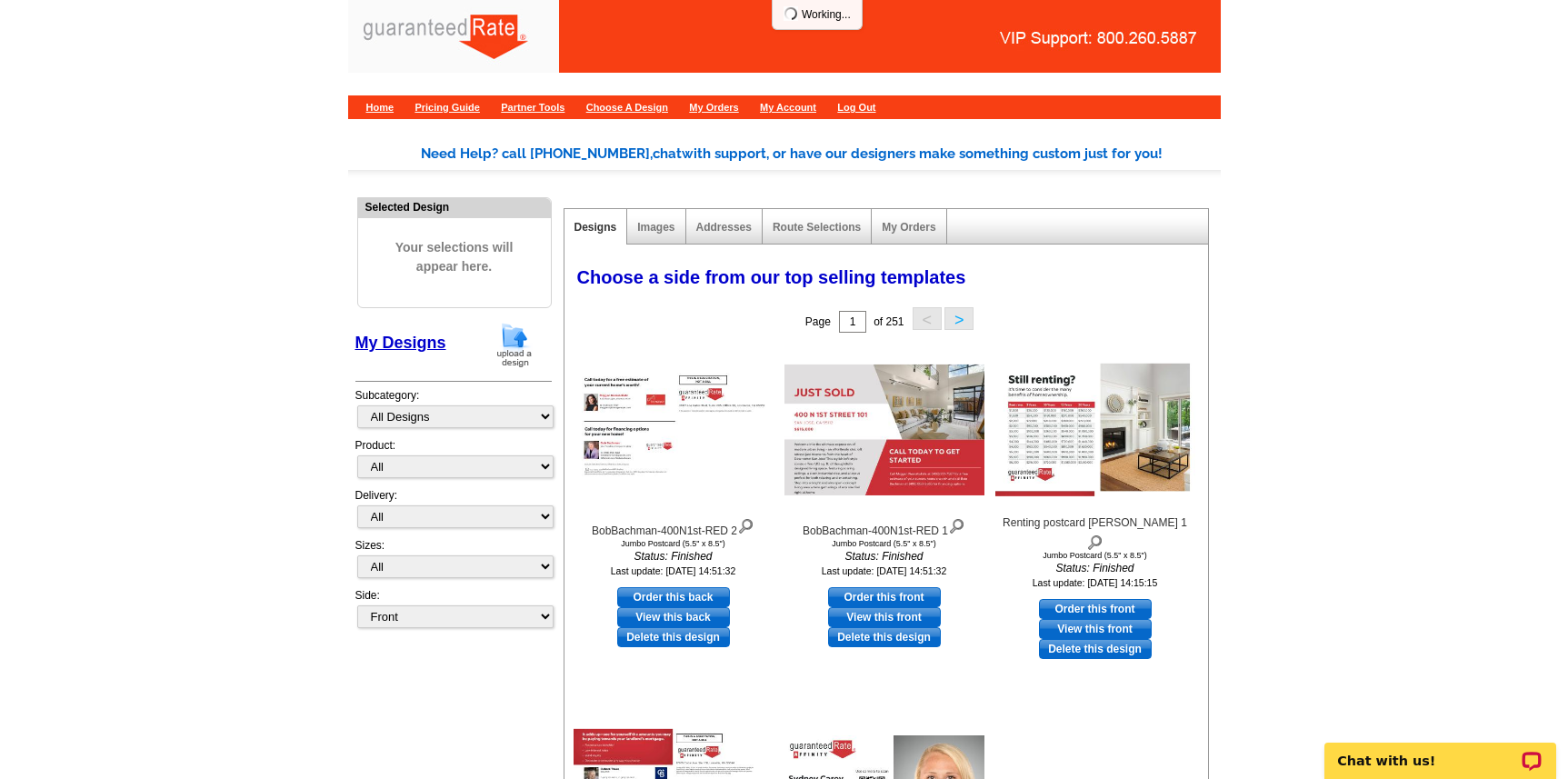
click at [514, 350] on img at bounding box center [514, 345] width 47 height 46
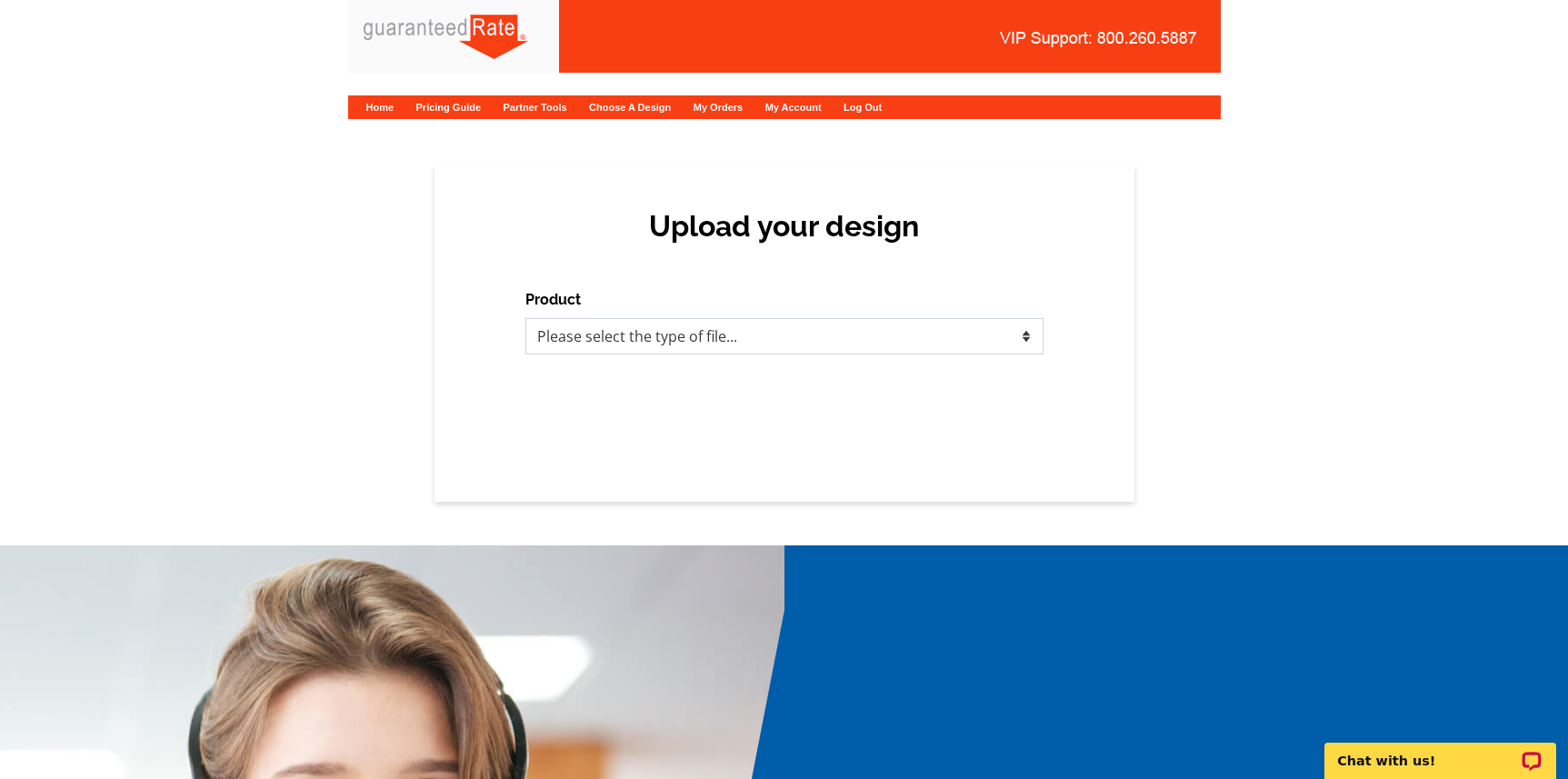
click at [690, 340] on select "Please select the type of file... Postcards Calendars Business Cards Letters an…" at bounding box center [784, 336] width 518 height 36
select select "1"
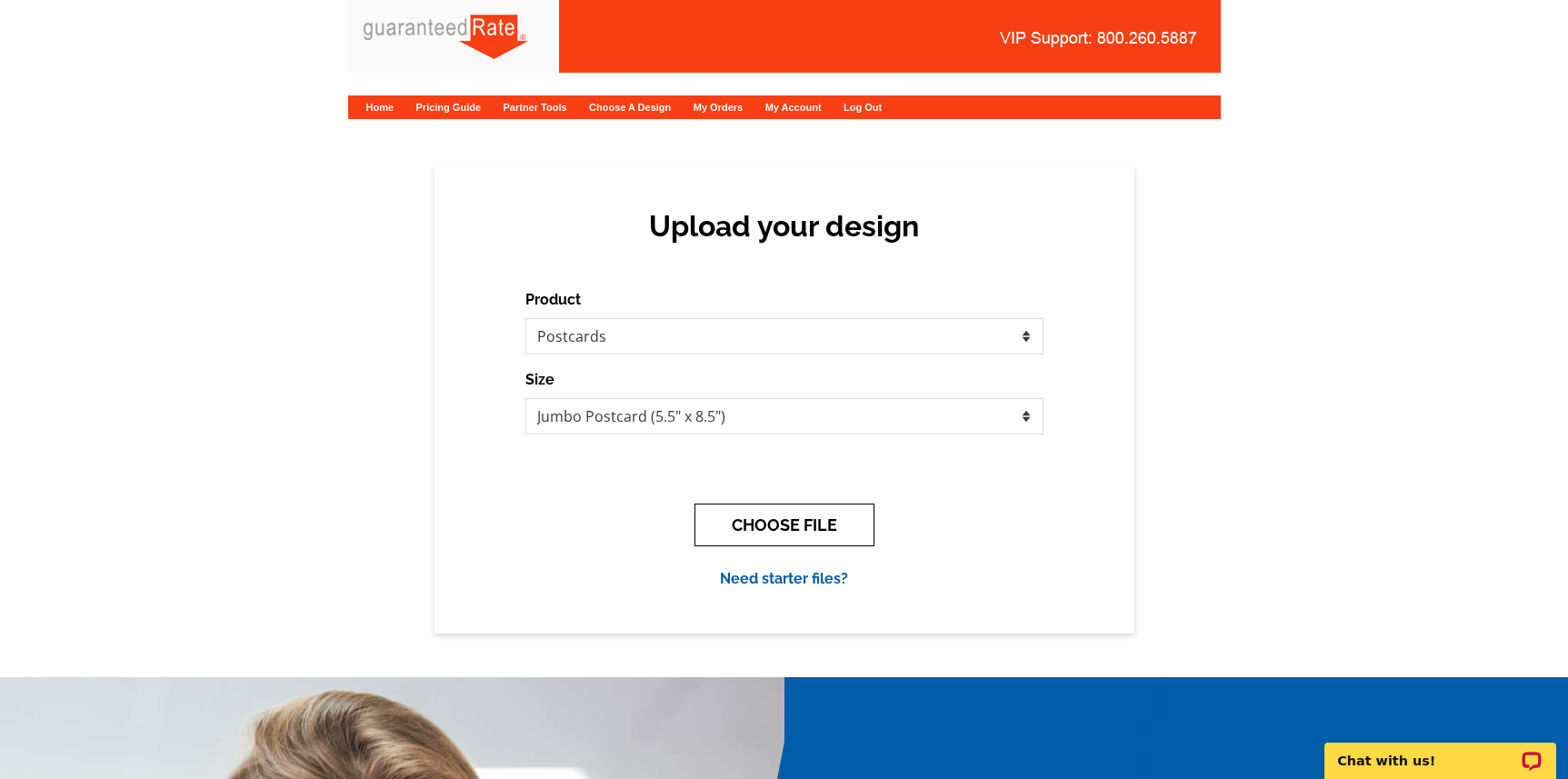
click at [777, 529] on button "CHOOSE FILE" at bounding box center [784, 525] width 180 height 43
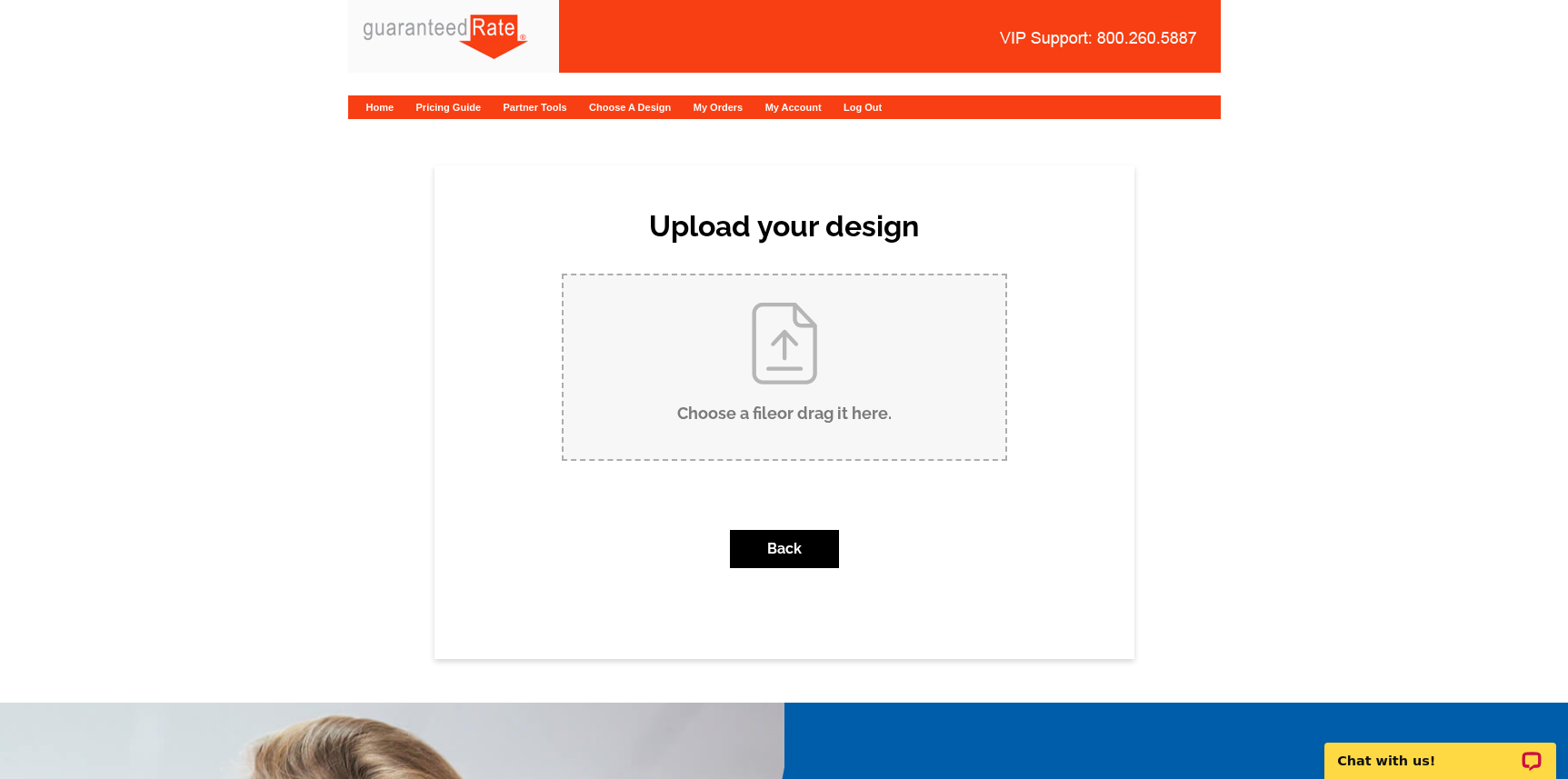
click at [707, 380] on input "Choose a file or drag it here ." at bounding box center [784, 368] width 442 height 184
type input "C:\fakepath\BobBachman1584ViaCampoVerde-RED.pdf"
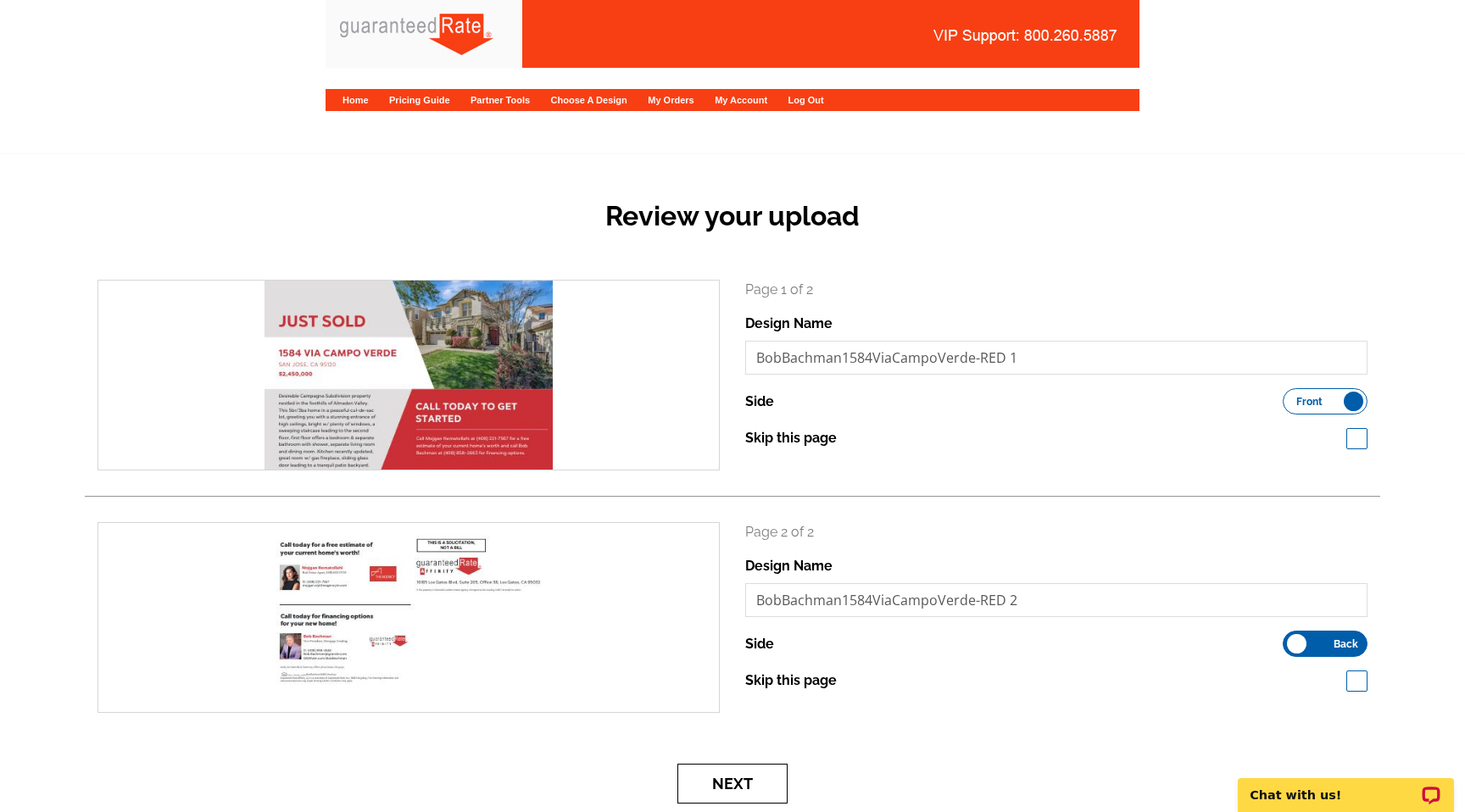
click at [720, 725] on button "Next" at bounding box center [732, 783] width 110 height 40
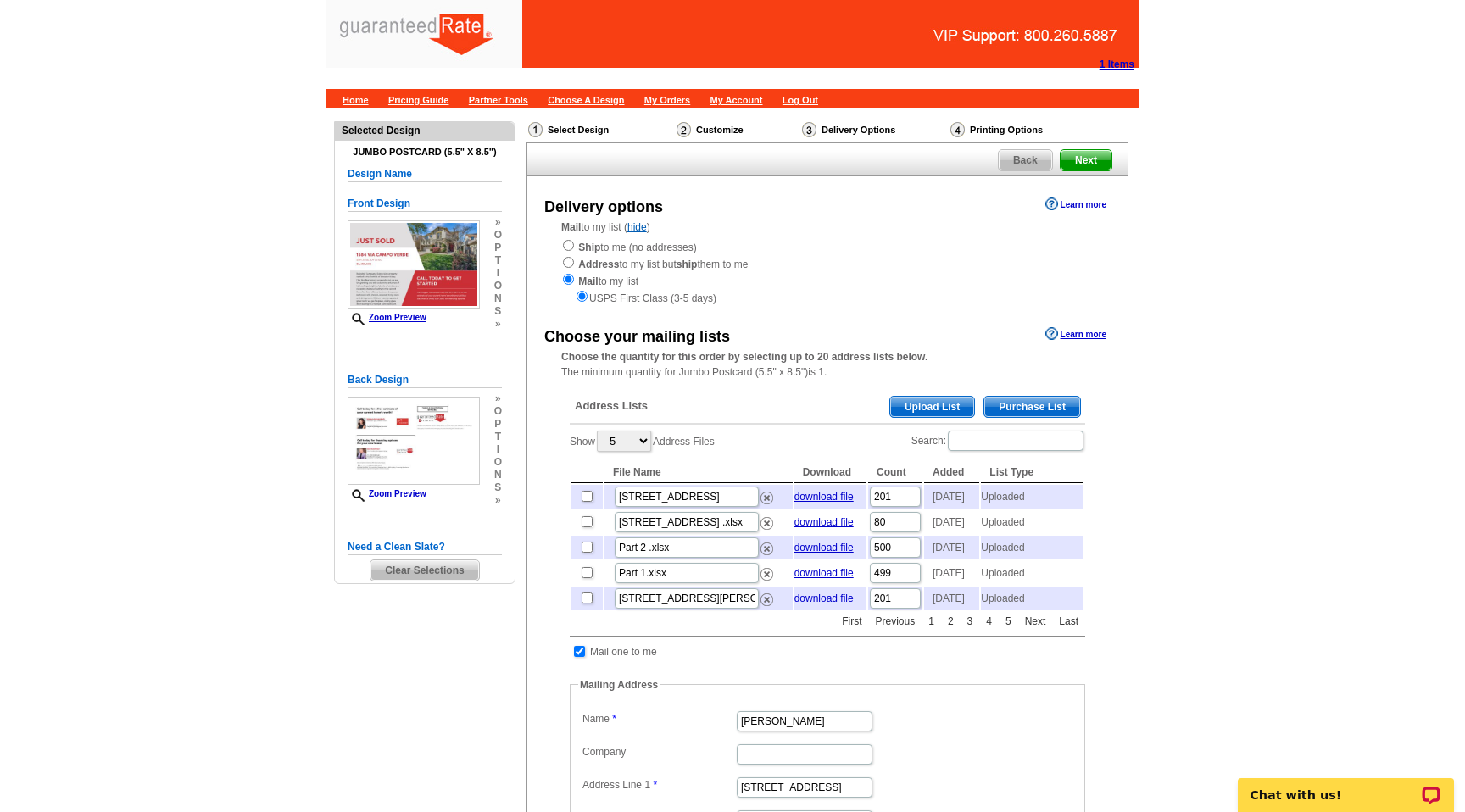
click at [899, 404] on span "Upload List" at bounding box center [932, 406] width 84 height 20
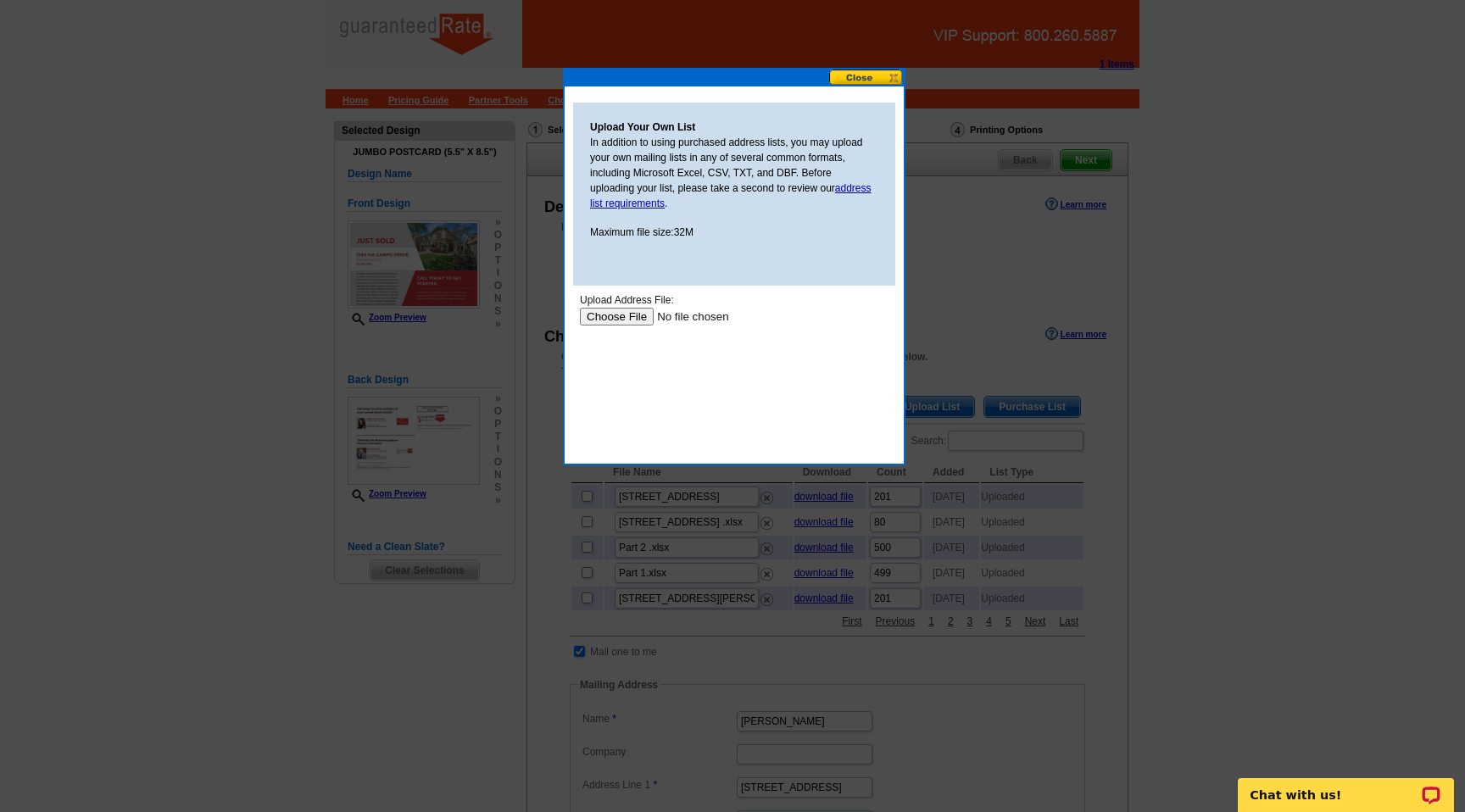
click at [640, 317] on input "file" at bounding box center [687, 316] width 215 height 18
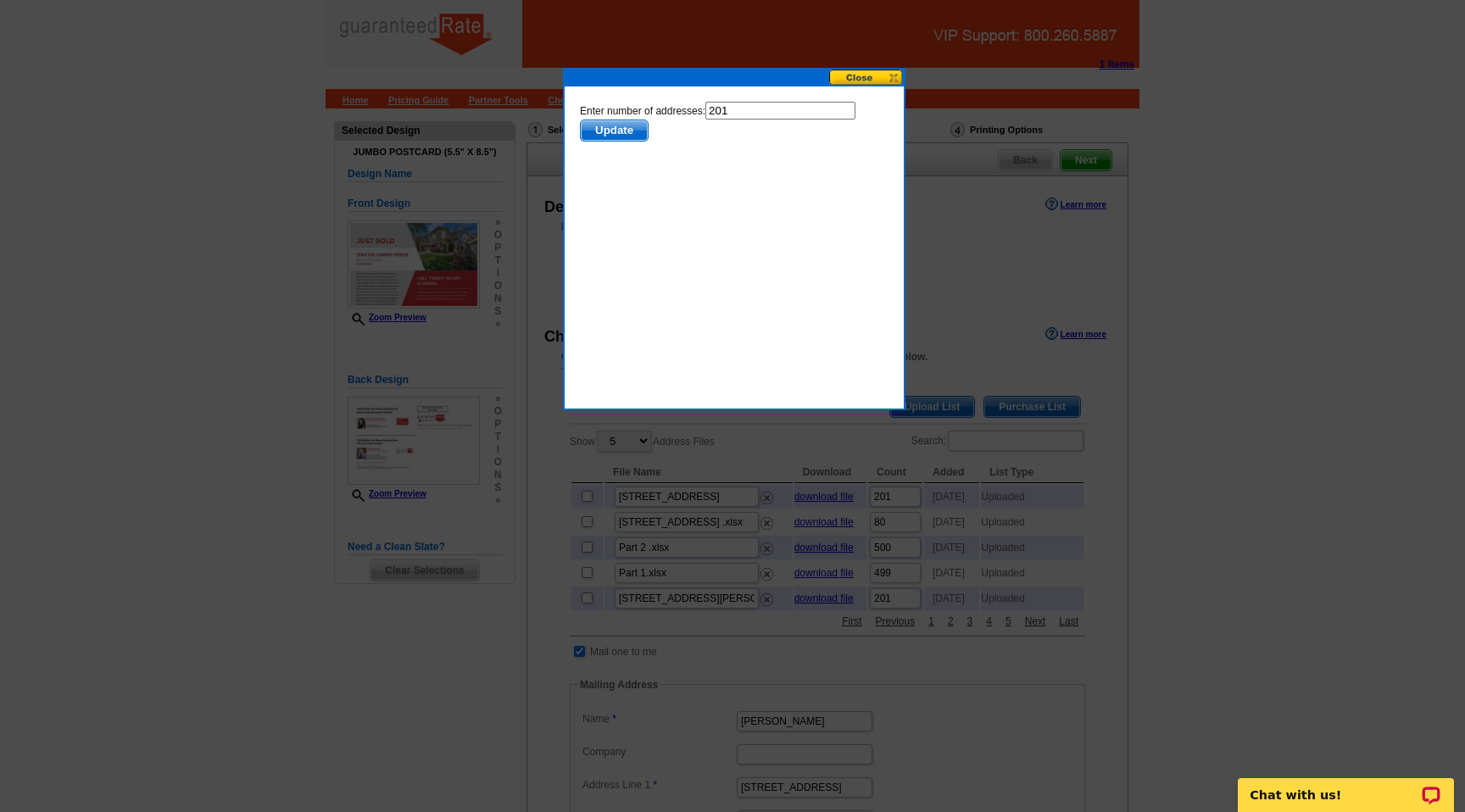
click at [607, 140] on span "Update" at bounding box center [614, 130] width 67 height 20
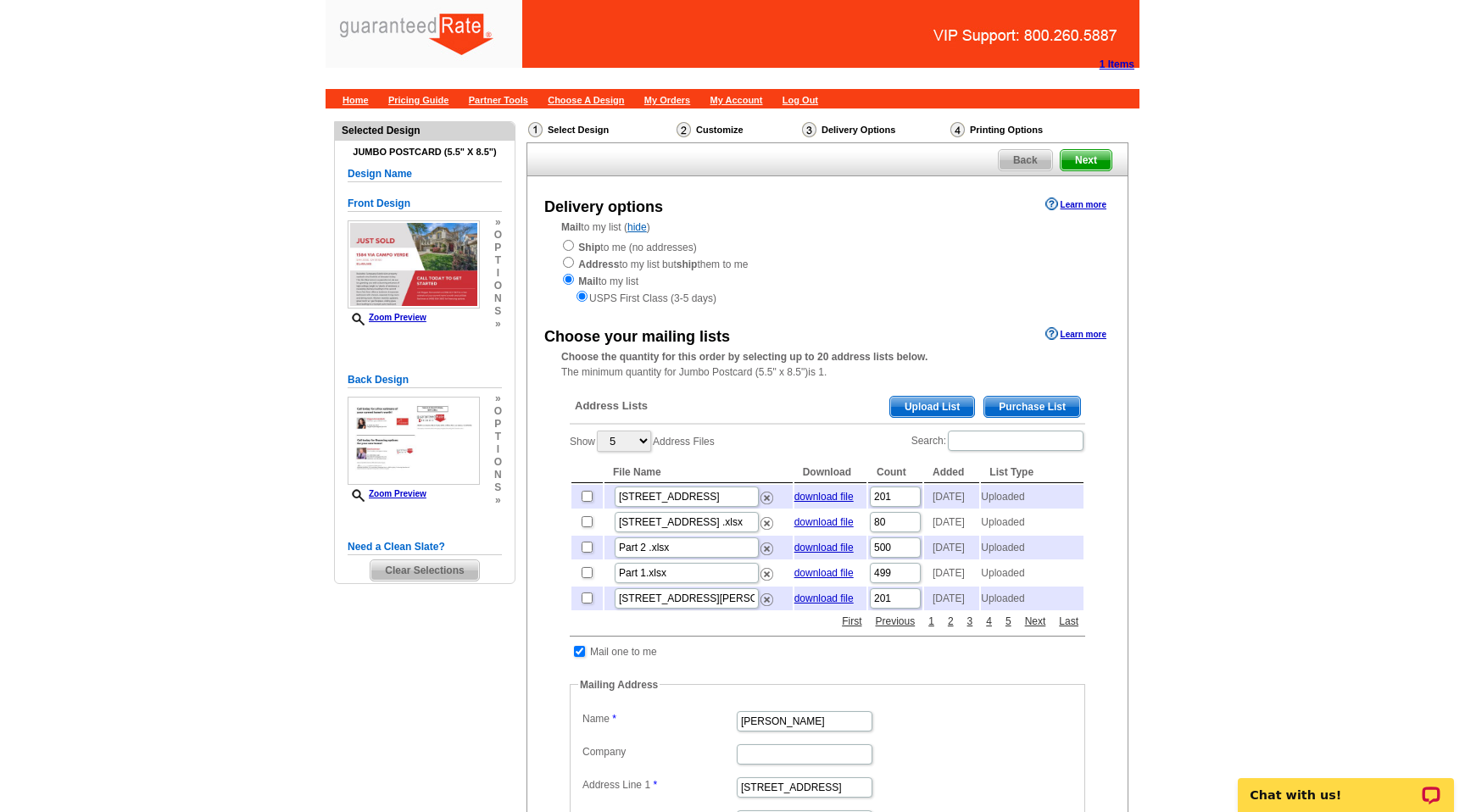
click at [604, 126] on div "Select Design" at bounding box center [600, 132] width 148 height 21
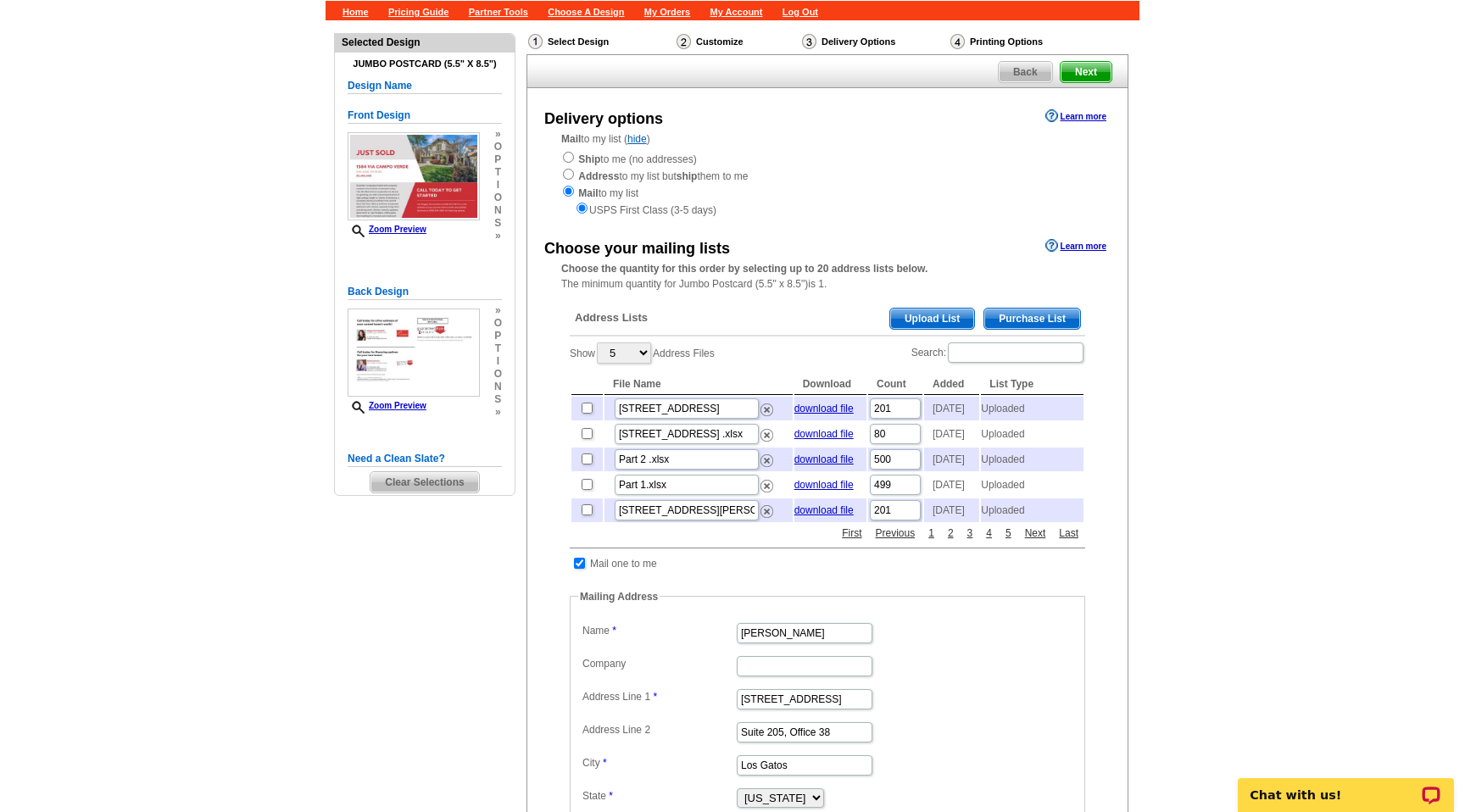
scroll to position [170, 0]
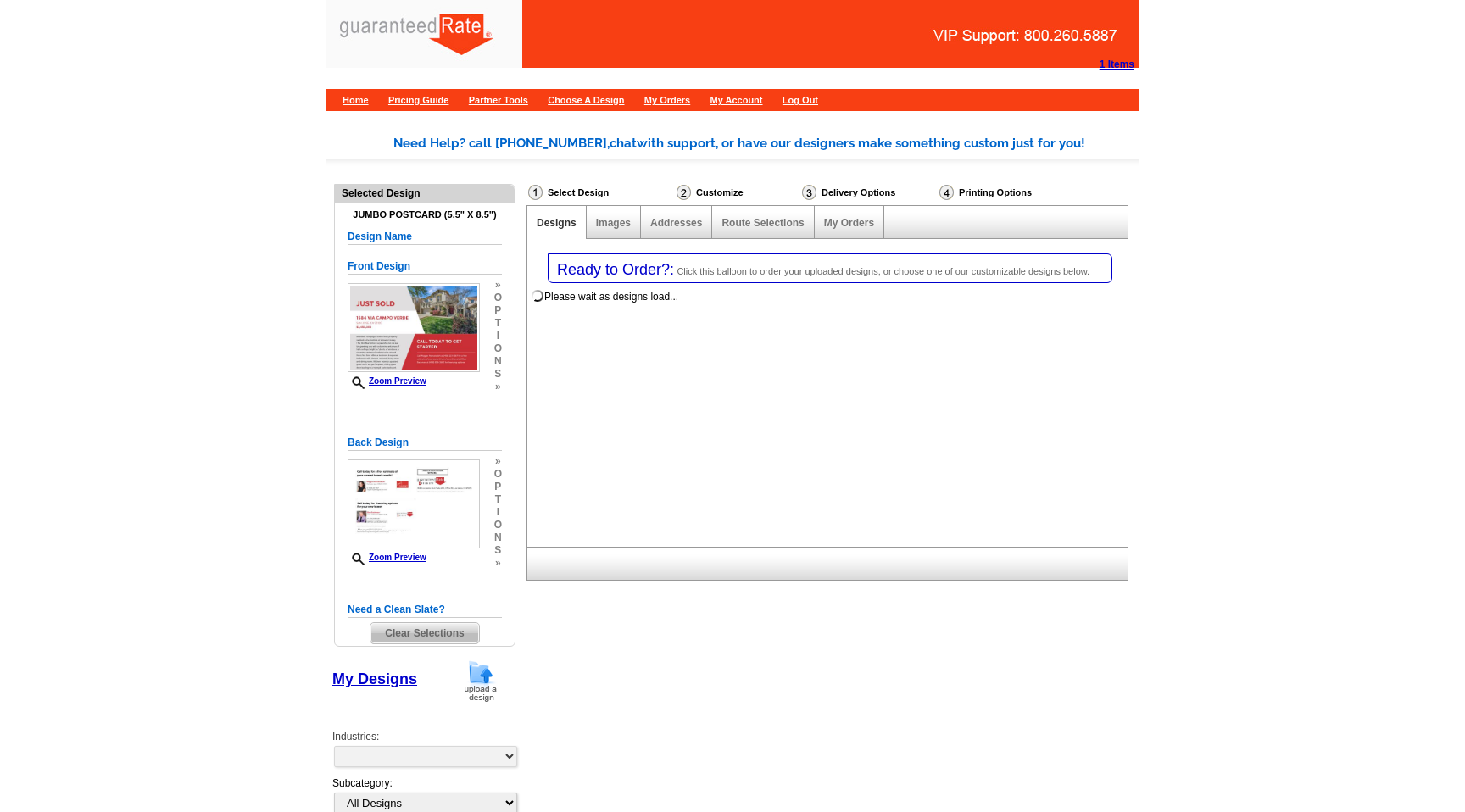
select select "1"
select select "2"
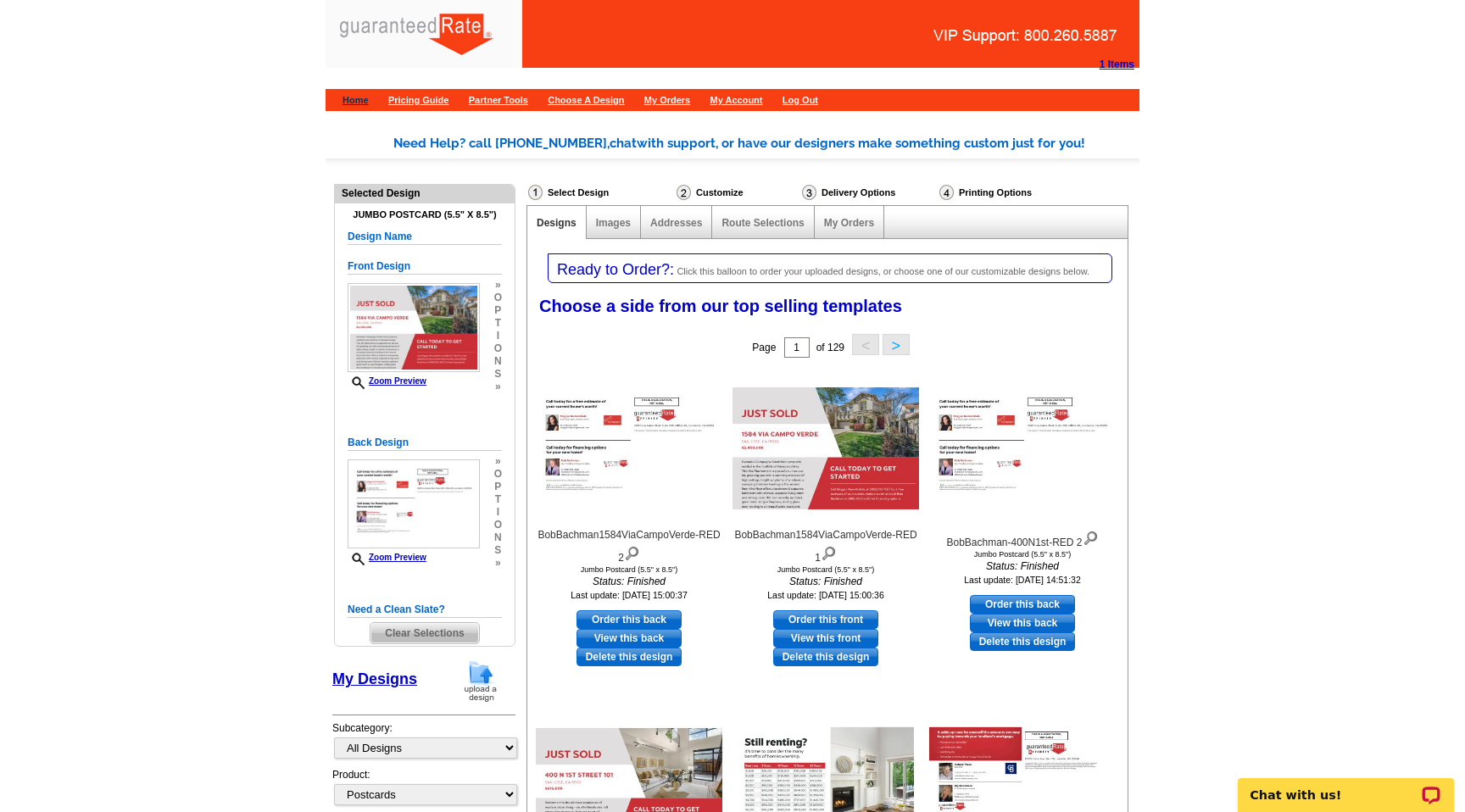
click at [352, 104] on link "Home" at bounding box center [356, 100] width 26 height 10
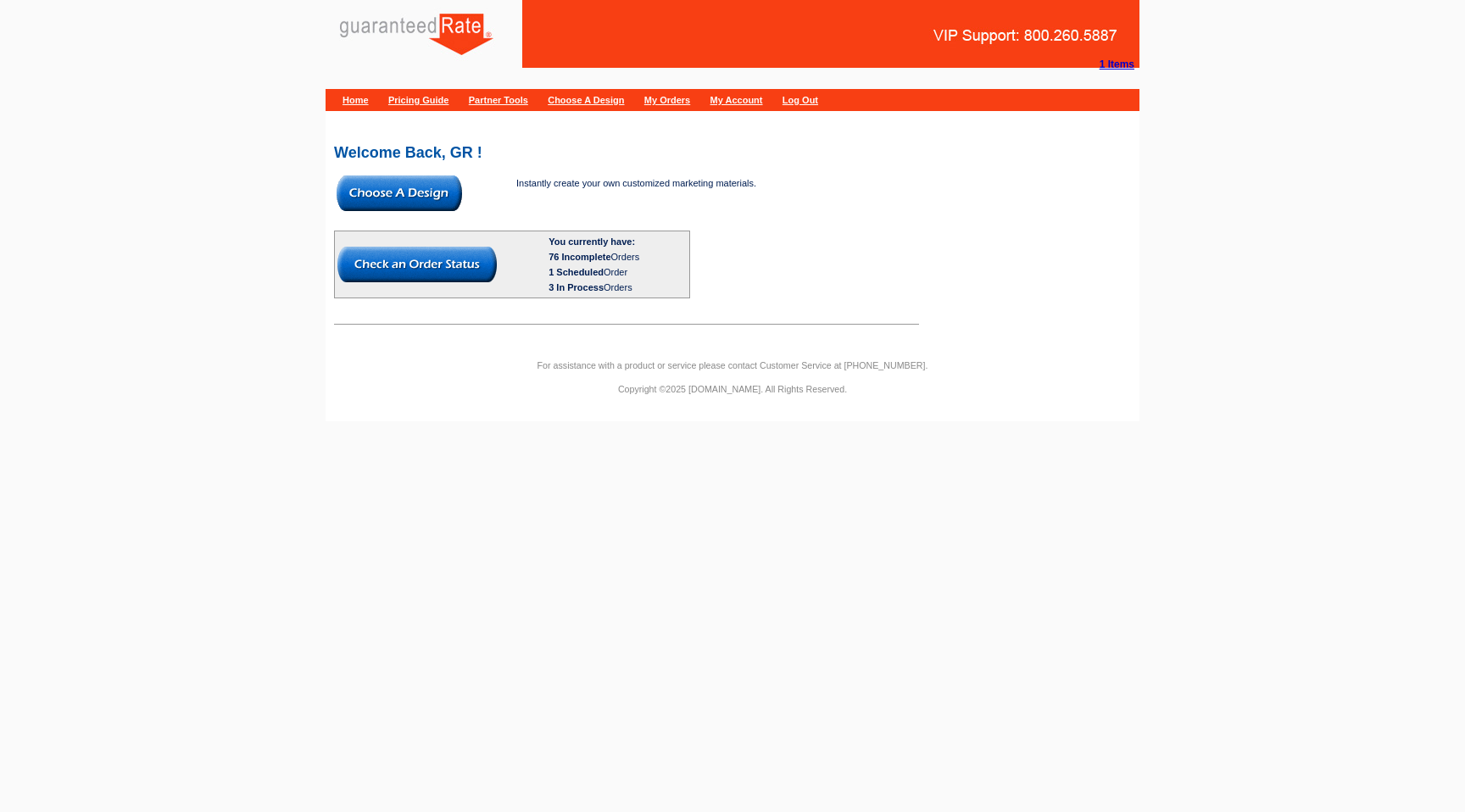
click at [427, 194] on img at bounding box center [399, 193] width 126 height 35
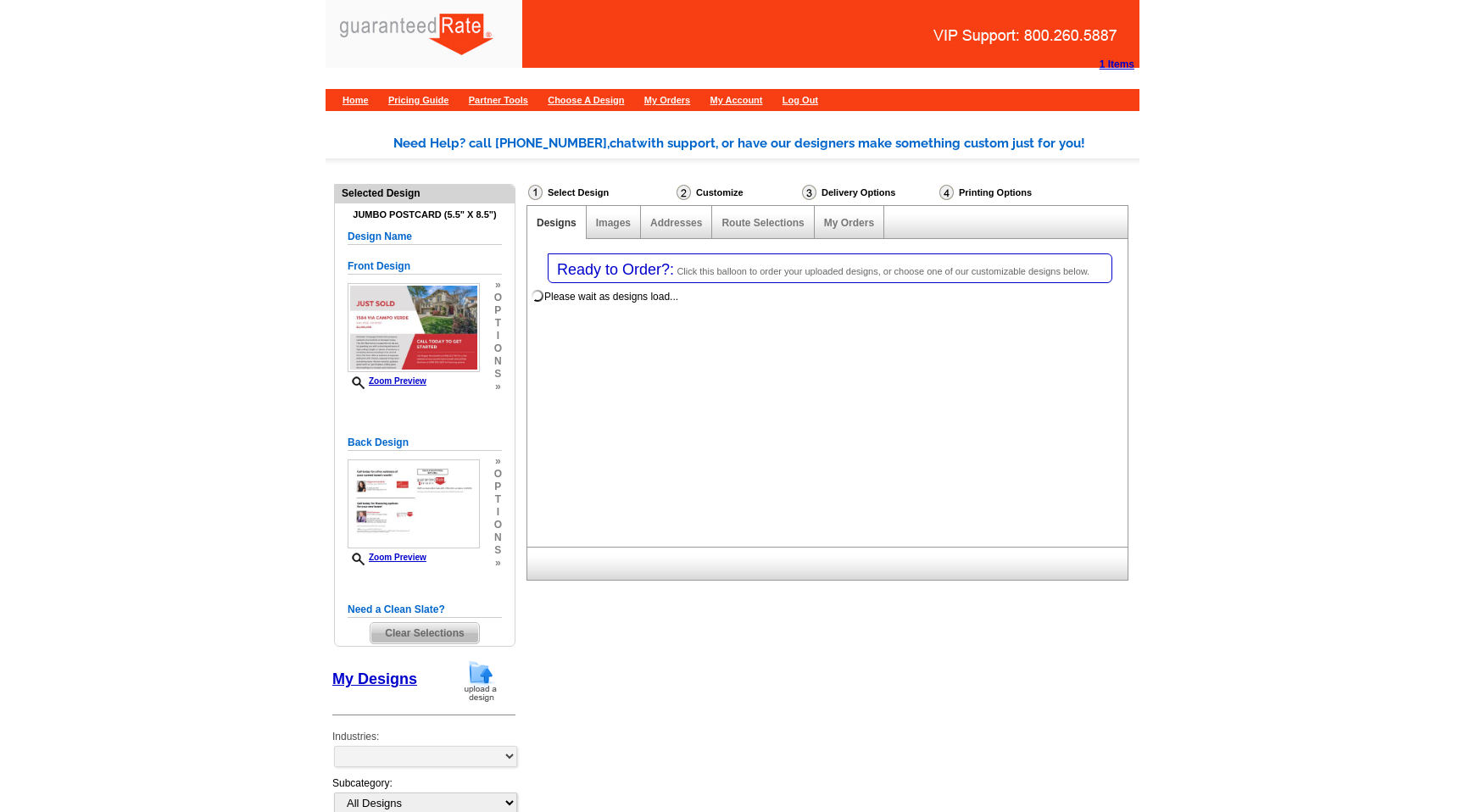
select select "1"
select select "2"
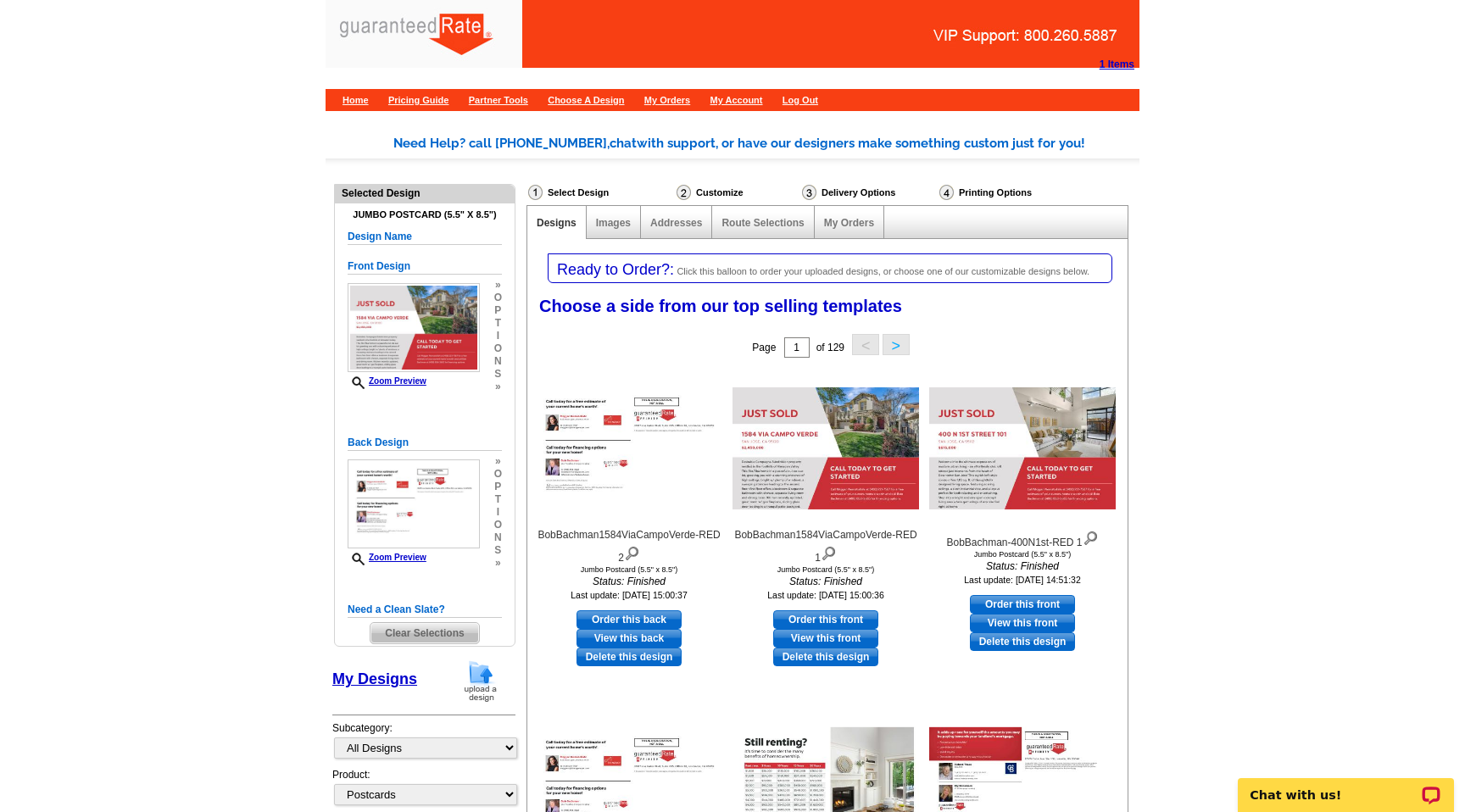
click at [444, 635] on span "Clear Selections" at bounding box center [424, 633] width 107 height 20
click at [227, 628] on main "Need Help? call 800-260-5887, chat with support, or have our designers make som…" at bounding box center [732, 651] width 1465 height 1086
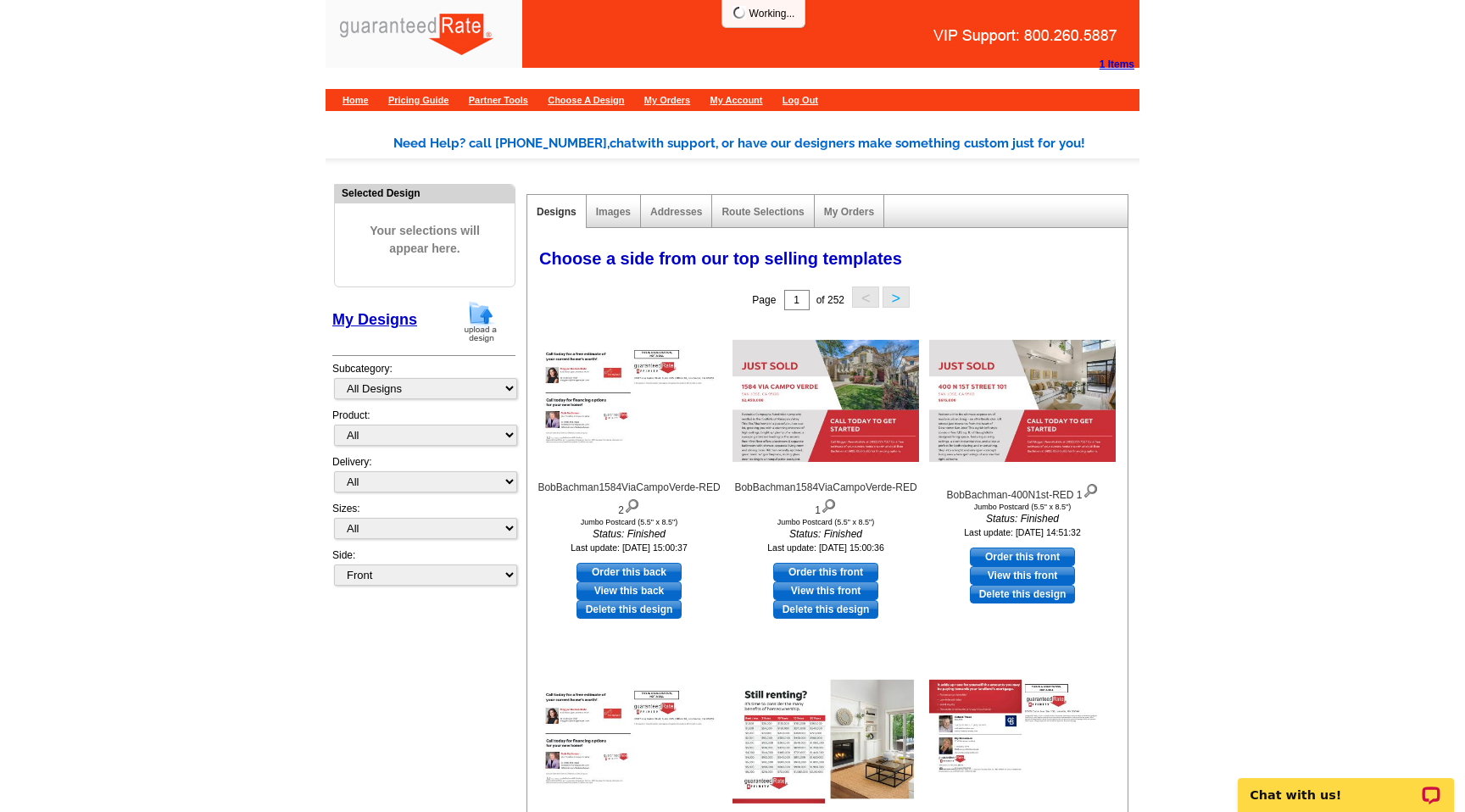
click at [485, 331] on img at bounding box center [481, 322] width 44 height 43
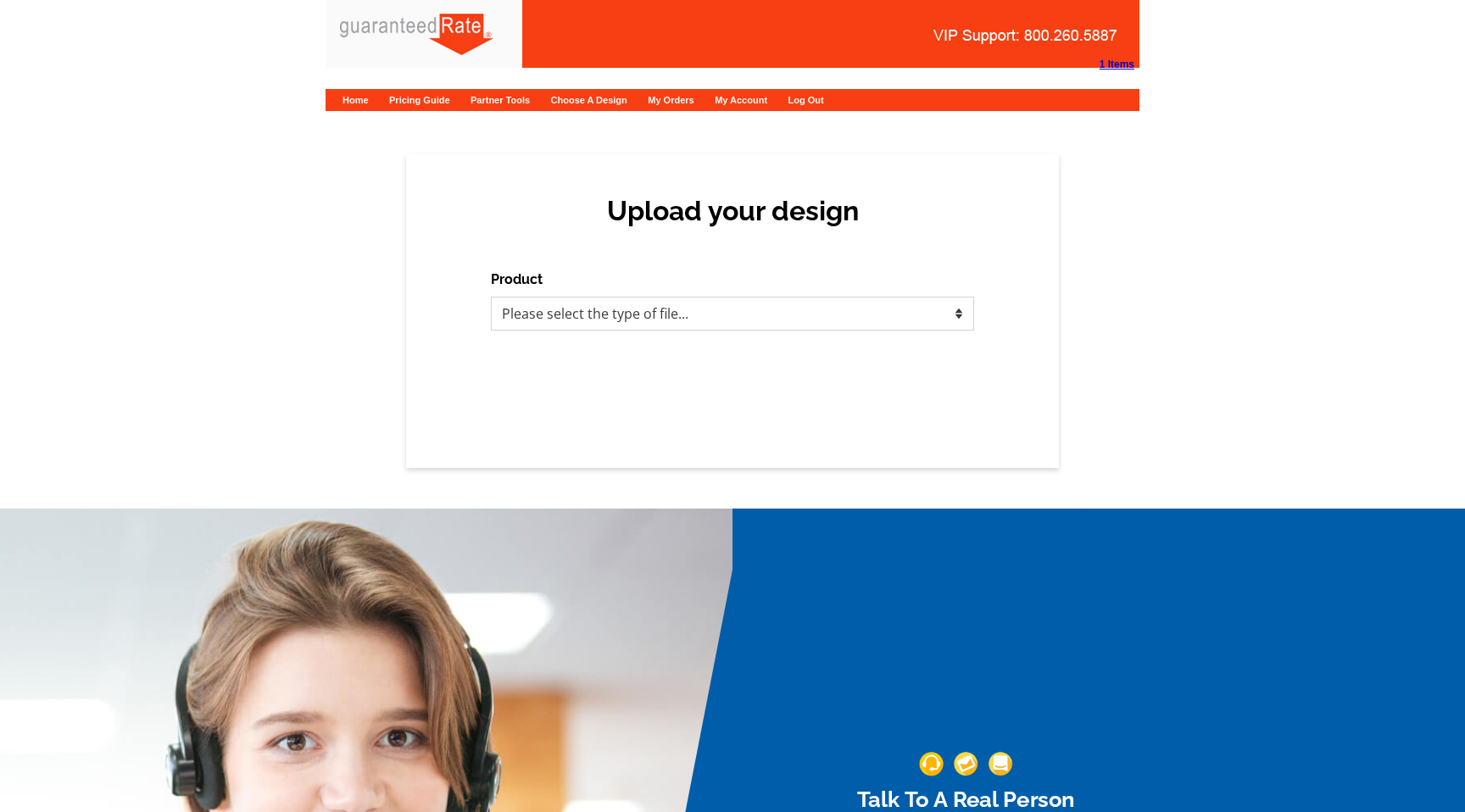
click at [599, 299] on select "Please select the type of file... Postcards Calendars Business Cards Letters an…" at bounding box center [732, 313] width 483 height 34
select select "1"
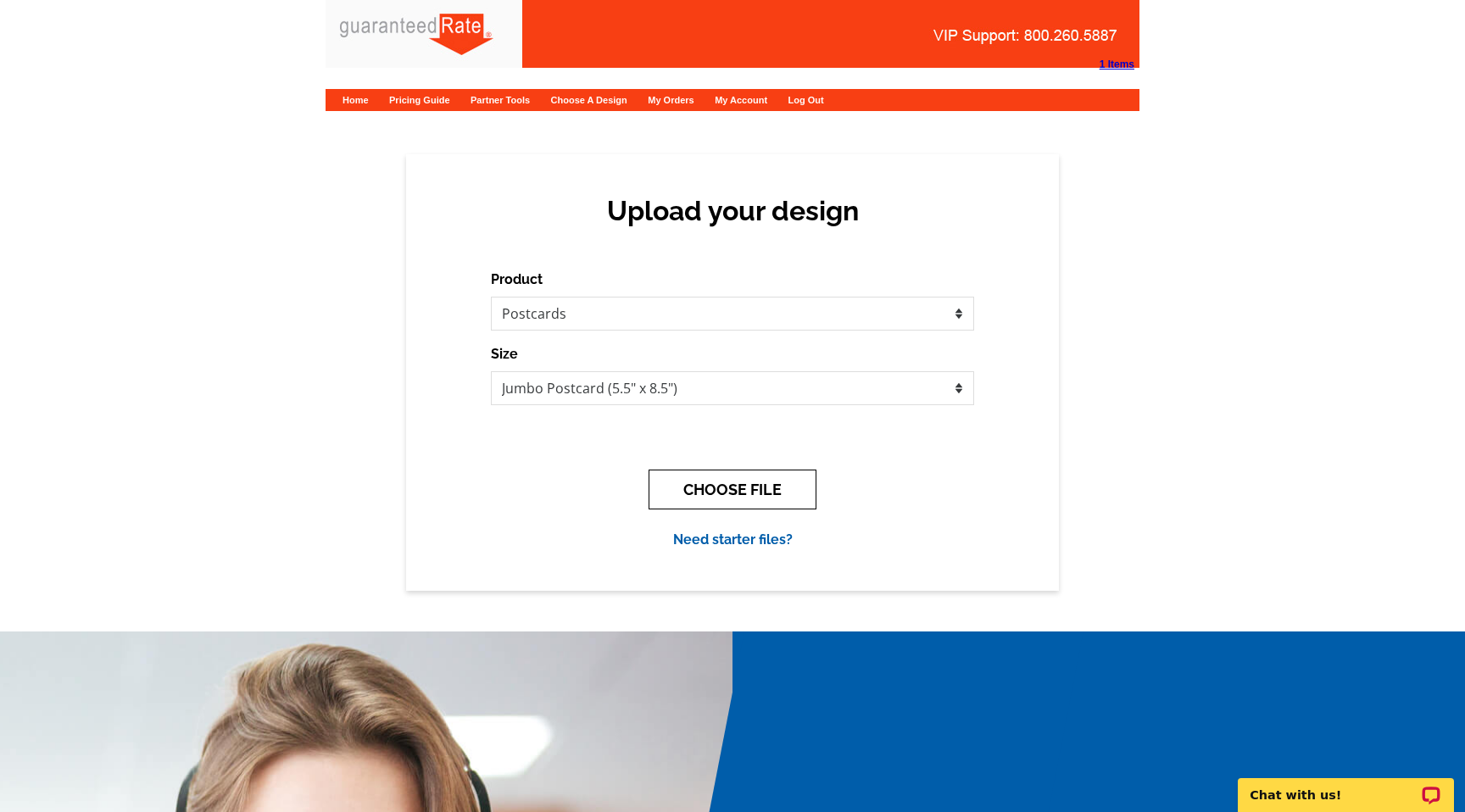
click at [700, 482] on button "CHOOSE FILE" at bounding box center [732, 489] width 168 height 40
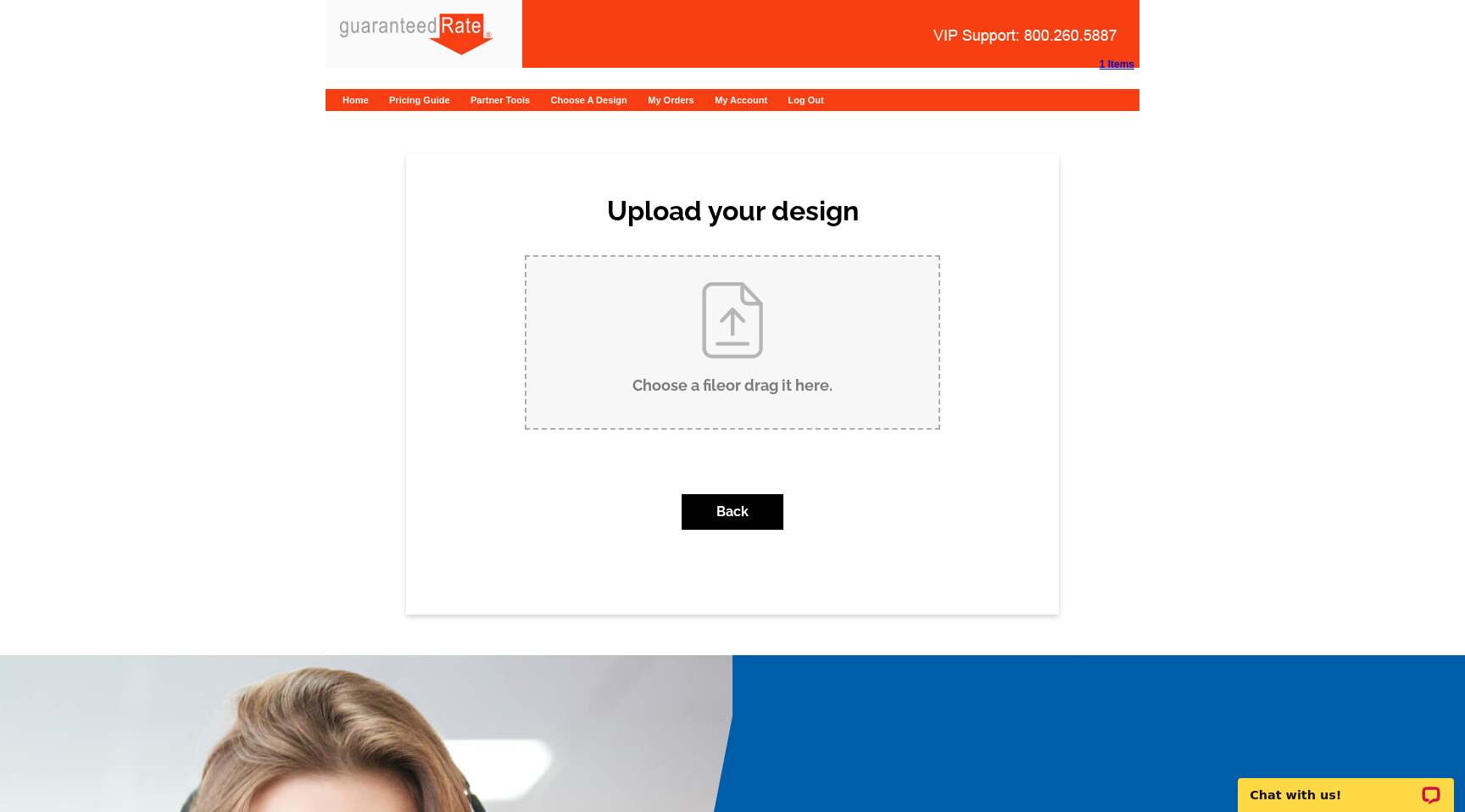
click at [716, 349] on input "Choose a file or drag it here ." at bounding box center [732, 343] width 412 height 171
type input "C:\fakepath\BobBachman1584ViaCampoVerde-RED.pdf"
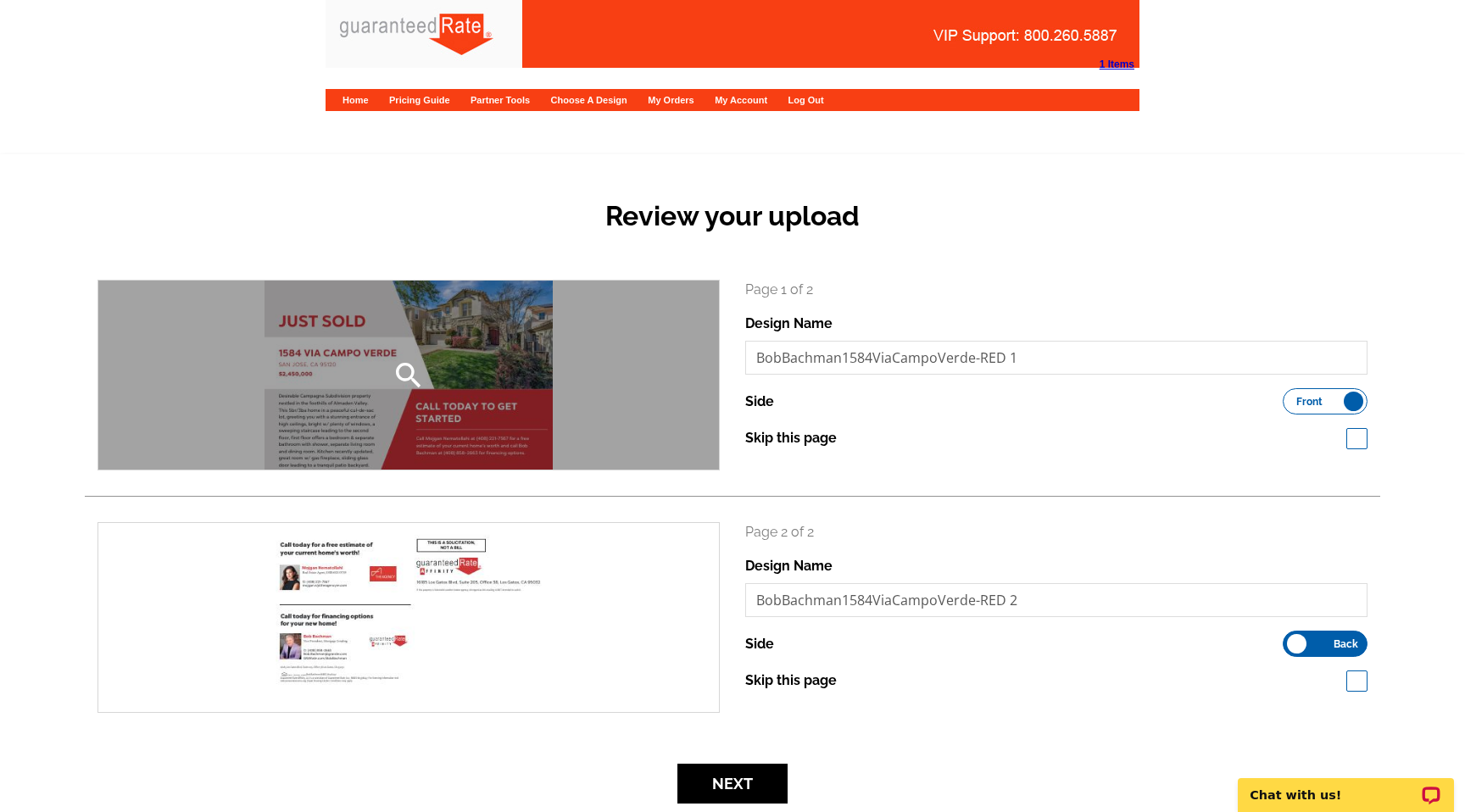
click at [429, 341] on div "search" at bounding box center [409, 375] width 621 height 189
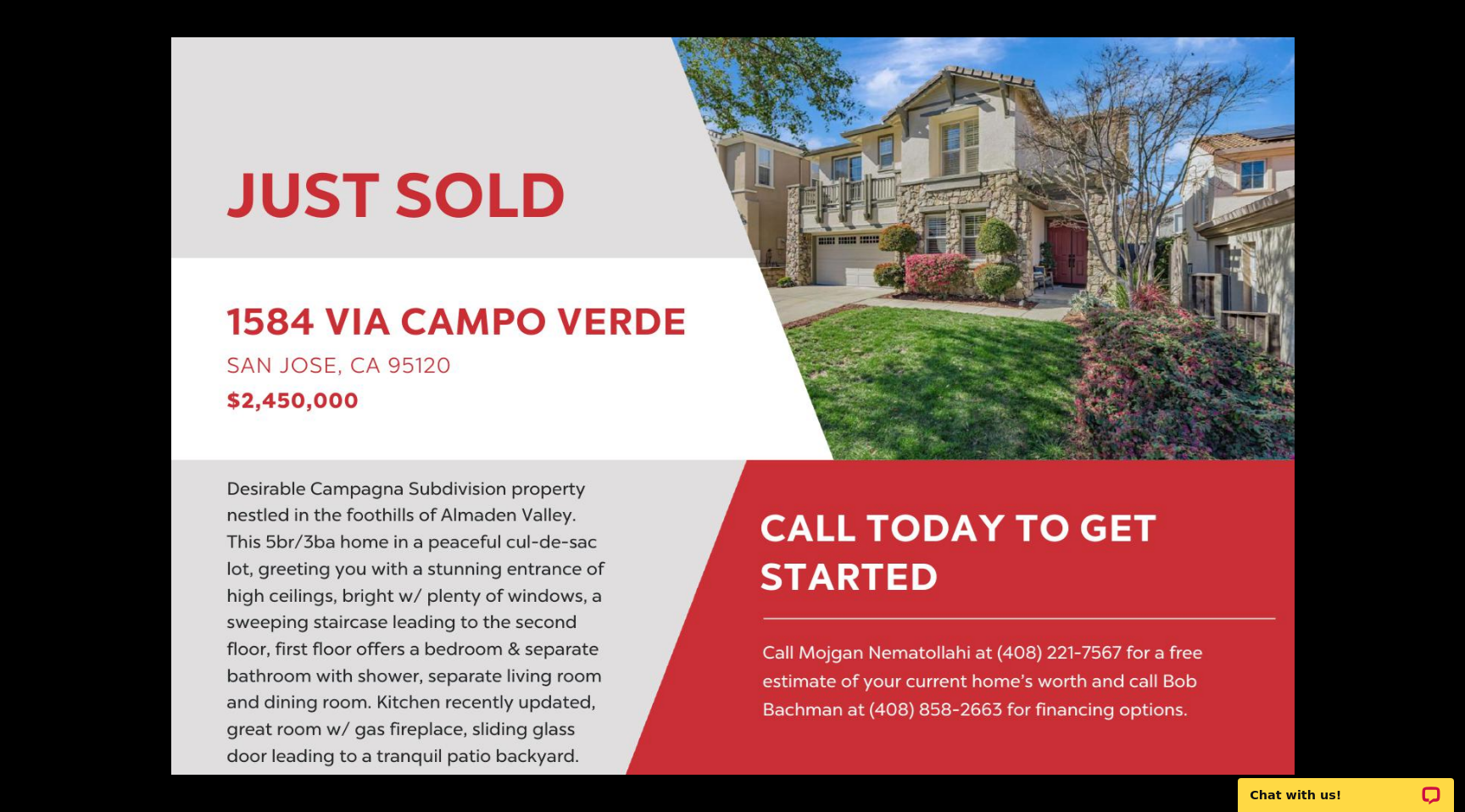
click at [156, 178] on div at bounding box center [732, 406] width 1465 height 812
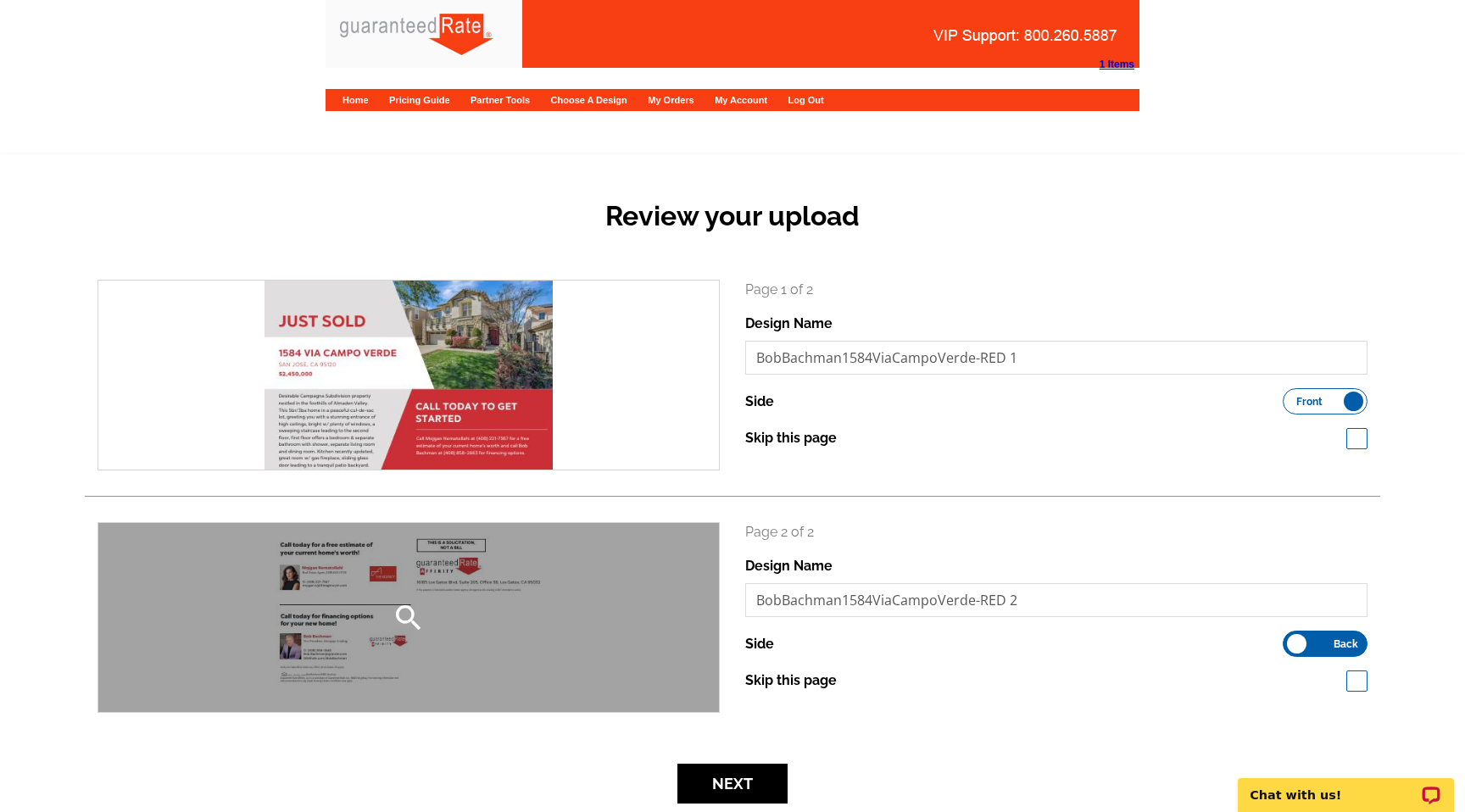
click at [455, 619] on div "search" at bounding box center [409, 617] width 621 height 189
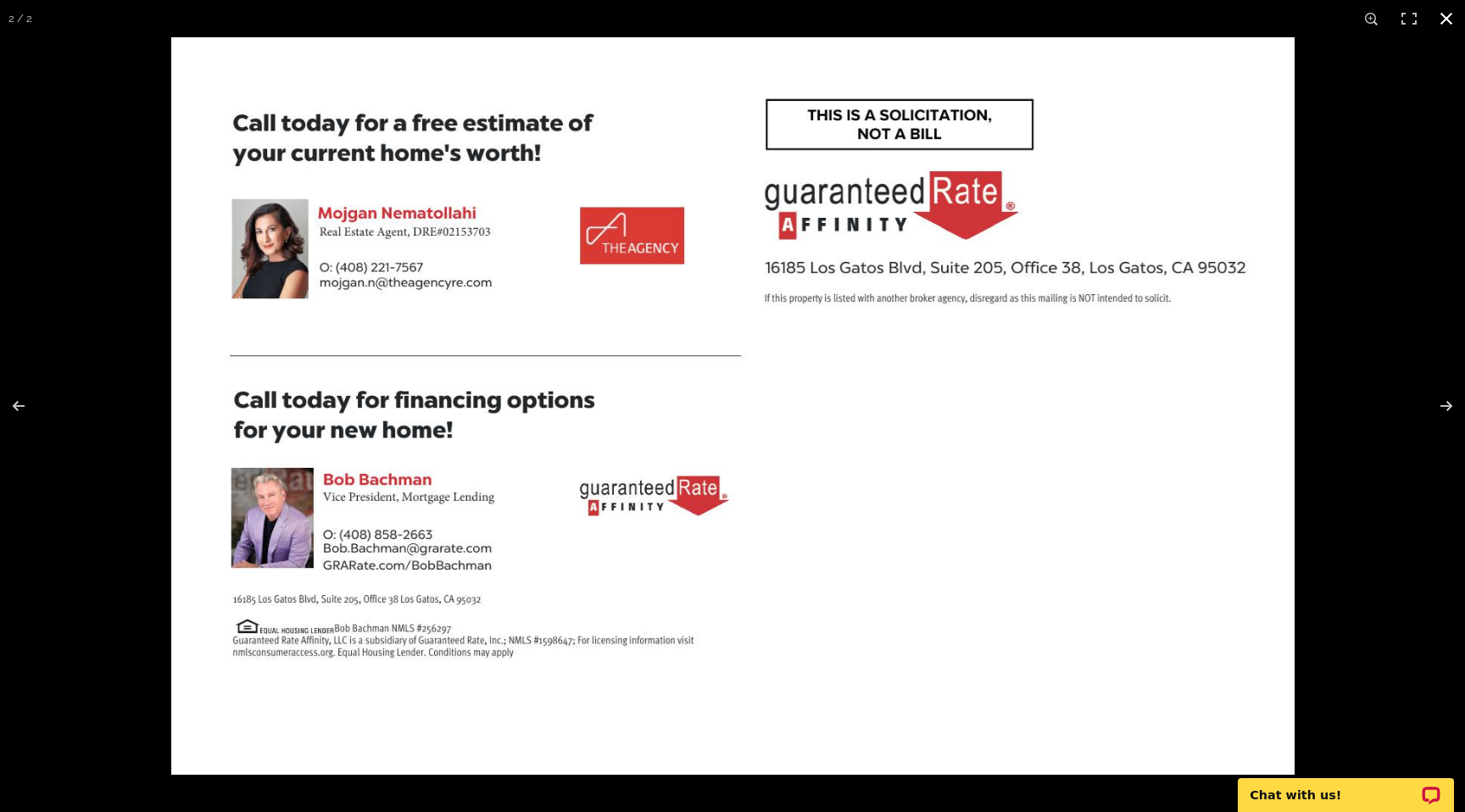
click at [148, 241] on div at bounding box center [732, 406] width 1465 height 812
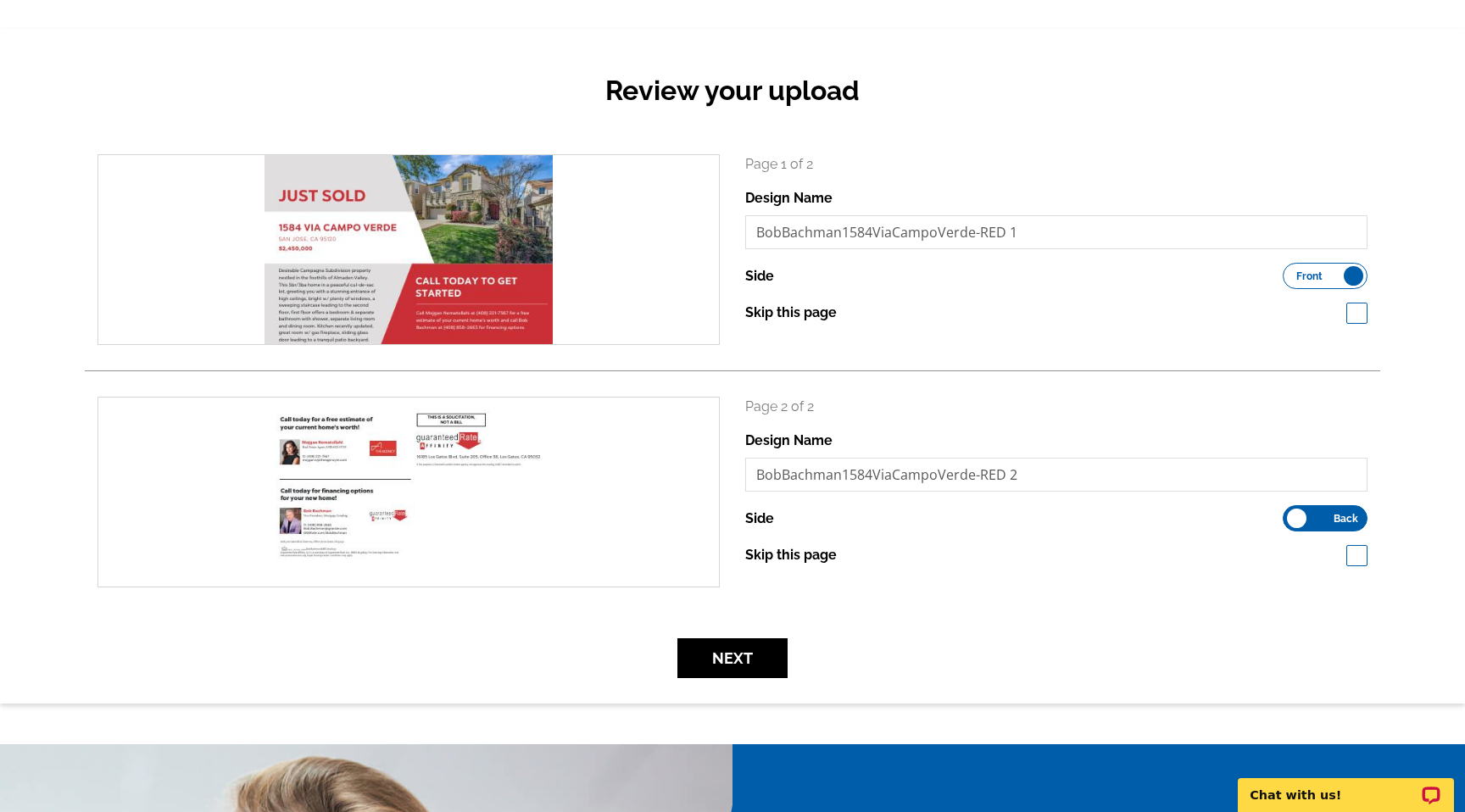
scroll to position [208, 0]
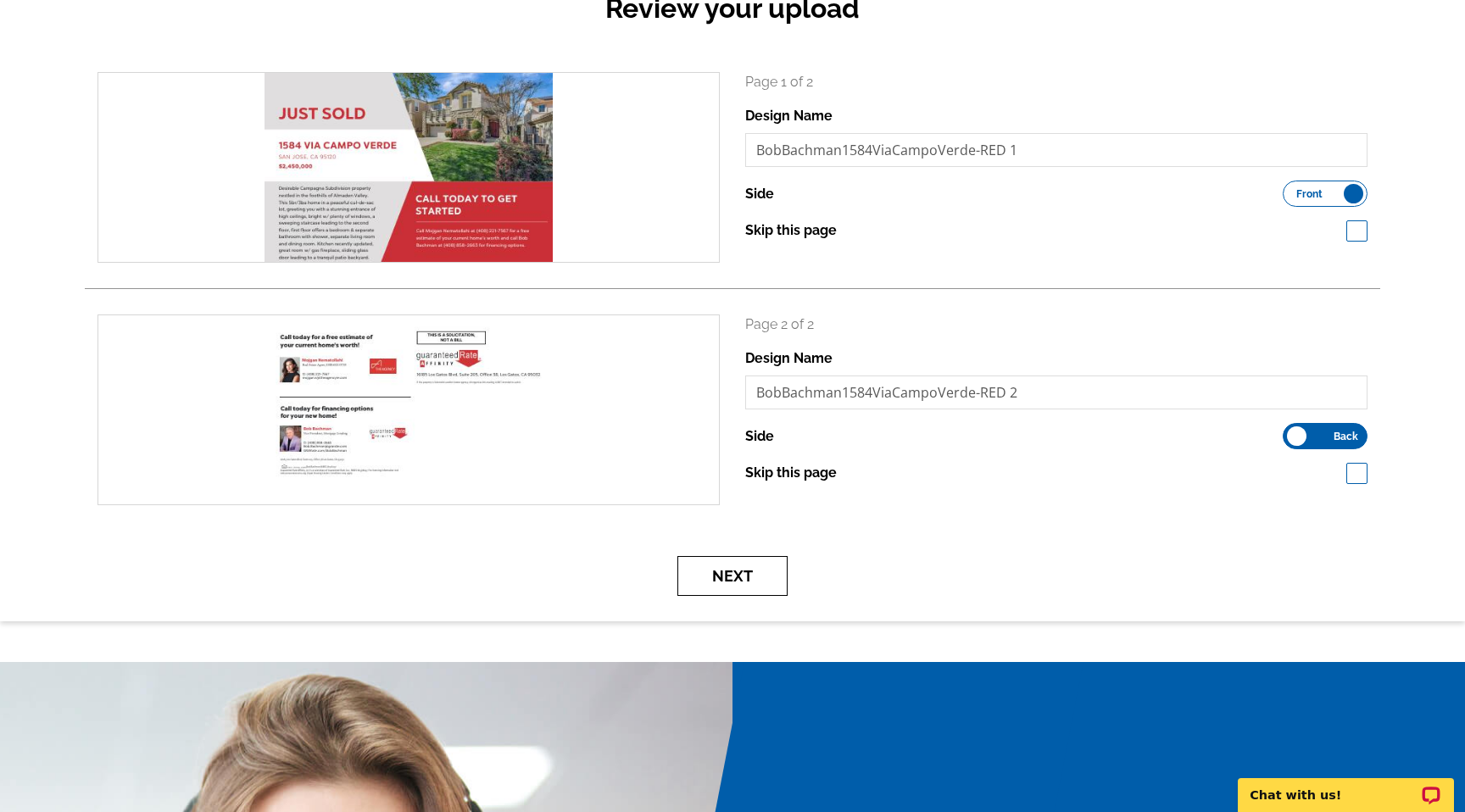
click at [737, 590] on button "Next" at bounding box center [732, 576] width 110 height 40
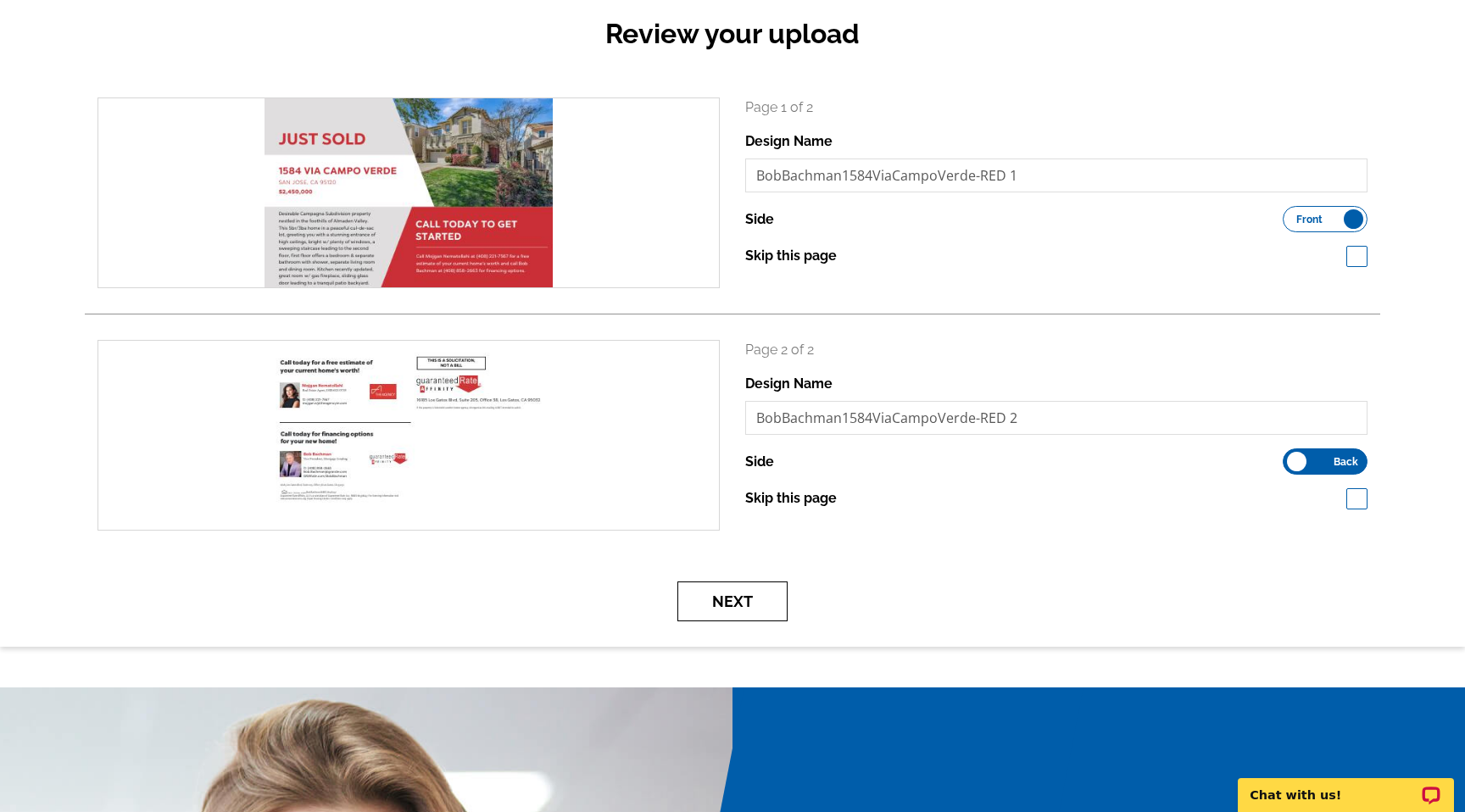
scroll to position [210, 0]
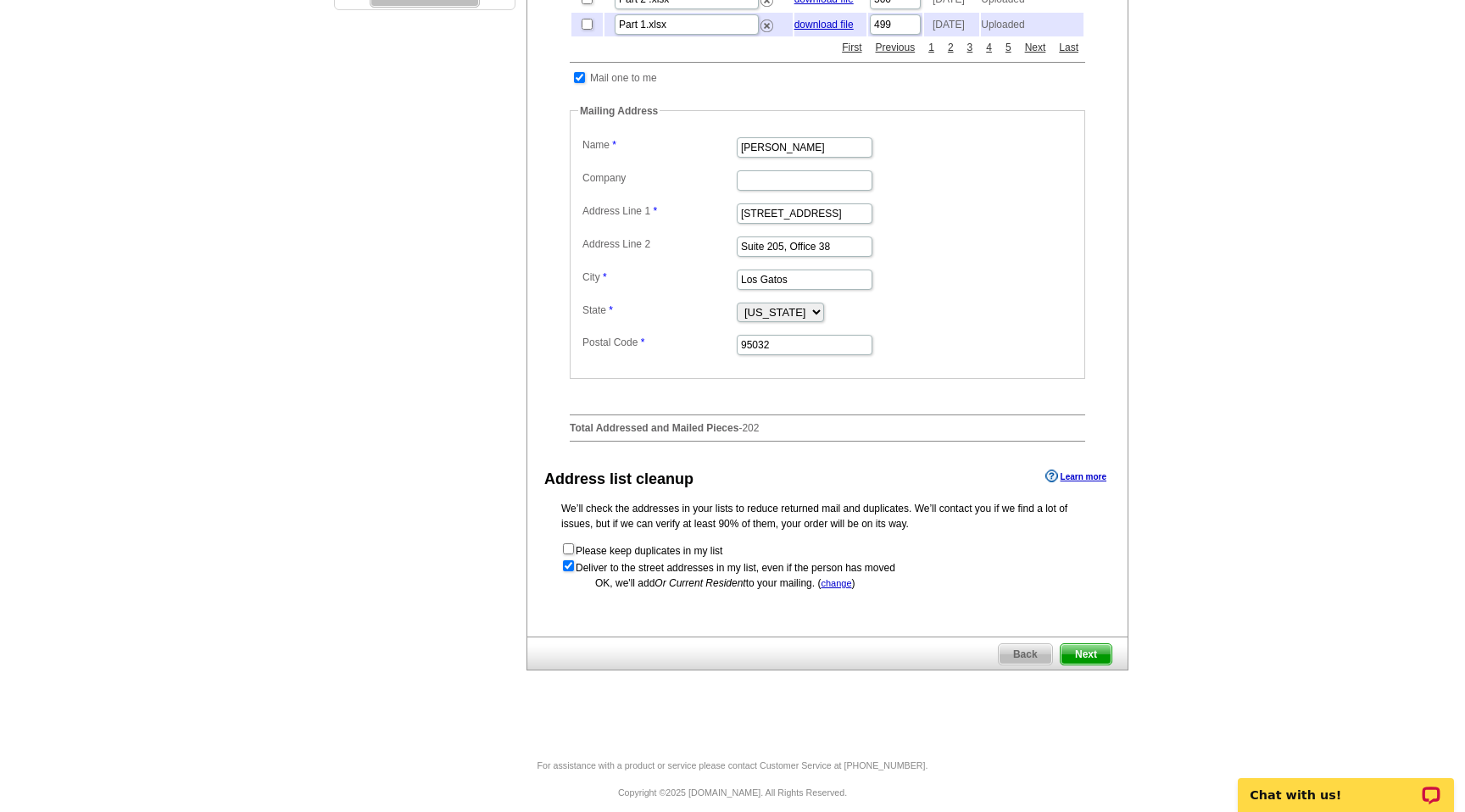
scroll to position [577, 0]
click at [1093, 662] on span "Next" at bounding box center [1086, 651] width 51 height 20
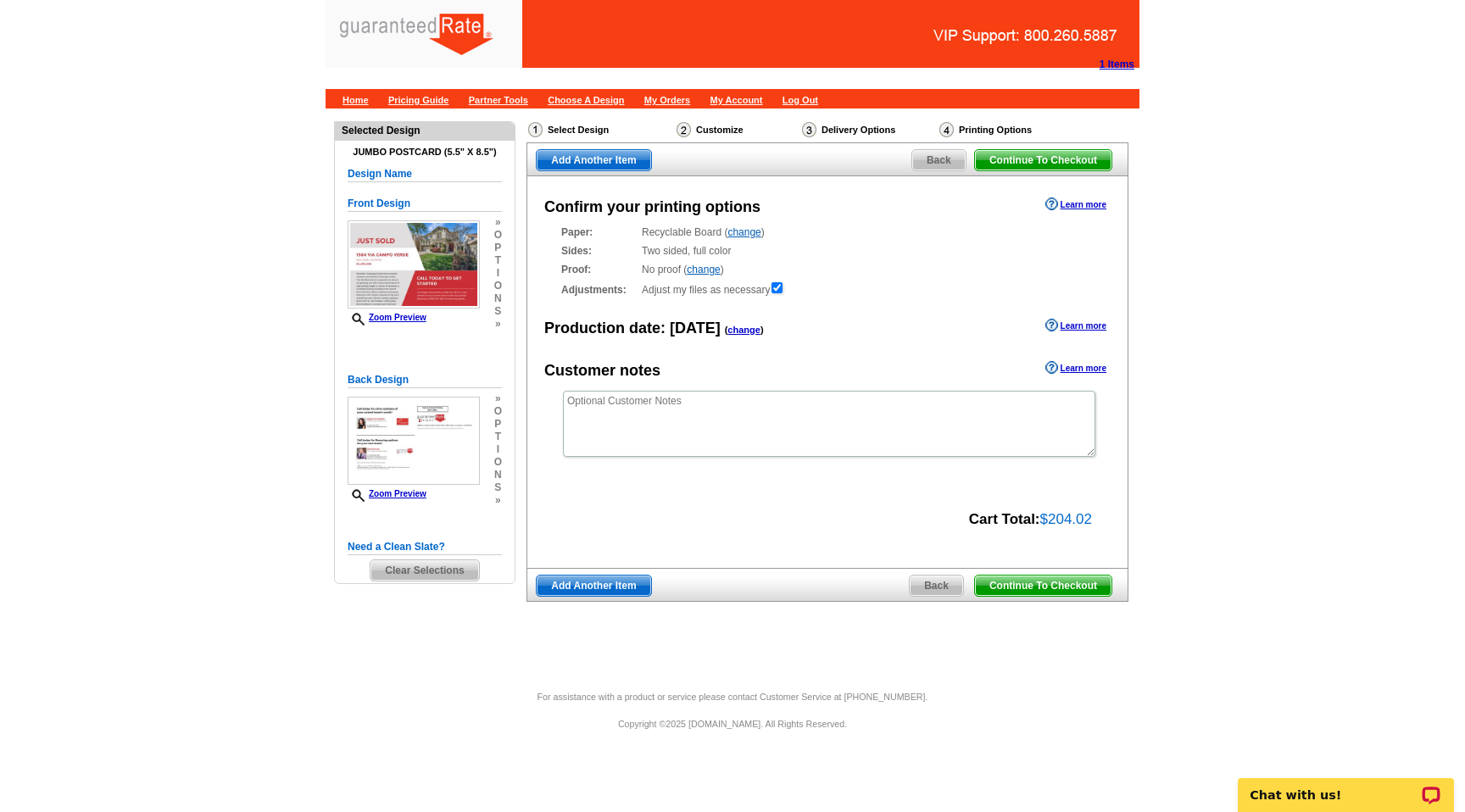
click at [1055, 581] on span "Continue To Checkout" at bounding box center [1043, 585] width 137 height 20
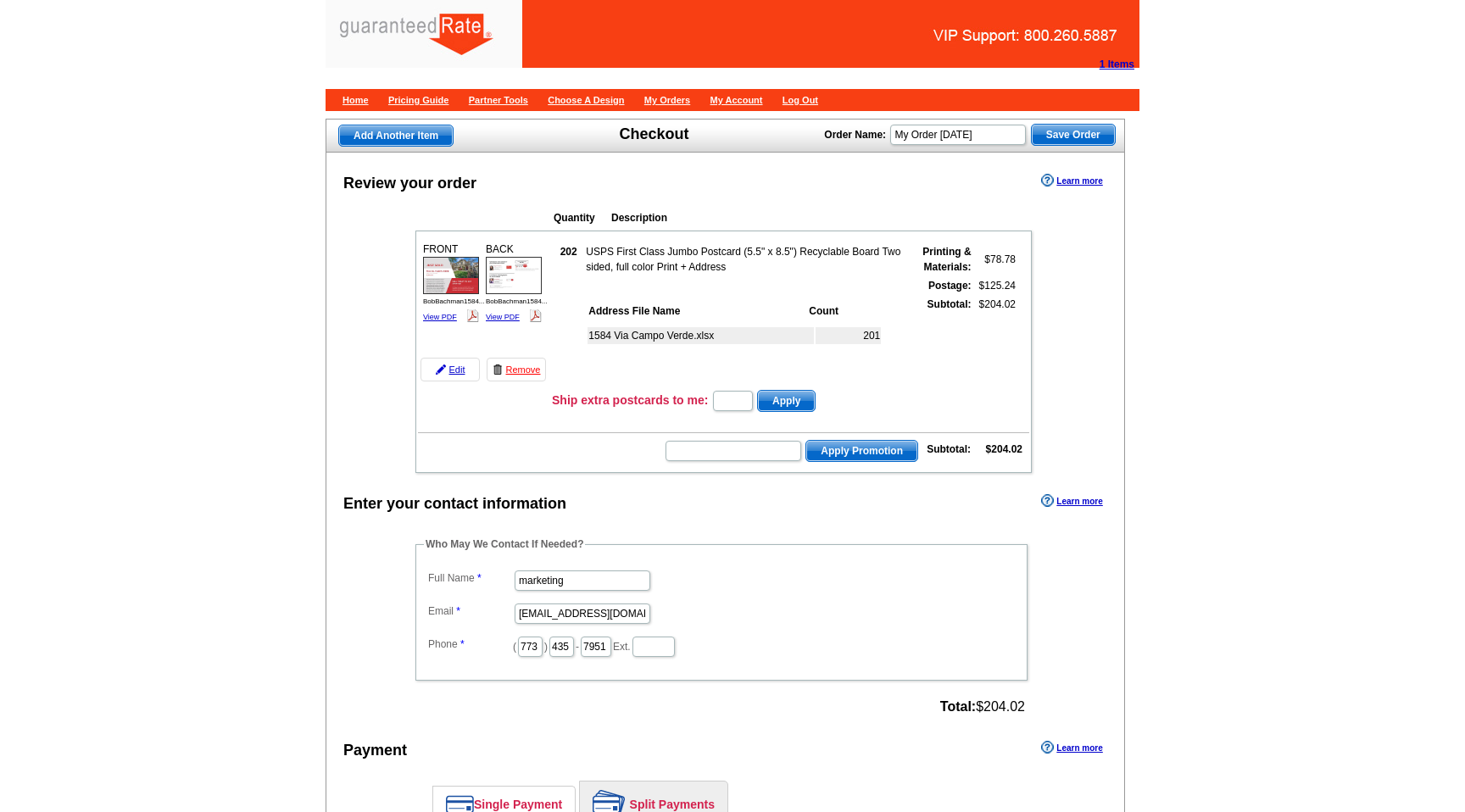
click at [962, 126] on input "My Order [DATE]" at bounding box center [958, 134] width 136 height 20
click at [963, 132] on input "My Order [DATE]" at bounding box center [958, 134] width 136 height 20
type input "BobBachman8/14/25"
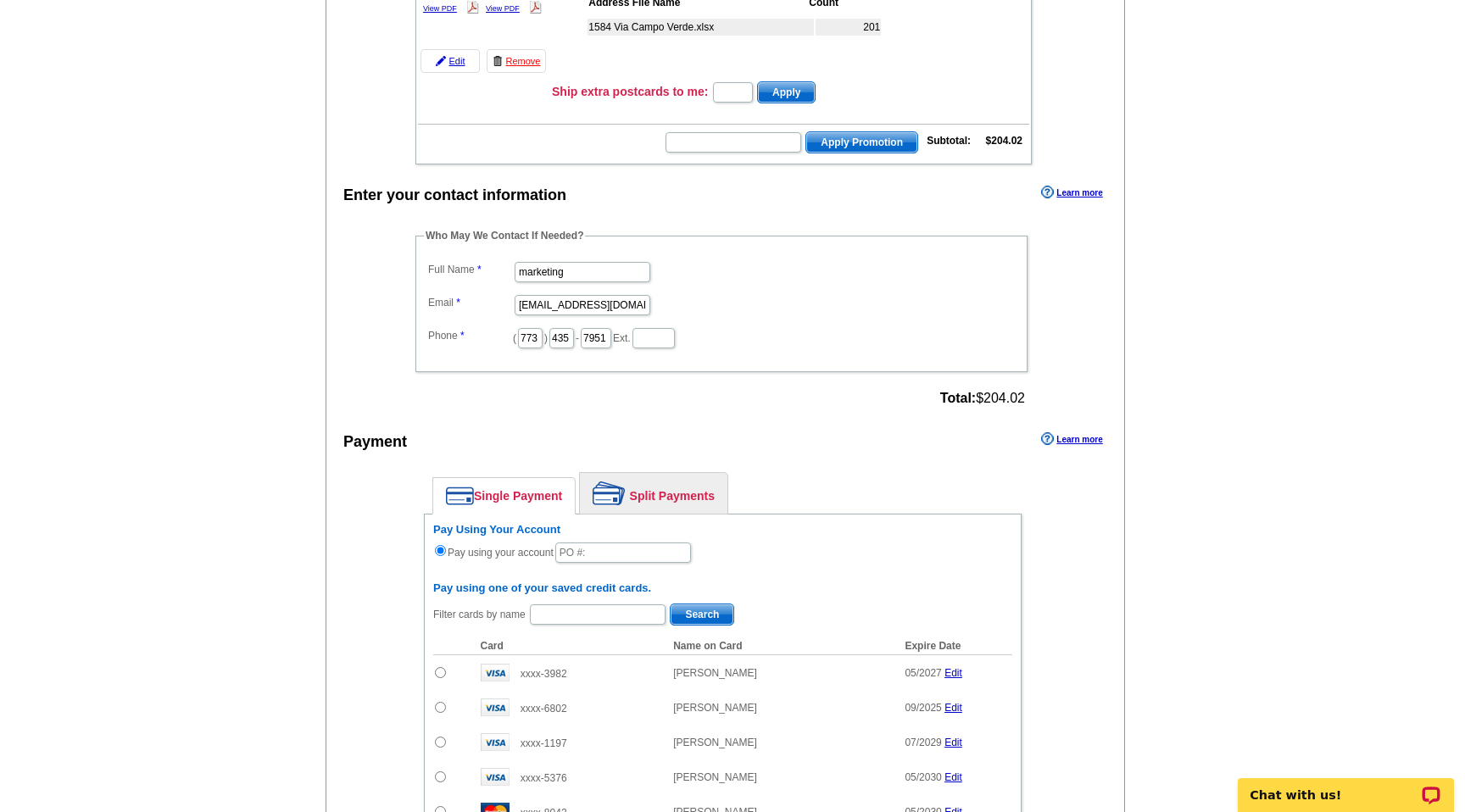
scroll to position [318, 0]
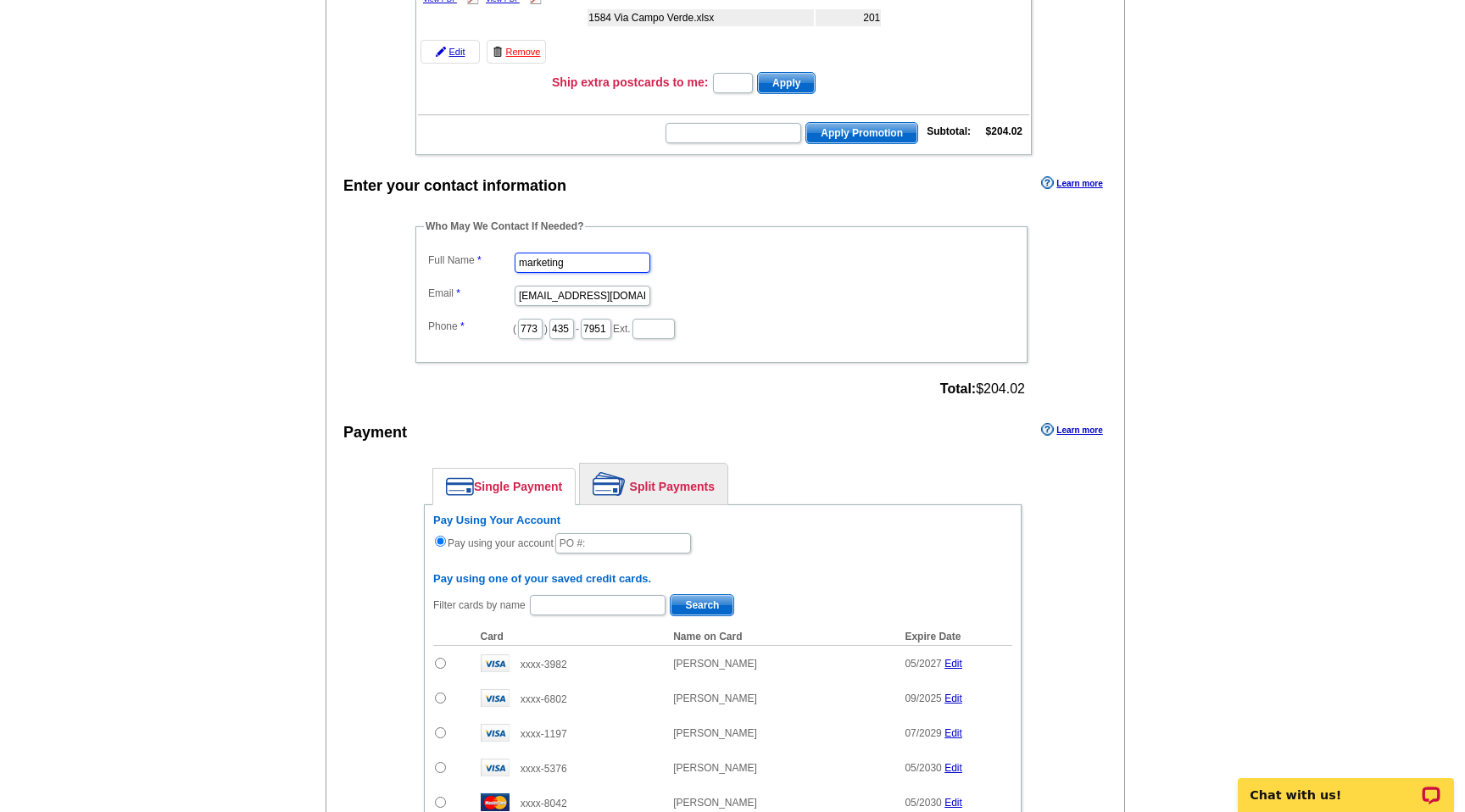
drag, startPoint x: 576, startPoint y: 268, endPoint x: 507, endPoint y: 266, distance: 69.0
click at [507, 266] on dl "Full Name marketing Email marketing@grarate.com Phone ( 773 ) 435 - 7951 Ext." at bounding box center [721, 294] width 595 height 93
type input "Lizzie Peterson"
drag, startPoint x: 563, startPoint y: 295, endPoint x: 468, endPoint y: 297, distance: 95.0
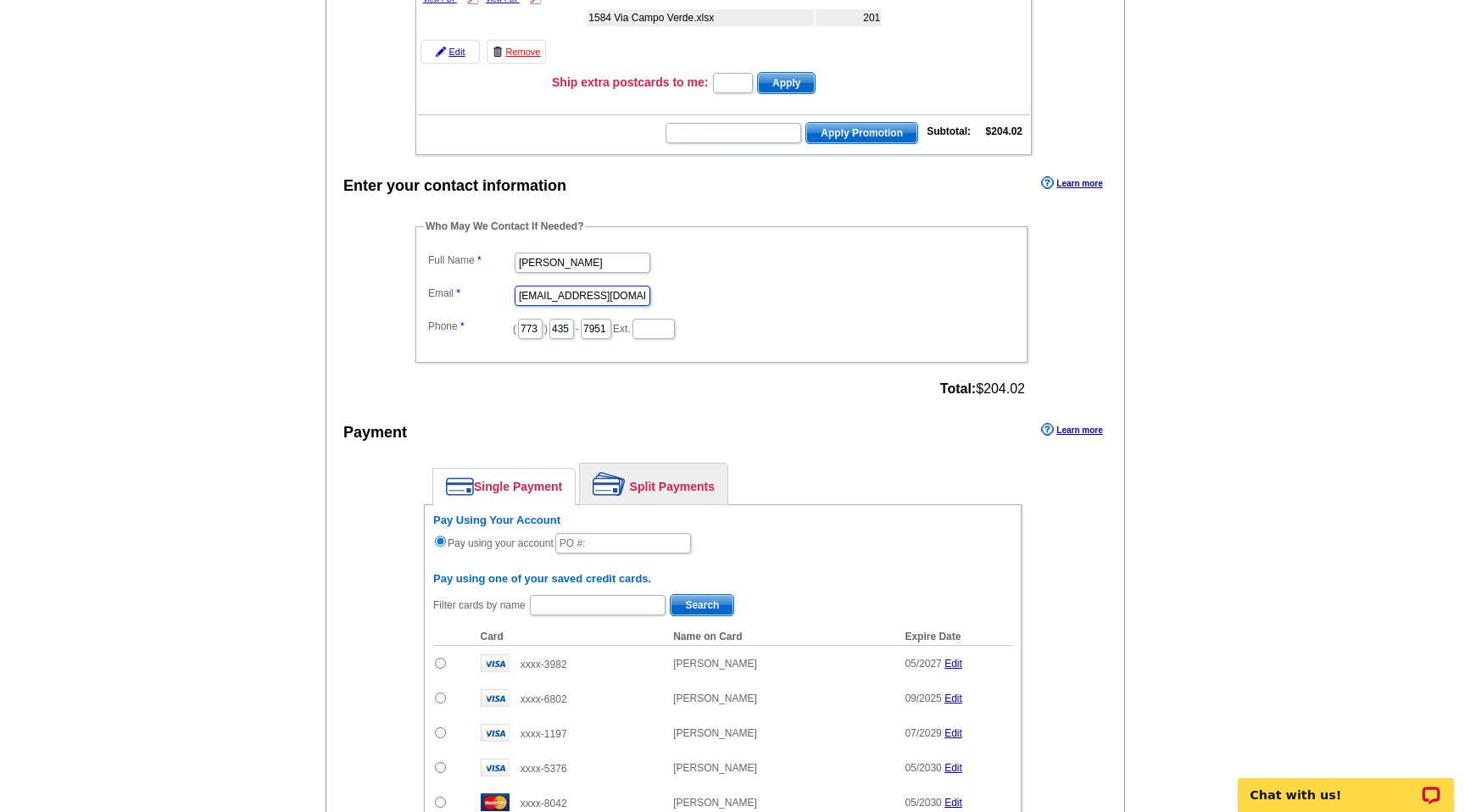
click at [468, 297] on dl "Full Name Lizzie Peterson Email marketing@grarate.com Phone ( 773 ) 435 - 7951 …" at bounding box center [721, 294] width 595 height 93
type input "lizzie.peterson@grarate.com"
click at [526, 325] on input "773" at bounding box center [530, 328] width 24 height 20
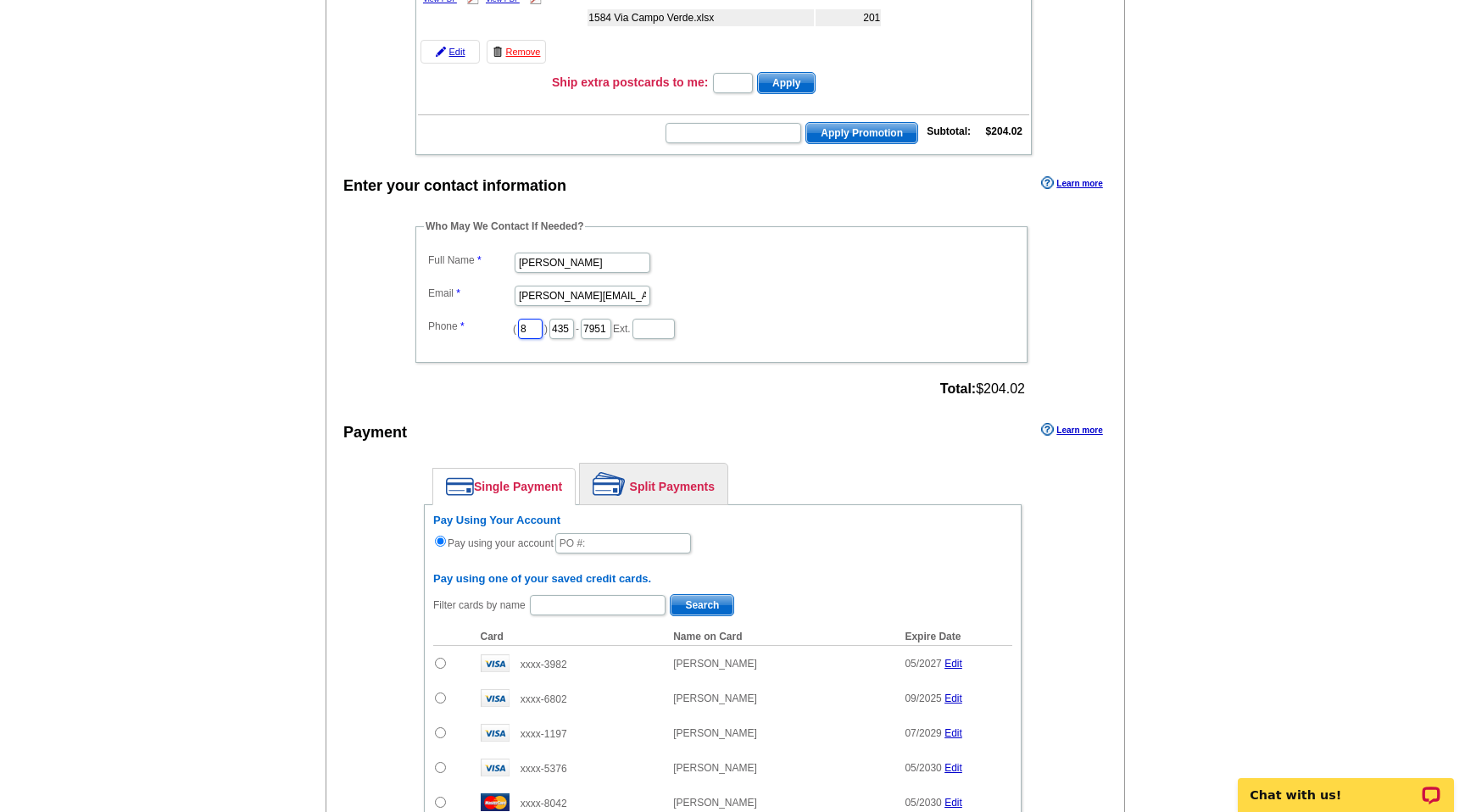
type input "847"
click at [561, 329] on input "435" at bounding box center [561, 328] width 24 height 20
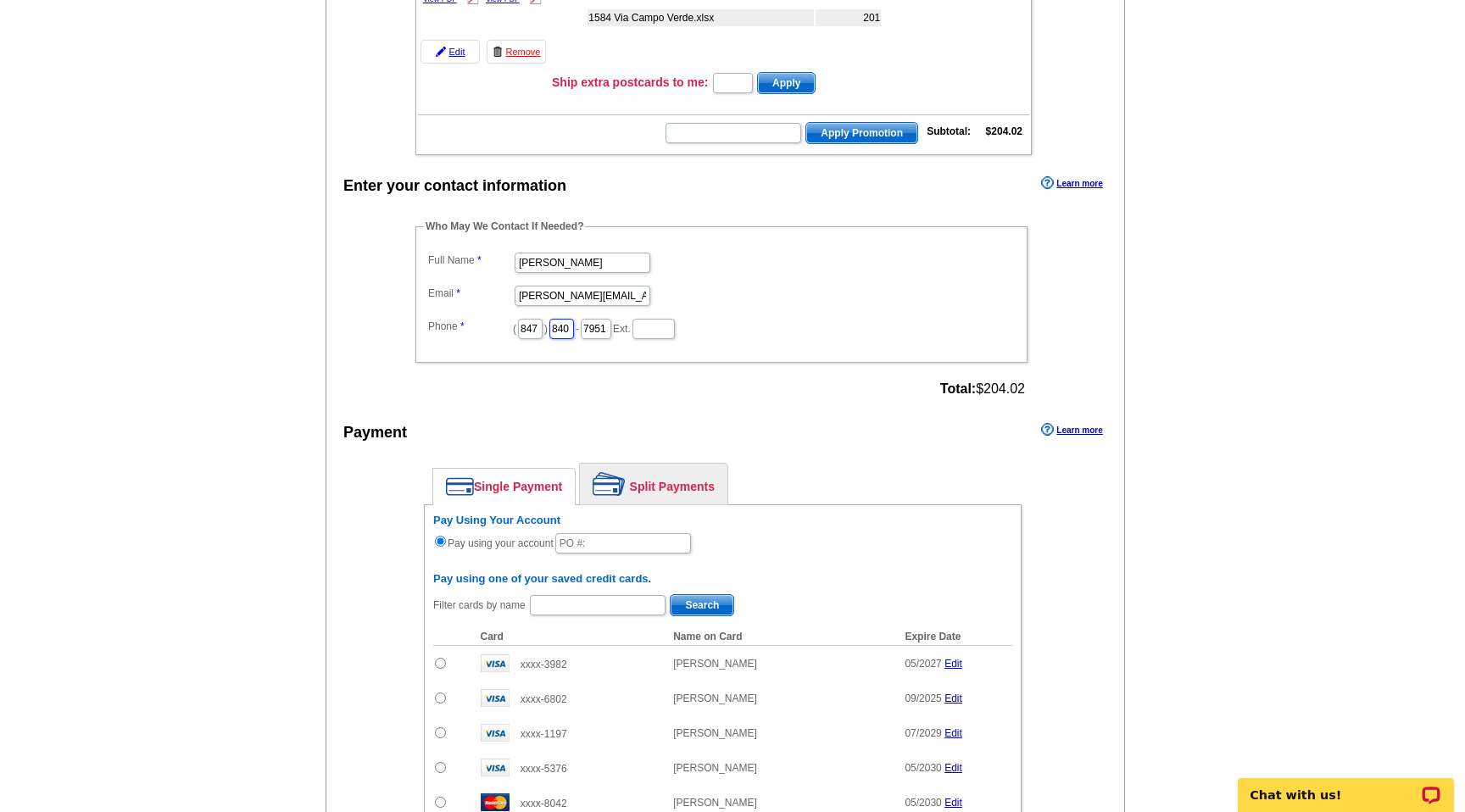
type input "840"
click at [593, 325] on input "7951" at bounding box center [596, 328] width 30 height 20
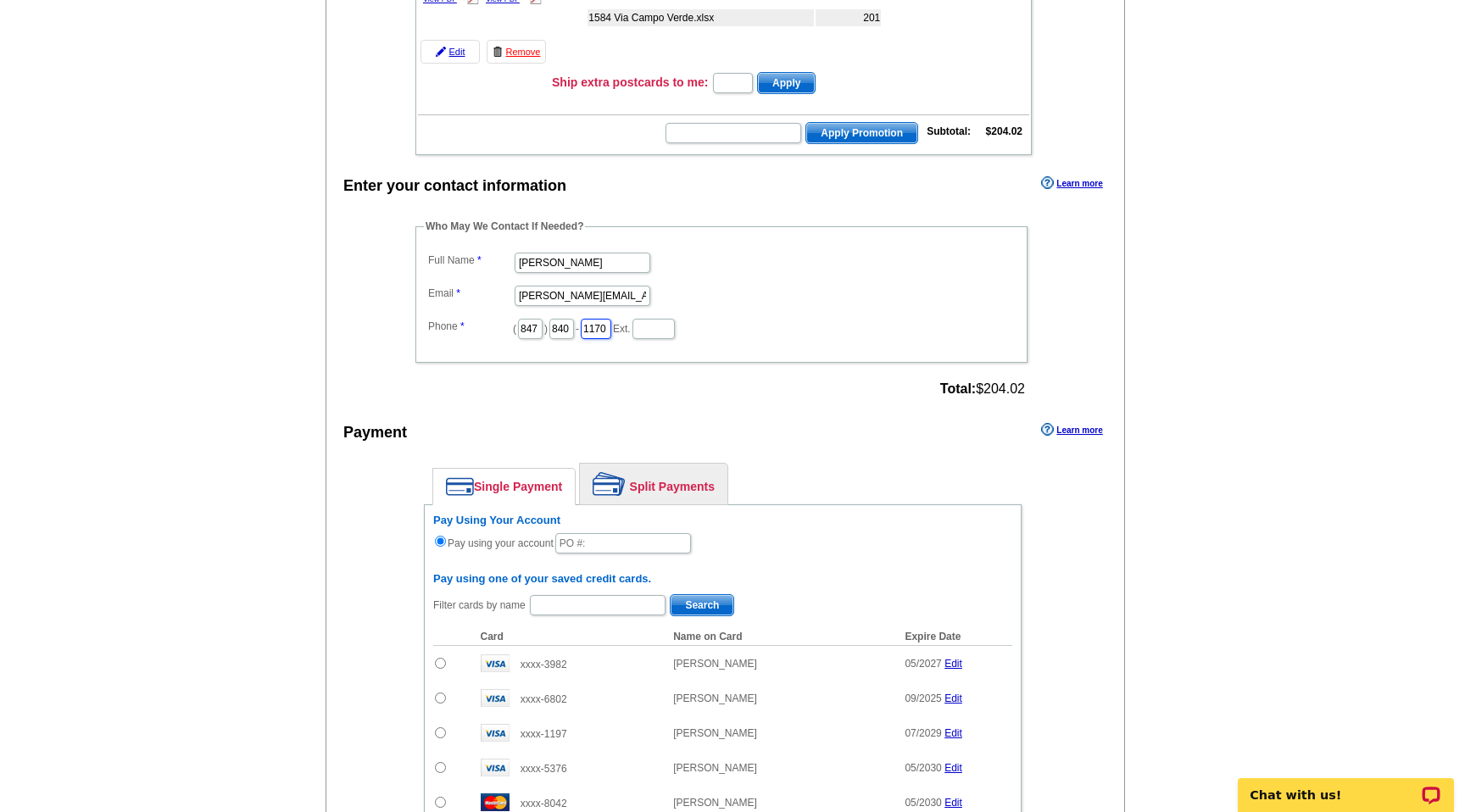
scroll to position [0, 2]
type input "1170"
click at [704, 334] on dd "( 847 ) 840 - 1170 Ext." at bounding box center [721, 327] width 595 height 26
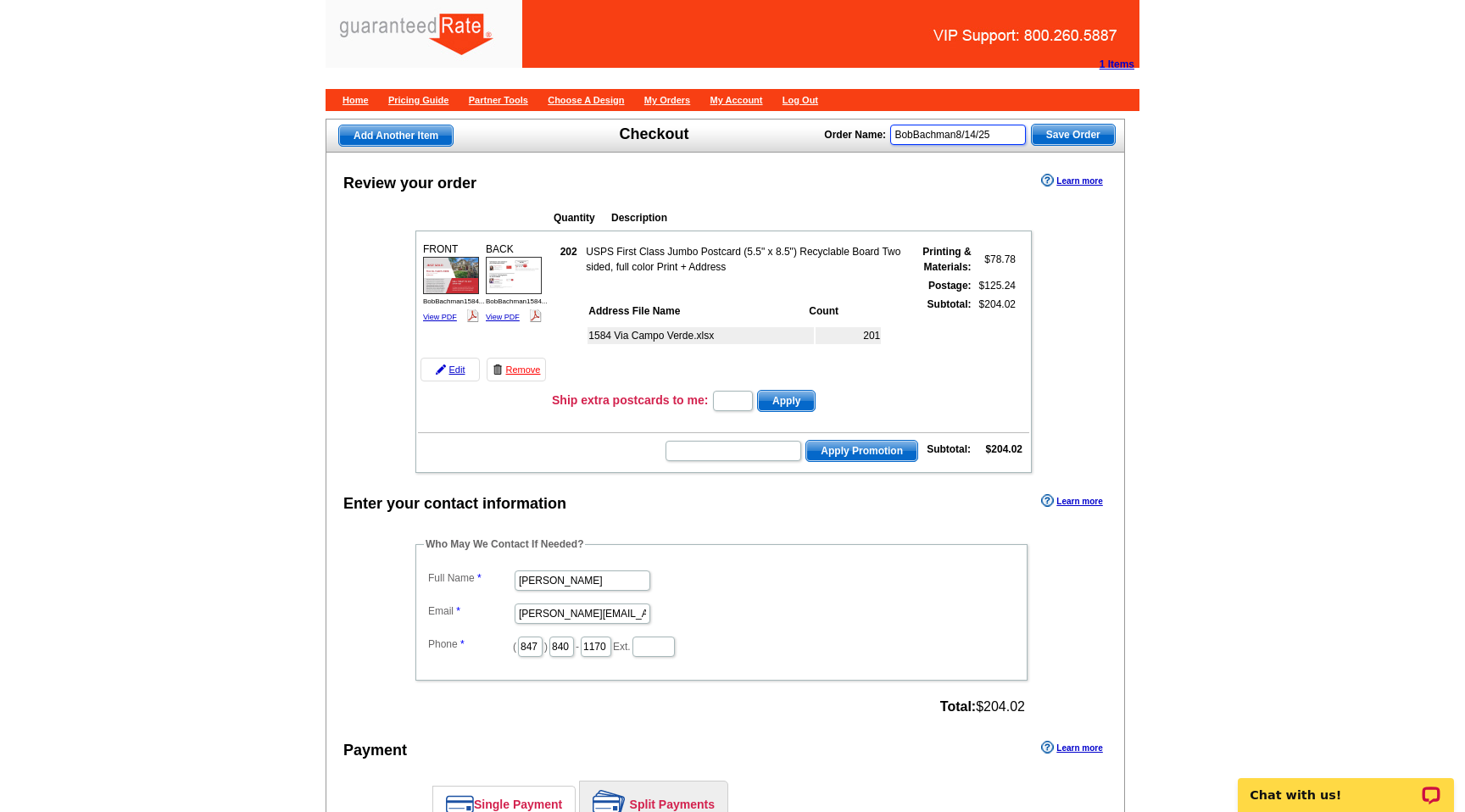
click at [1008, 133] on input "BobBachman8/14/25" at bounding box center [958, 134] width 136 height 20
type input "BobBachman8/14/2025-2"
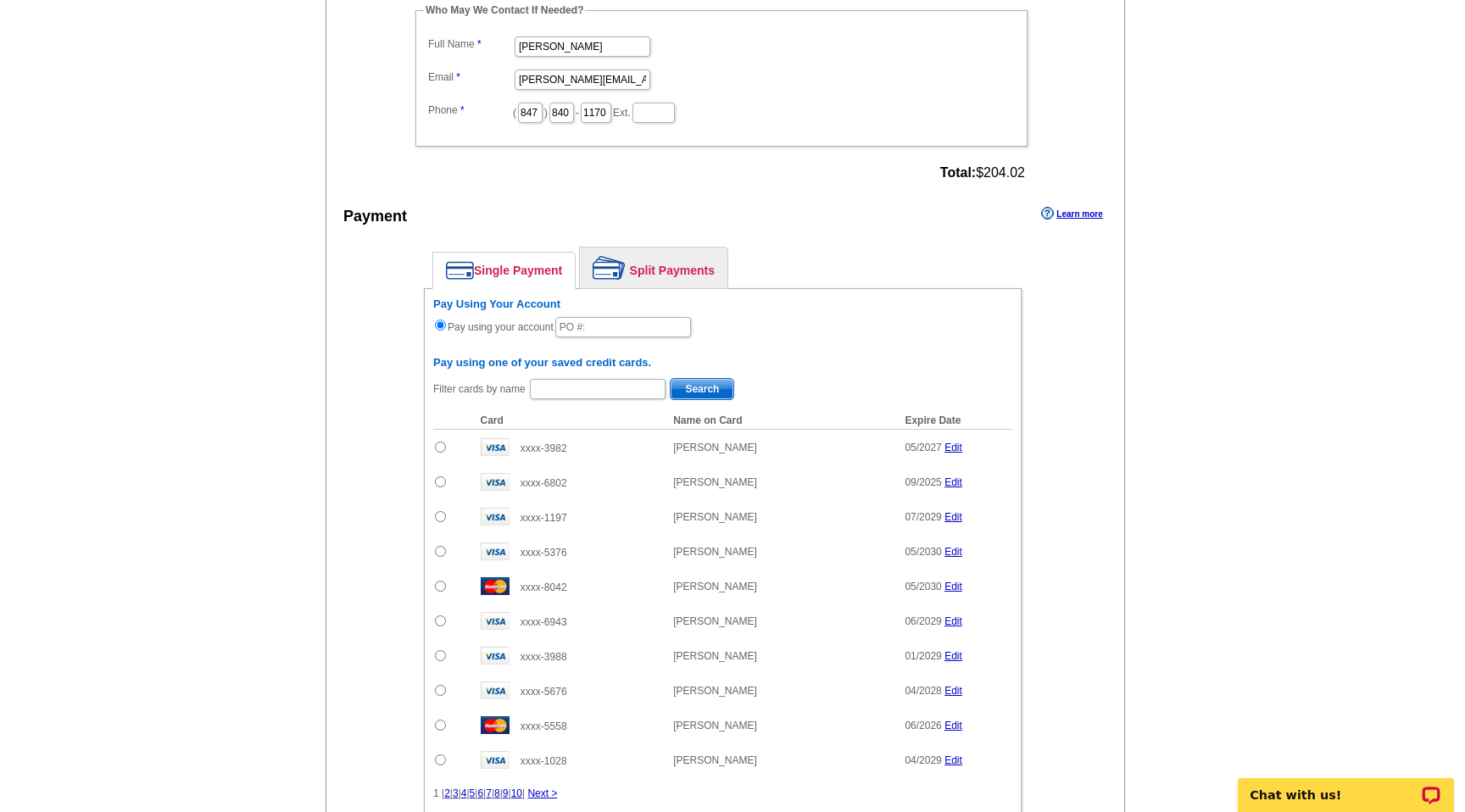
scroll to position [547, 0]
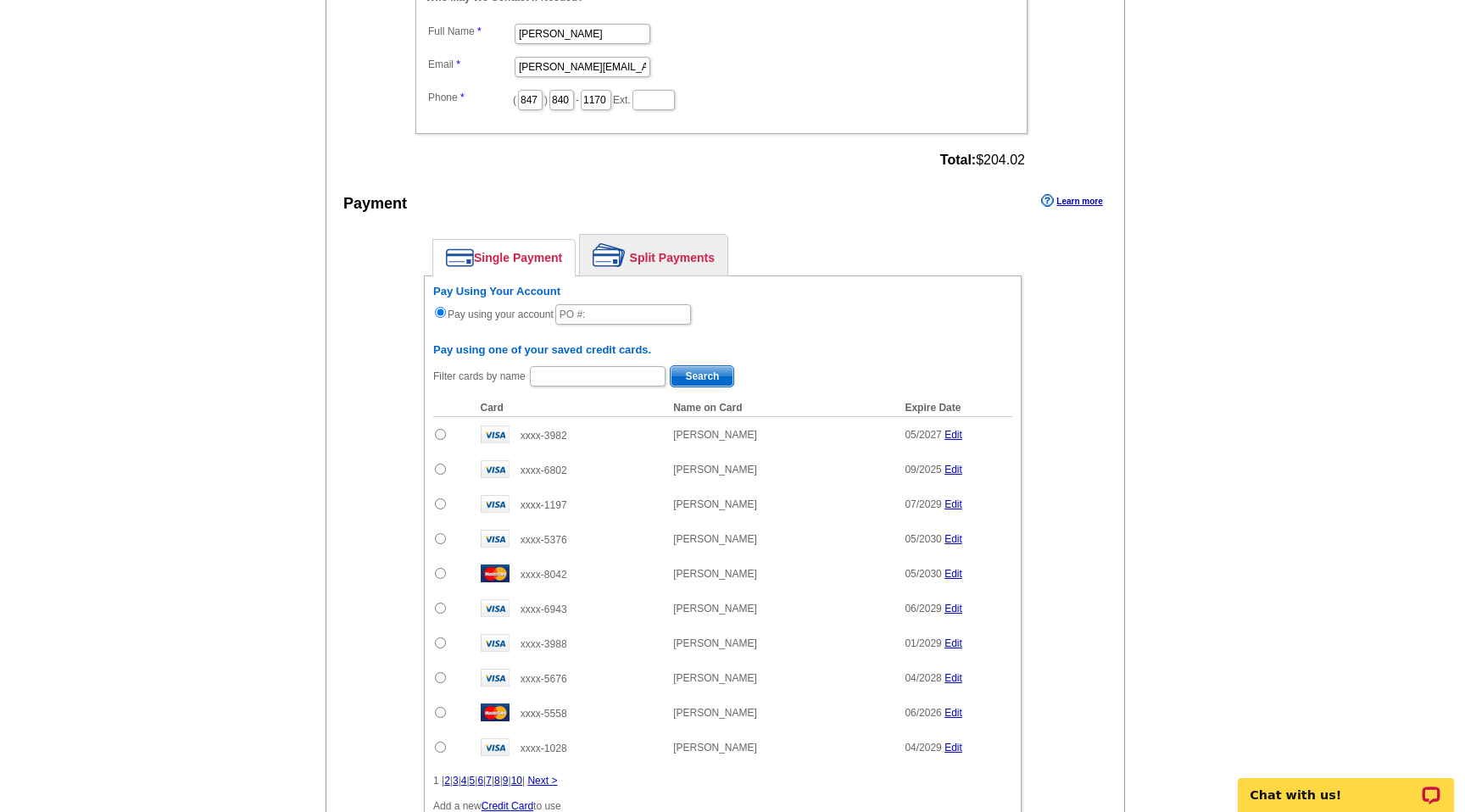
click at [439, 433] on input "radio" at bounding box center [440, 434] width 11 height 11
radio input "true"
radio input "false"
click at [630, 255] on link "Split Payments" at bounding box center [654, 255] width 147 height 41
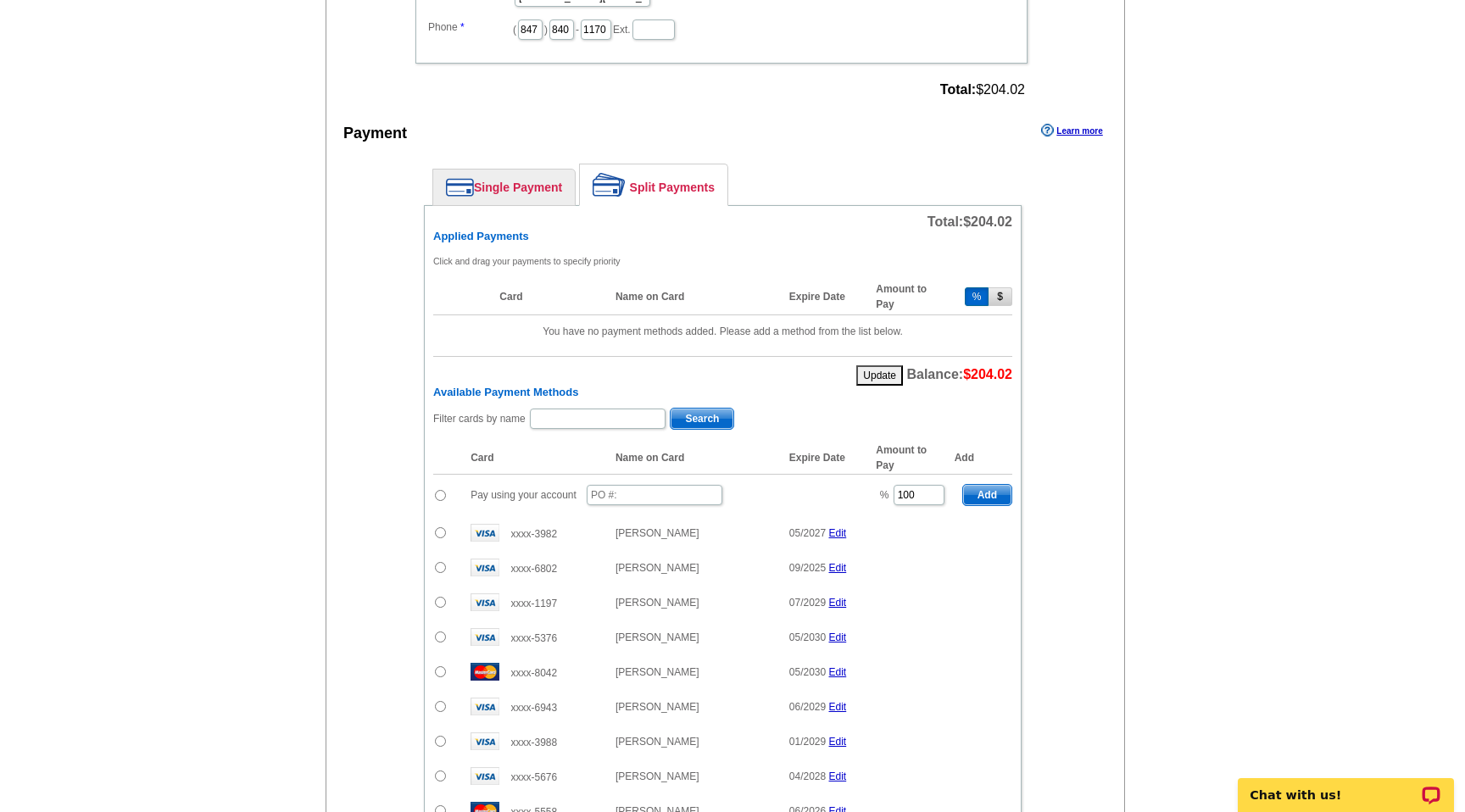
scroll to position [630, 0]
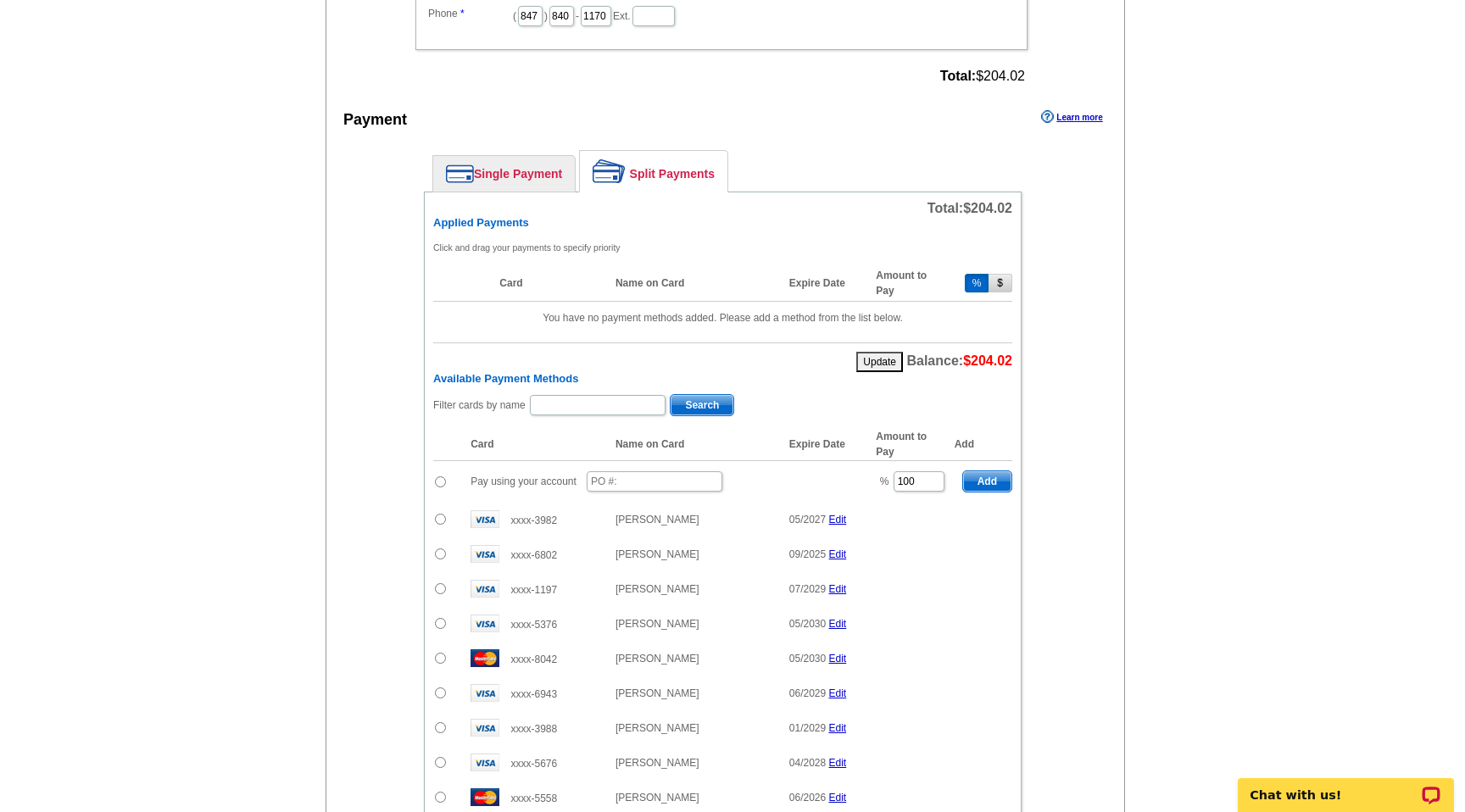
click at [442, 515] on input "radio" at bounding box center [440, 519] width 11 height 11
radio input "true"
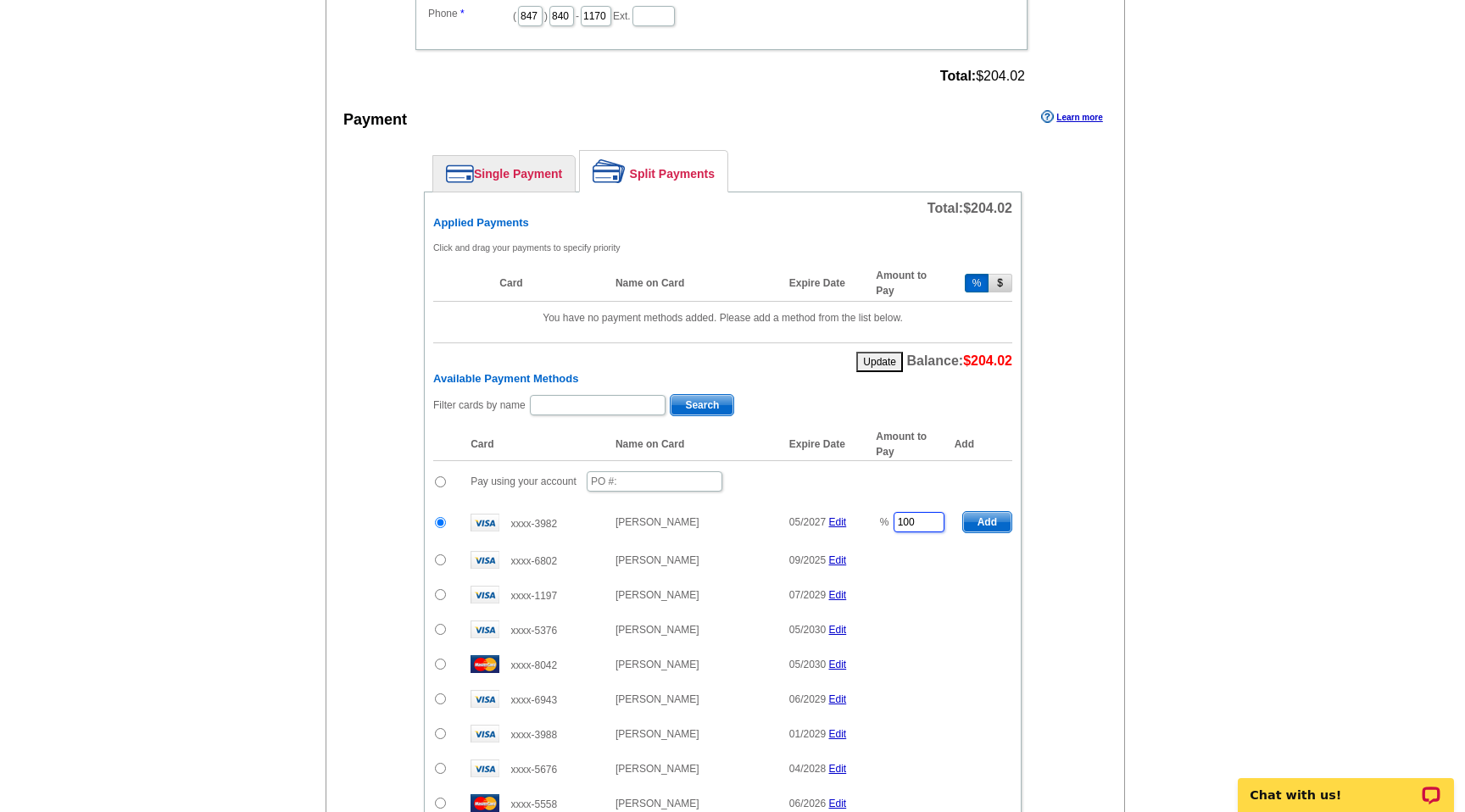
drag, startPoint x: 930, startPoint y: 521, endPoint x: 862, endPoint y: 521, distance: 68.0
click at [862, 521] on tr "xxxx-3982 Mojgan Nematollahi 05/2027 Edit % 100 Add" at bounding box center [722, 522] width 579 height 41
click at [985, 526] on span "Add" at bounding box center [987, 521] width 48 height 20
type input "100"
radio input "false"
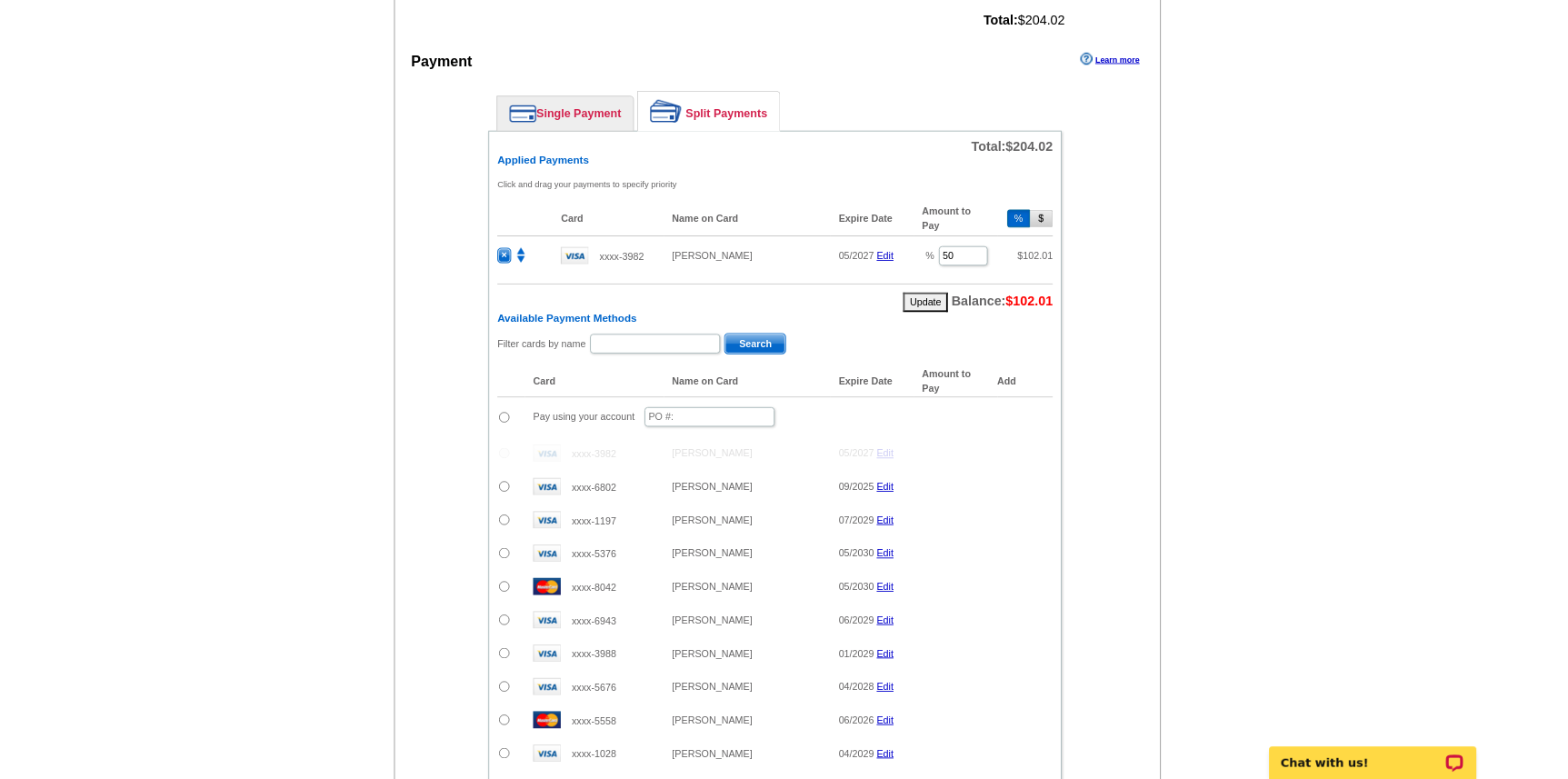
scroll to position [746, 0]
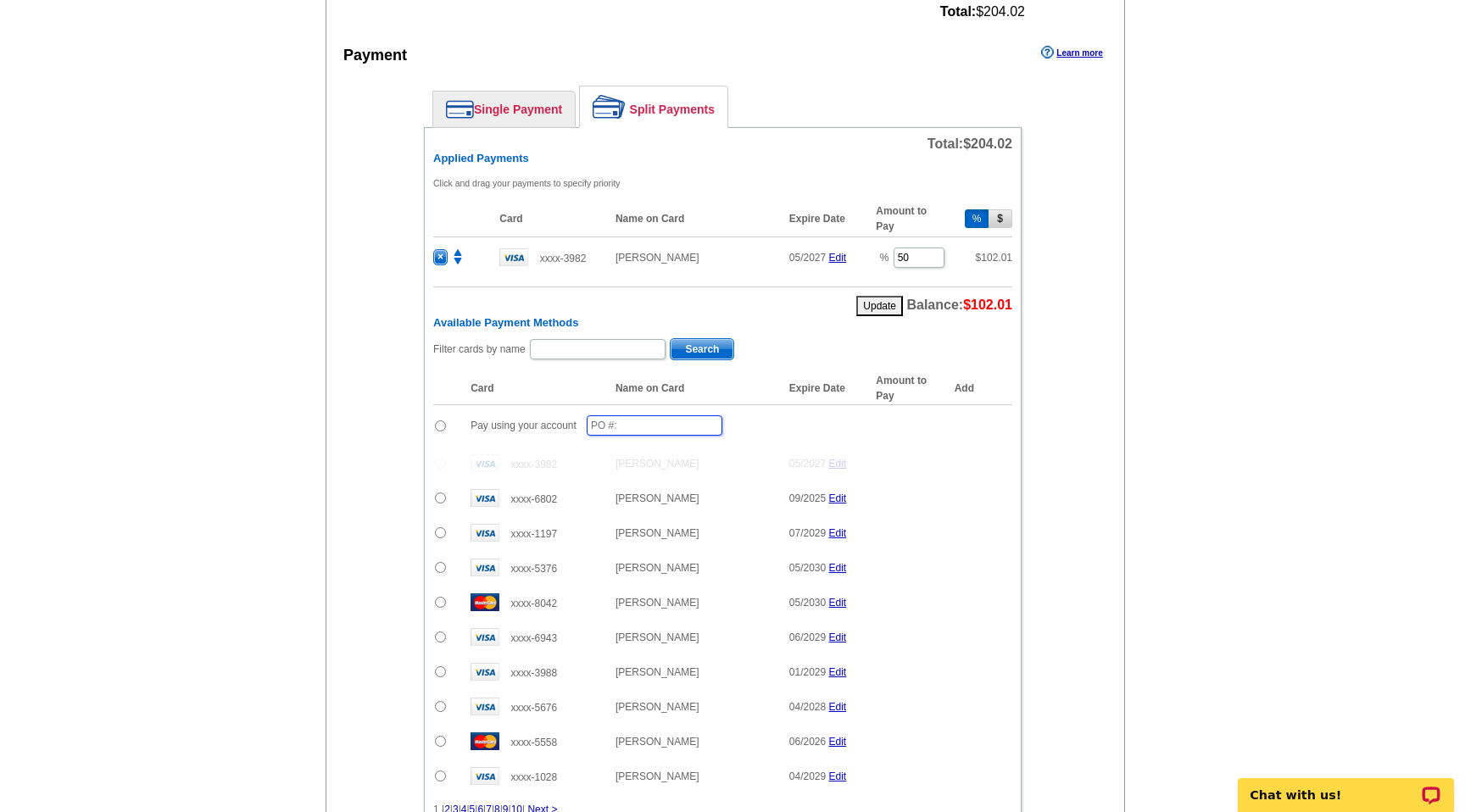
click at [616, 425] on input "text" at bounding box center [655, 425] width 136 height 20
type input "031425-LP504"
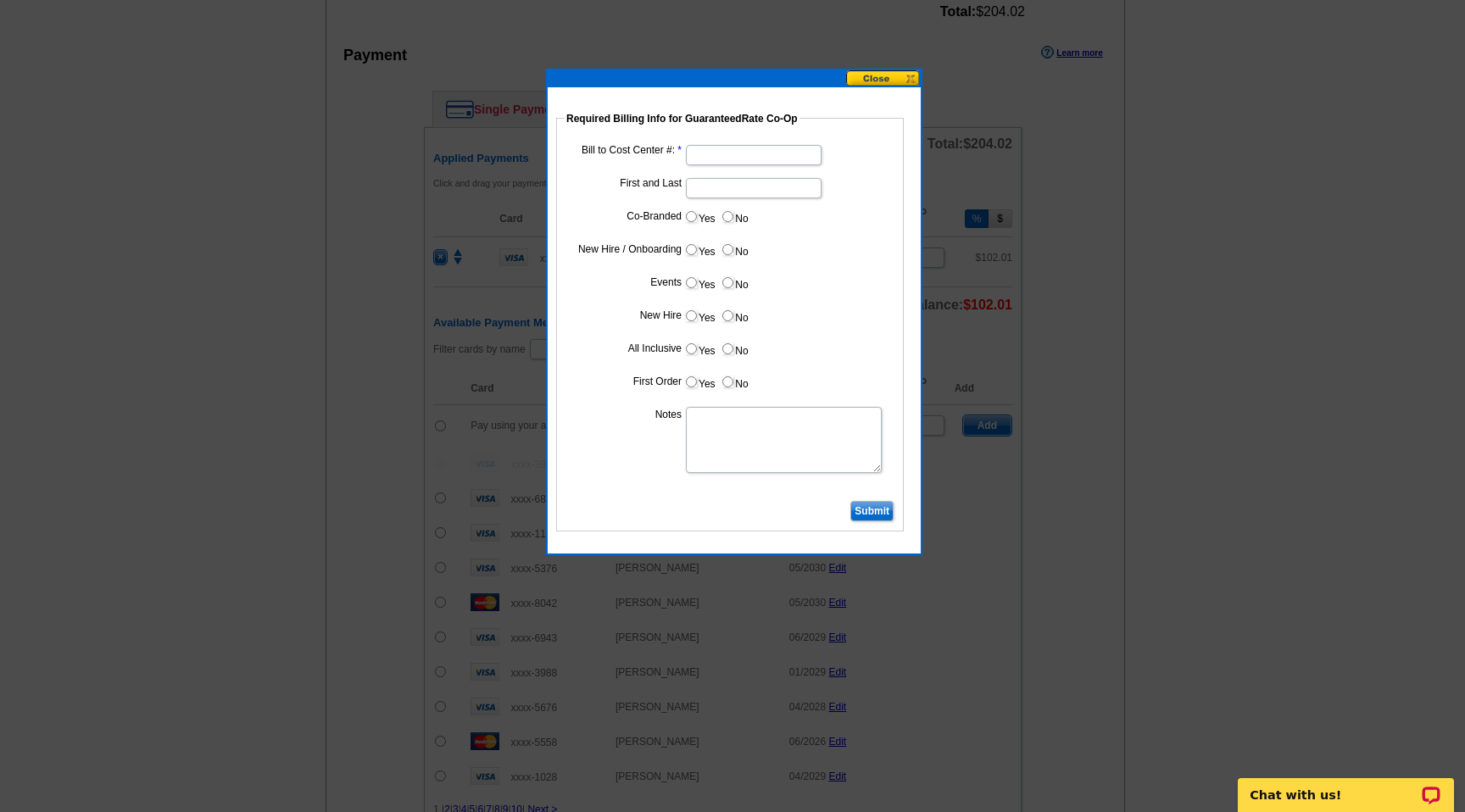
click at [721, 155] on input "Bill to Cost Center #:" at bounding box center [753, 154] width 136 height 20
type input "16386"
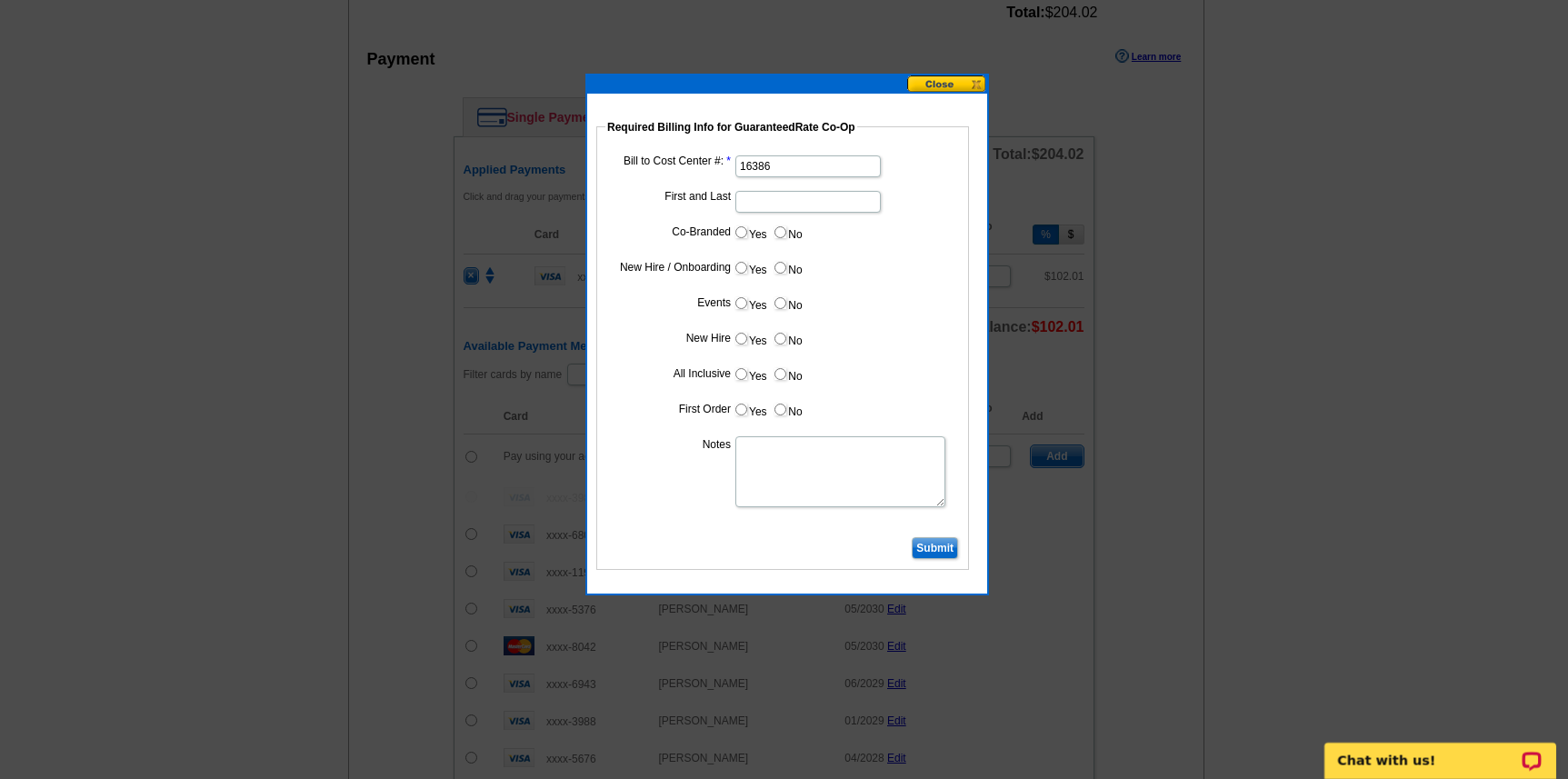
click at [910, 198] on dd at bounding box center [783, 201] width 355 height 28
click at [940, 546] on input "Submit" at bounding box center [935, 548] width 46 height 21
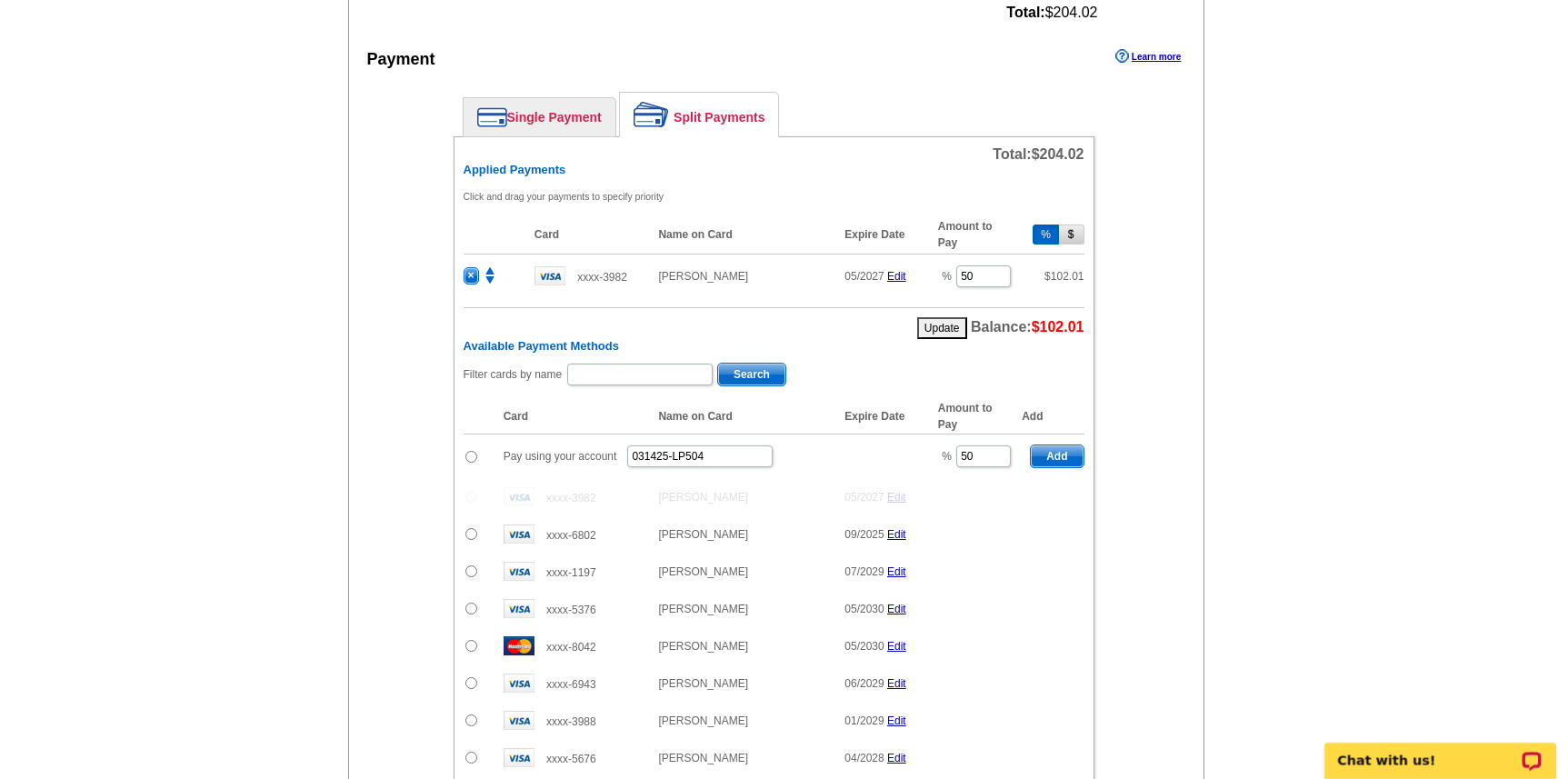
click at [459, 446] on div "Total: $204.02 Applied Payments Click and drag your payments to specify priorit…" at bounding box center [774, 551] width 641 height 828
click at [473, 454] on input "radio" at bounding box center [471, 457] width 12 height 12
click at [1048, 456] on span "Add" at bounding box center [1056, 456] width 52 height 21
radio input "false"
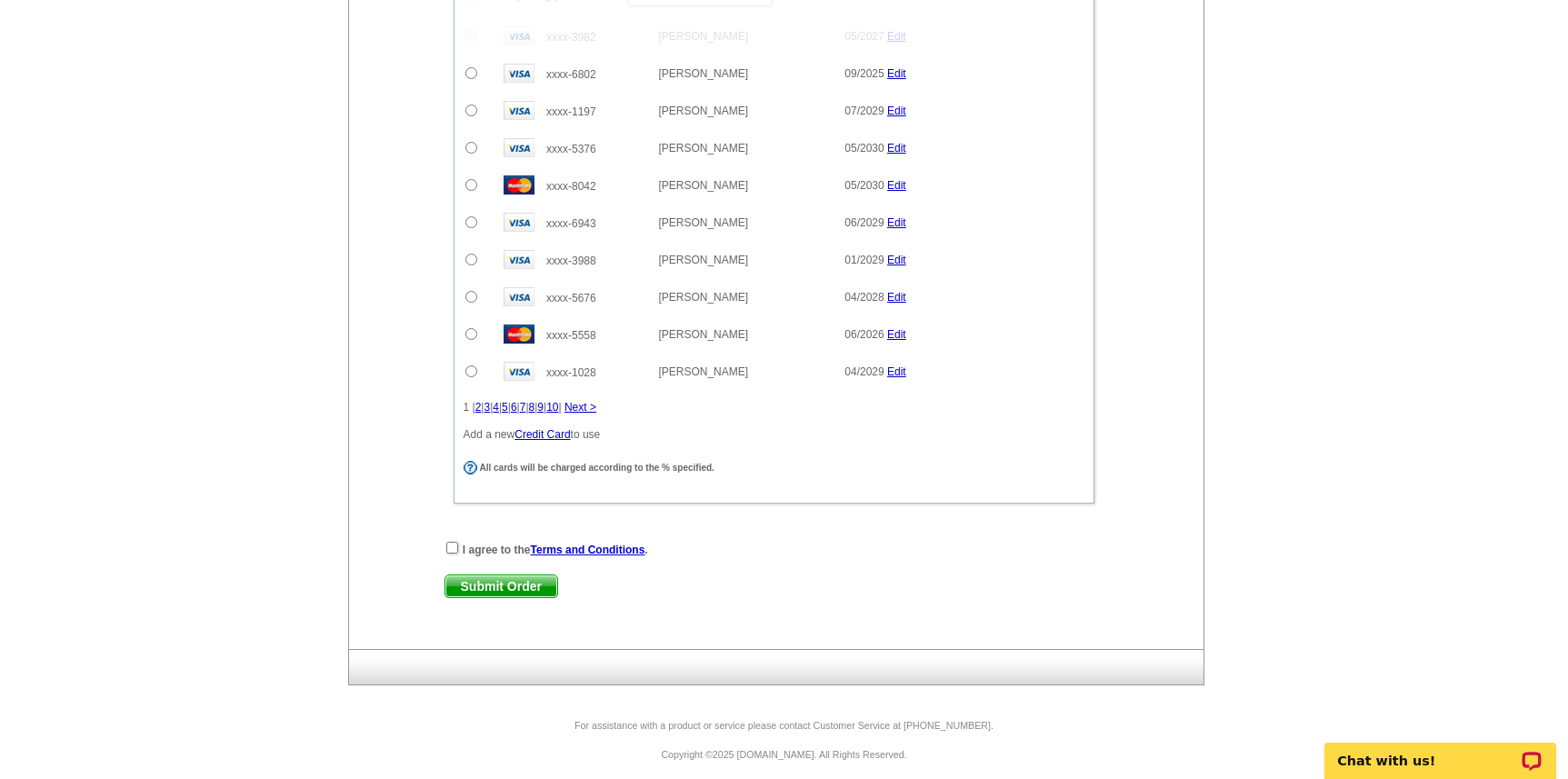
scroll to position [1262, 0]
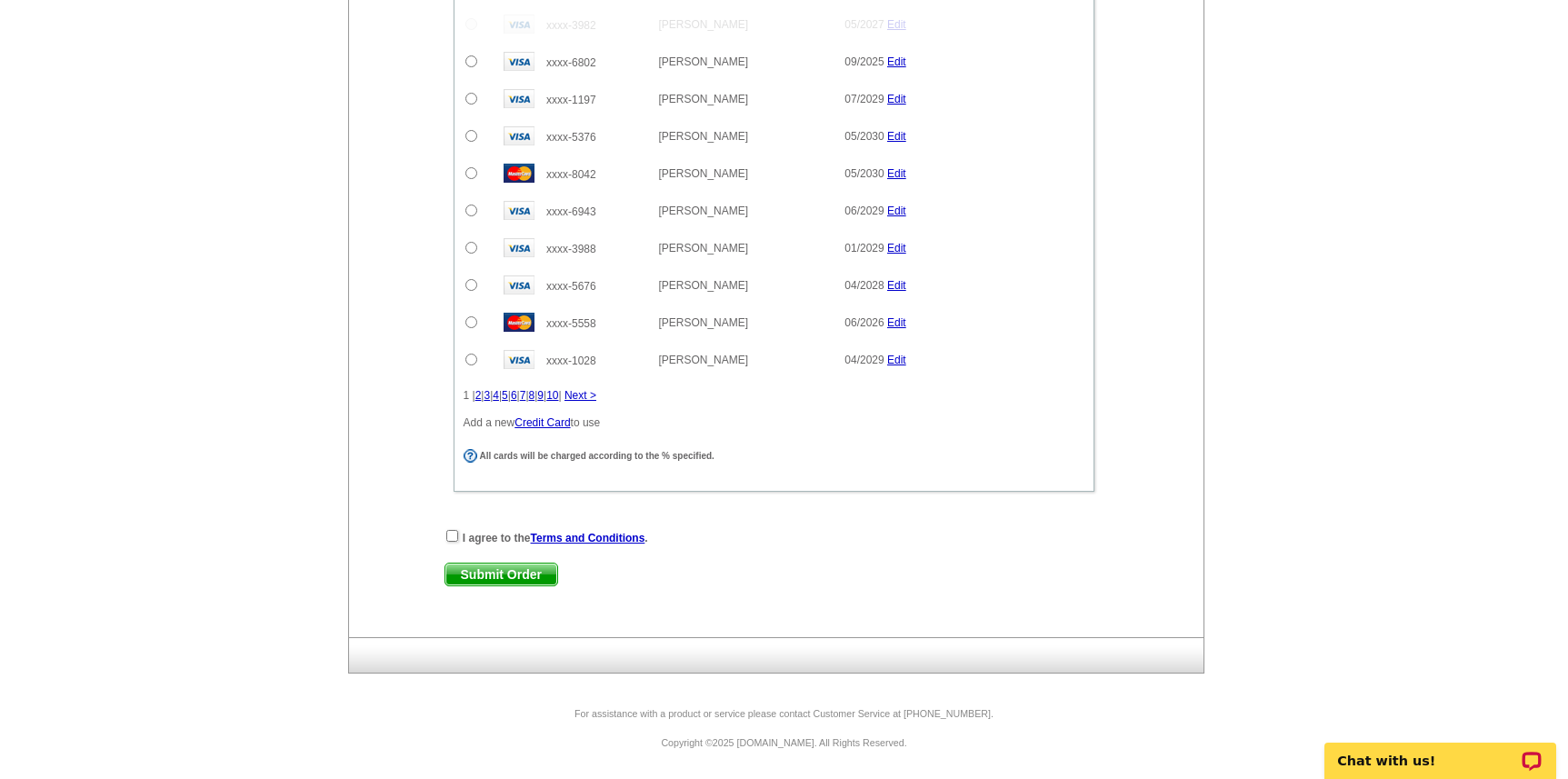
click at [462, 537] on strong "I agree to the Terms and Conditions ." at bounding box center [555, 539] width 186 height 13
click at [458, 537] on div "I agree to the Terms and Conditions ." at bounding box center [774, 538] width 659 height 19
click at [451, 537] on input "checkbox" at bounding box center [452, 536] width 12 height 12
checkbox input "true"
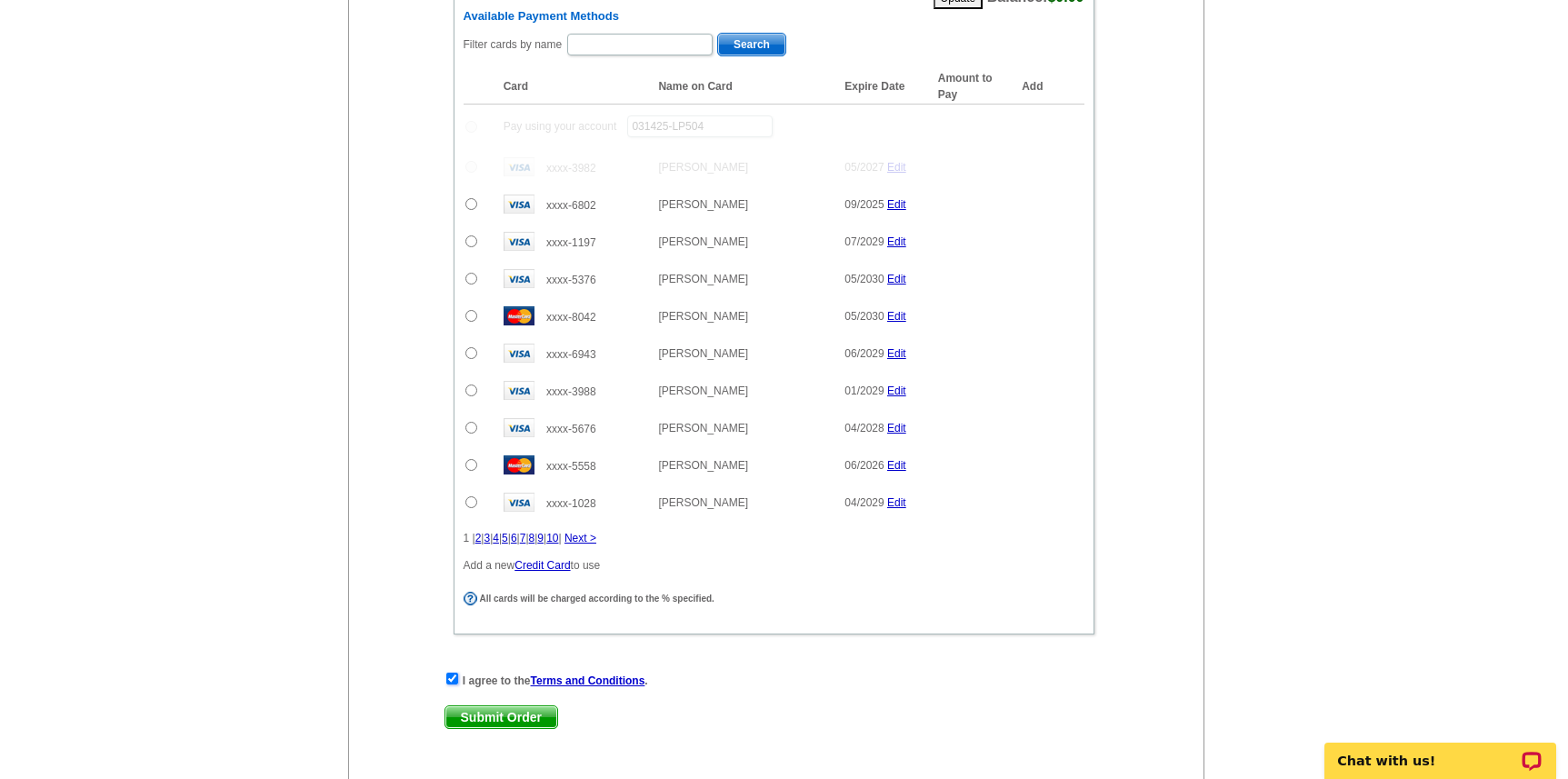
scroll to position [1220, 0]
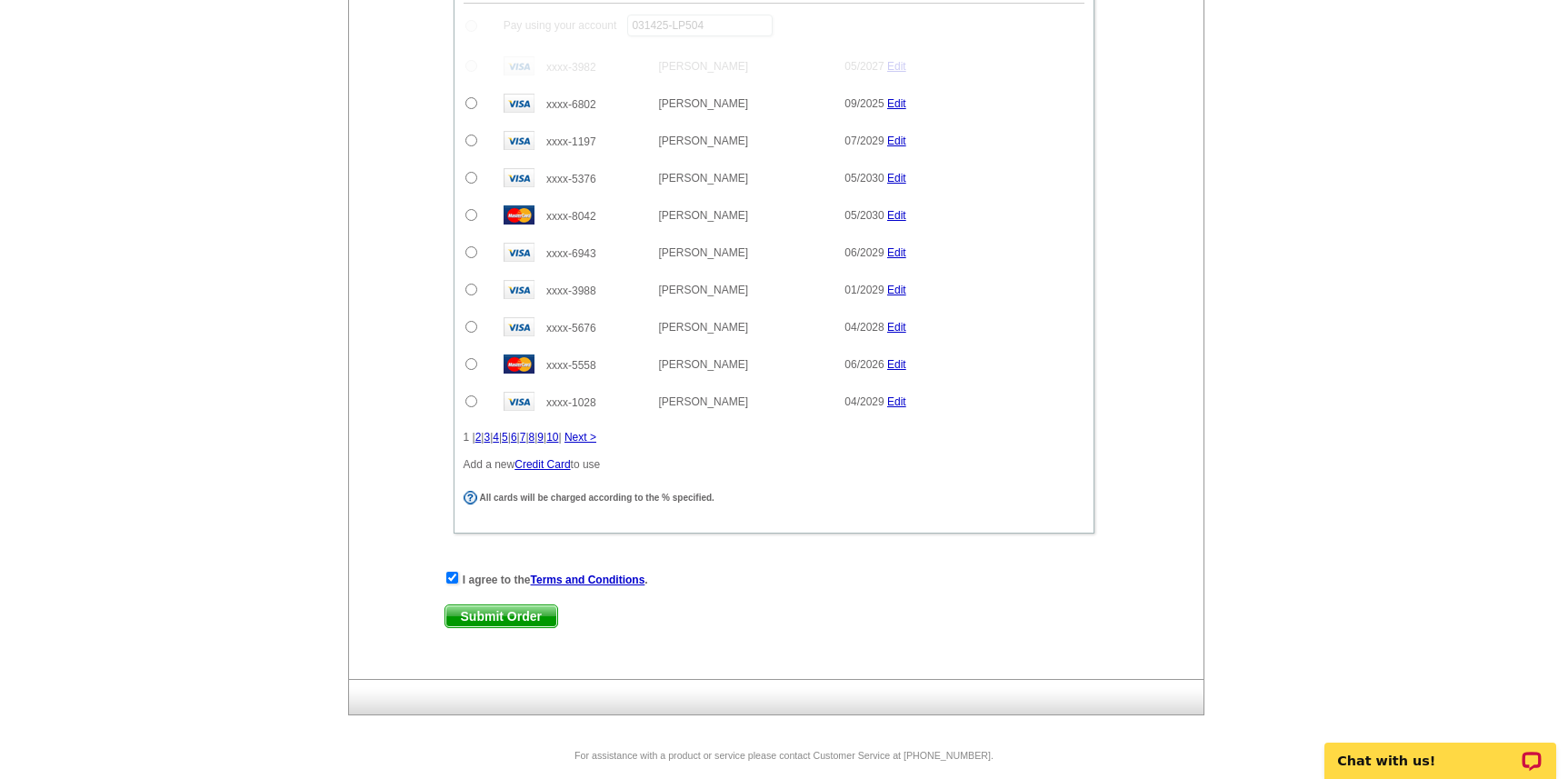
click at [497, 619] on span "Submit Order" at bounding box center [501, 616] width 111 height 21
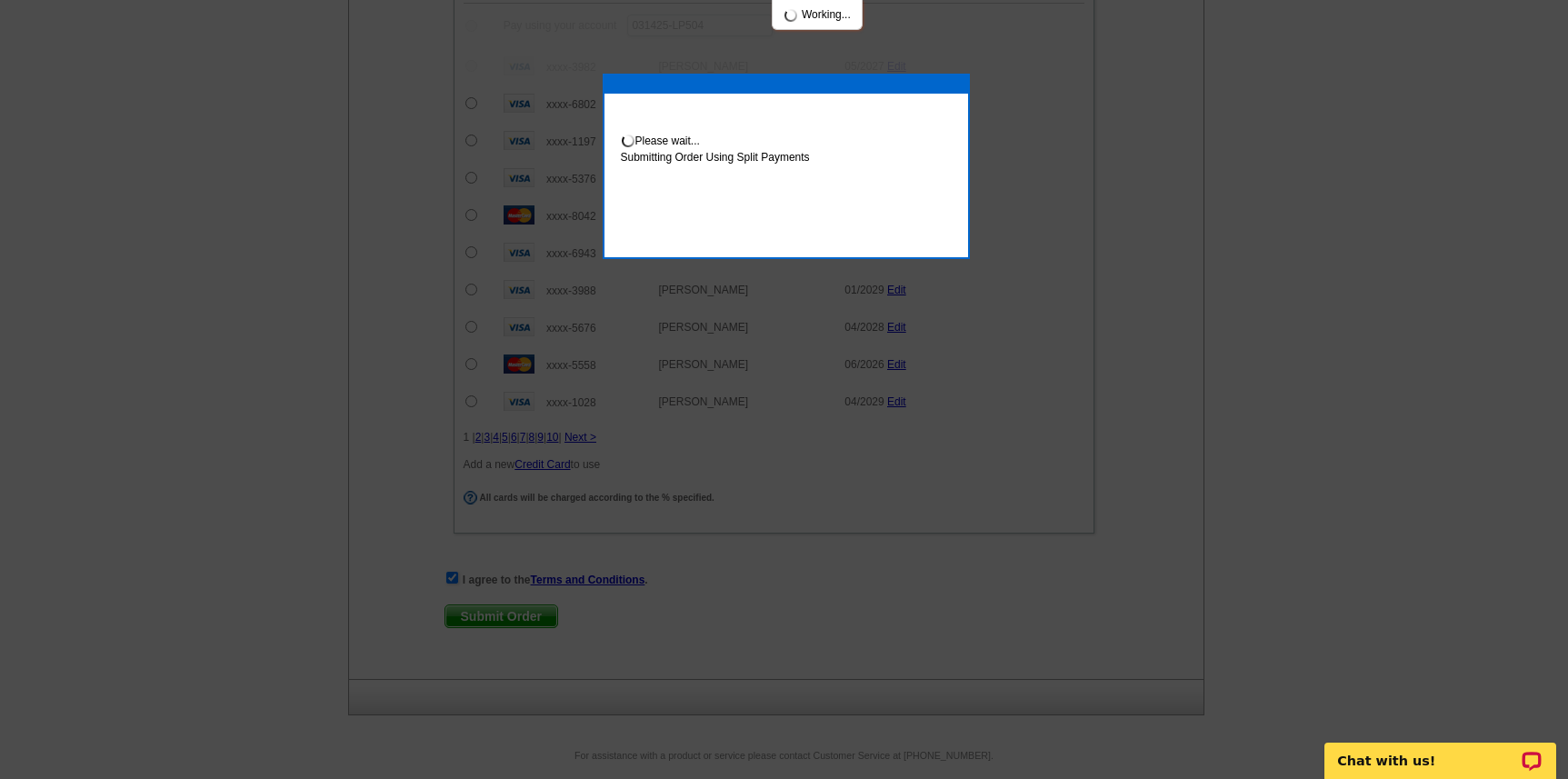
scroll to position [1312, 0]
